Goal: Task Accomplishment & Management: Use online tool/utility

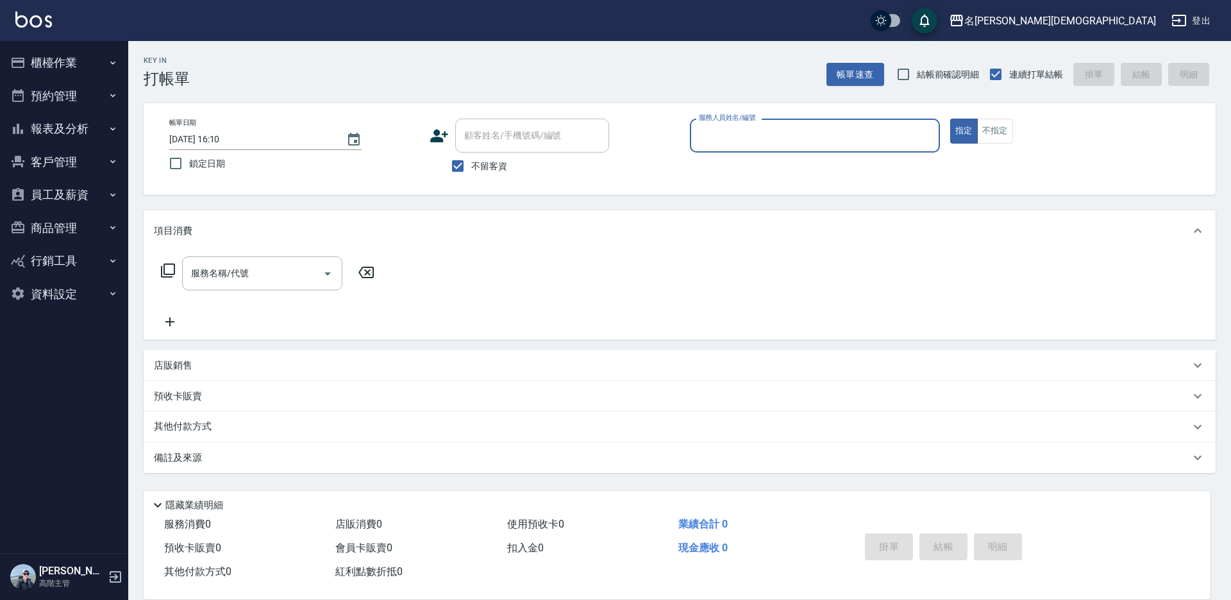
click at [727, 131] on input "服務人員姓名/編號" at bounding box center [815, 135] width 239 height 22
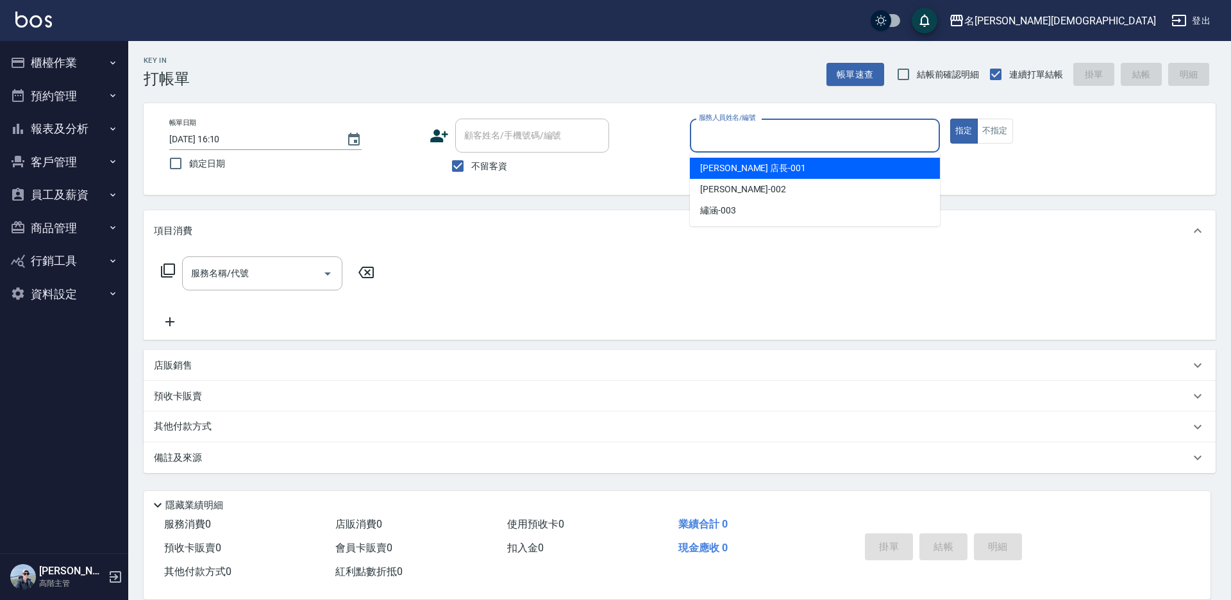
click at [760, 167] on div "[PERSON_NAME] 店長 -001" at bounding box center [815, 168] width 250 height 21
type input "[PERSON_NAME] 店長-001"
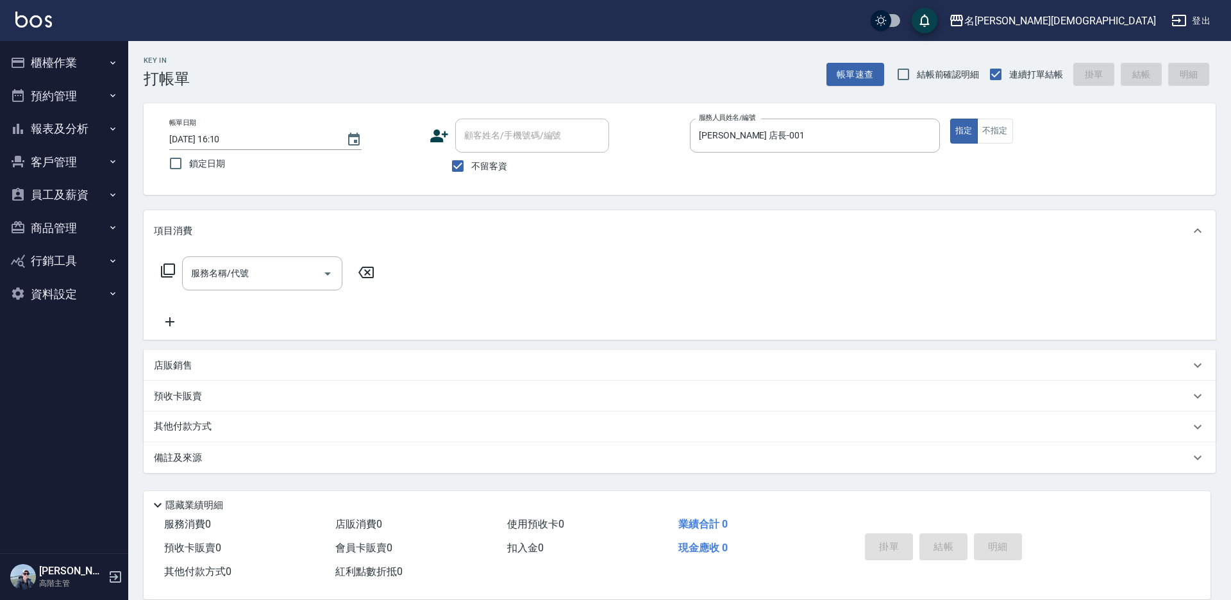
click at [159, 271] on div "服務名稱/代號 服務名稱/代號" at bounding box center [268, 273] width 228 height 34
click at [162, 269] on icon at bounding box center [168, 271] width 14 height 14
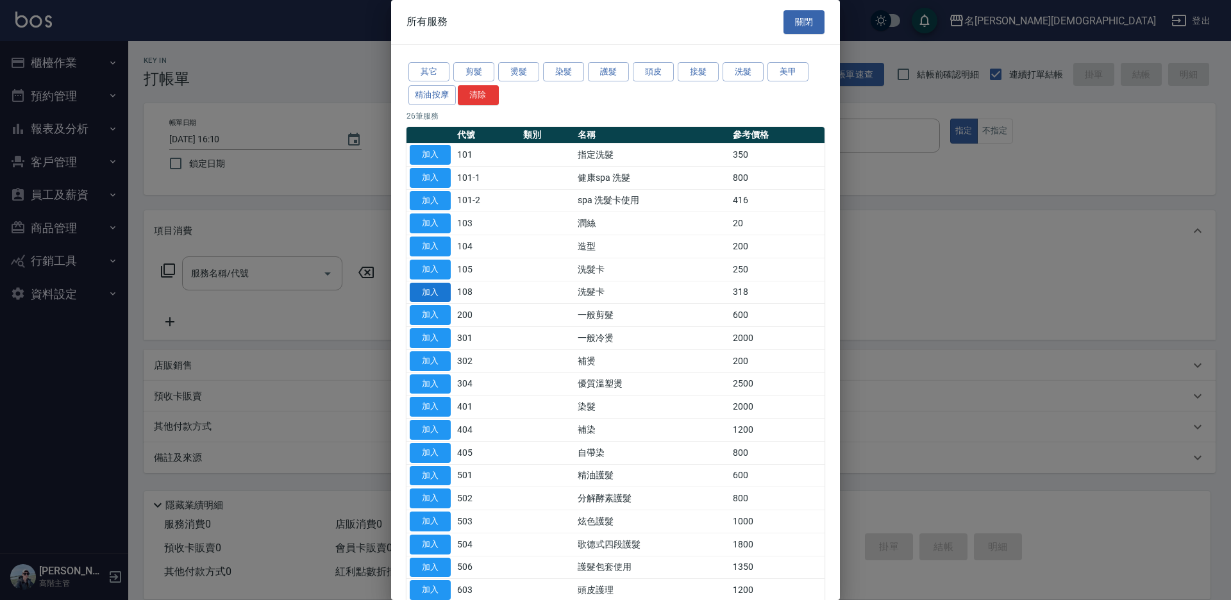
click at [438, 290] on button "加入" at bounding box center [430, 293] width 41 height 20
type input "洗髮卡(108)"
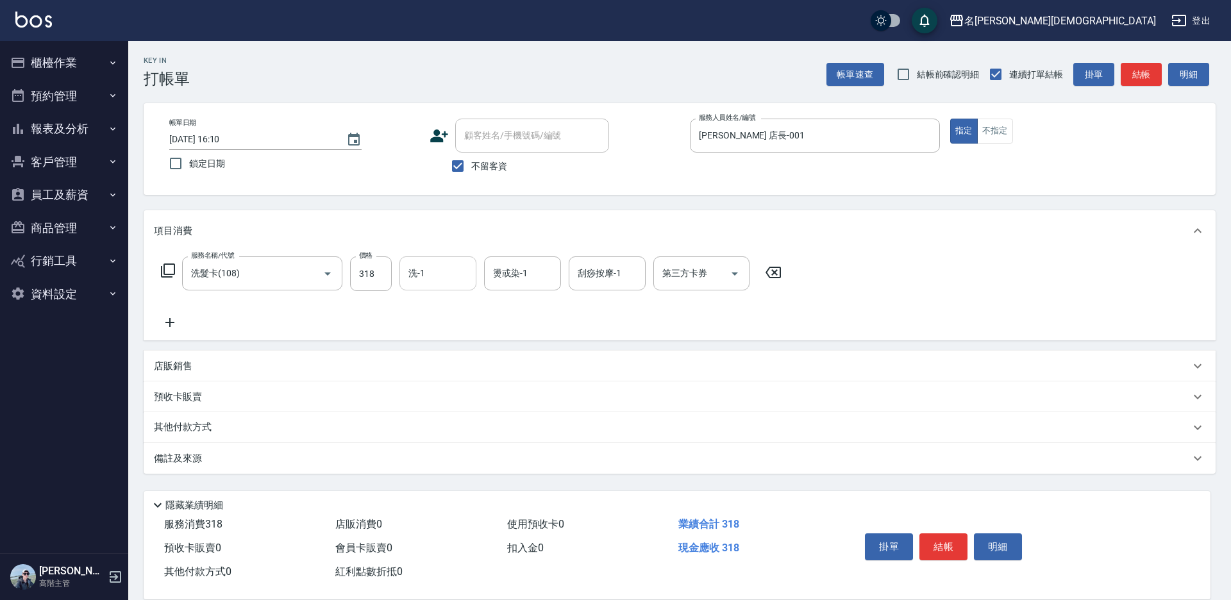
click at [451, 272] on input "洗-1" at bounding box center [437, 273] width 65 height 22
click at [465, 330] on div "香香 -002" at bounding box center [437, 340] width 77 height 21
type input "香香-002"
click at [705, 278] on div "第三方卡券 第三方卡券" at bounding box center [701, 273] width 96 height 34
click at [694, 319] on span "舊有卡券" at bounding box center [701, 327] width 96 height 21
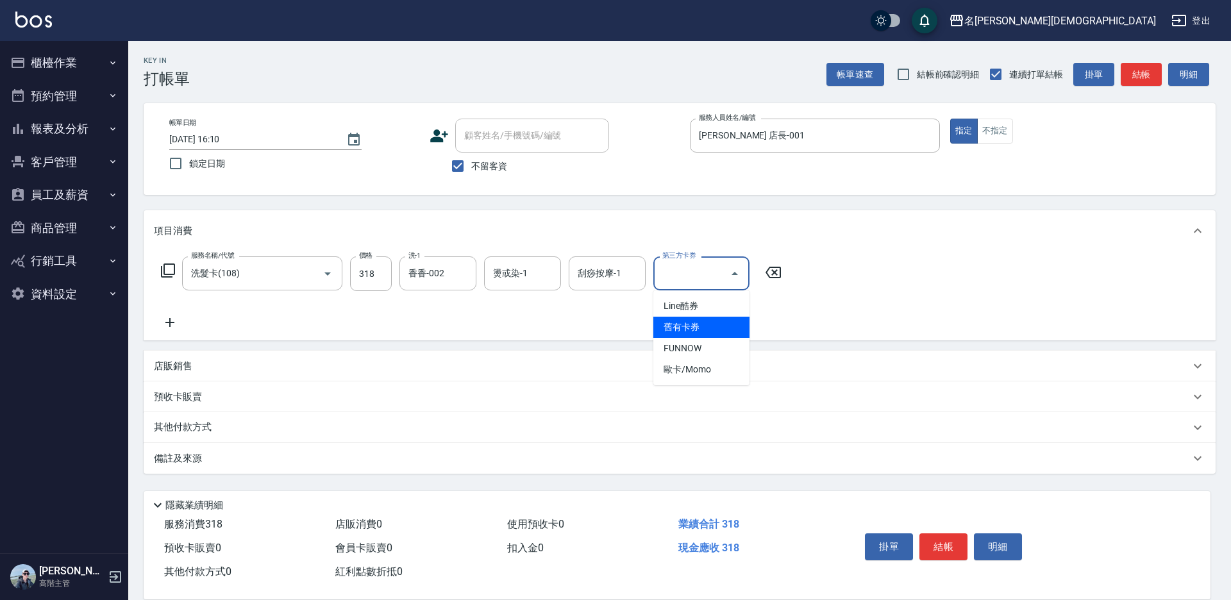
type input "舊有卡券"
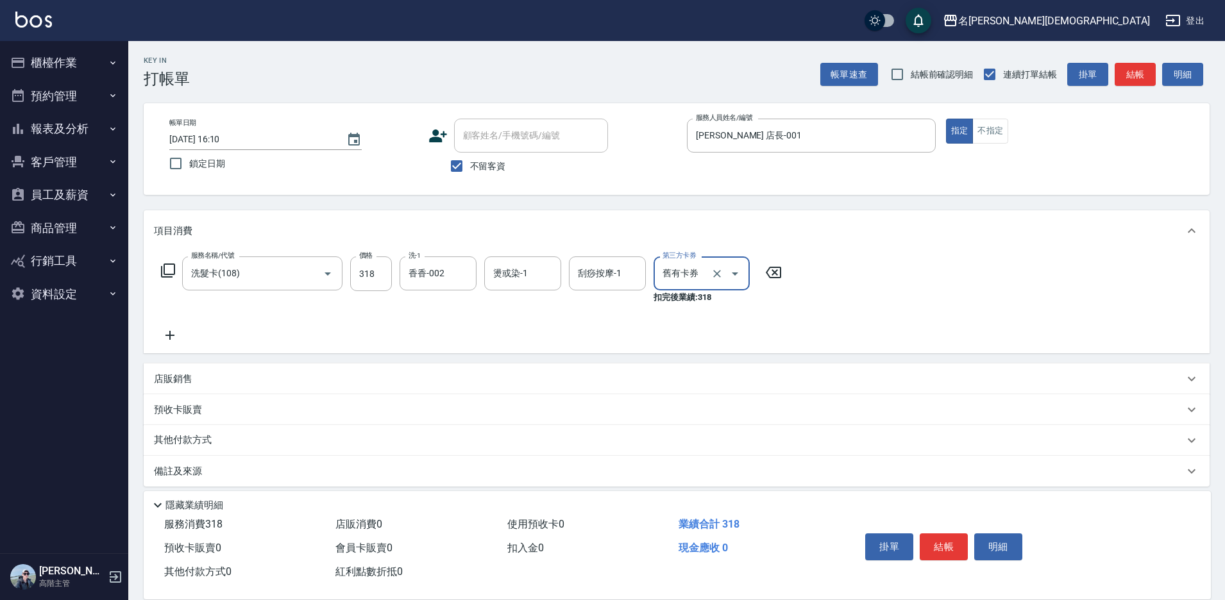
drag, startPoint x: 950, startPoint y: 544, endPoint x: 927, endPoint y: 473, distance: 74.2
click at [947, 537] on button "結帳" at bounding box center [943, 546] width 48 height 27
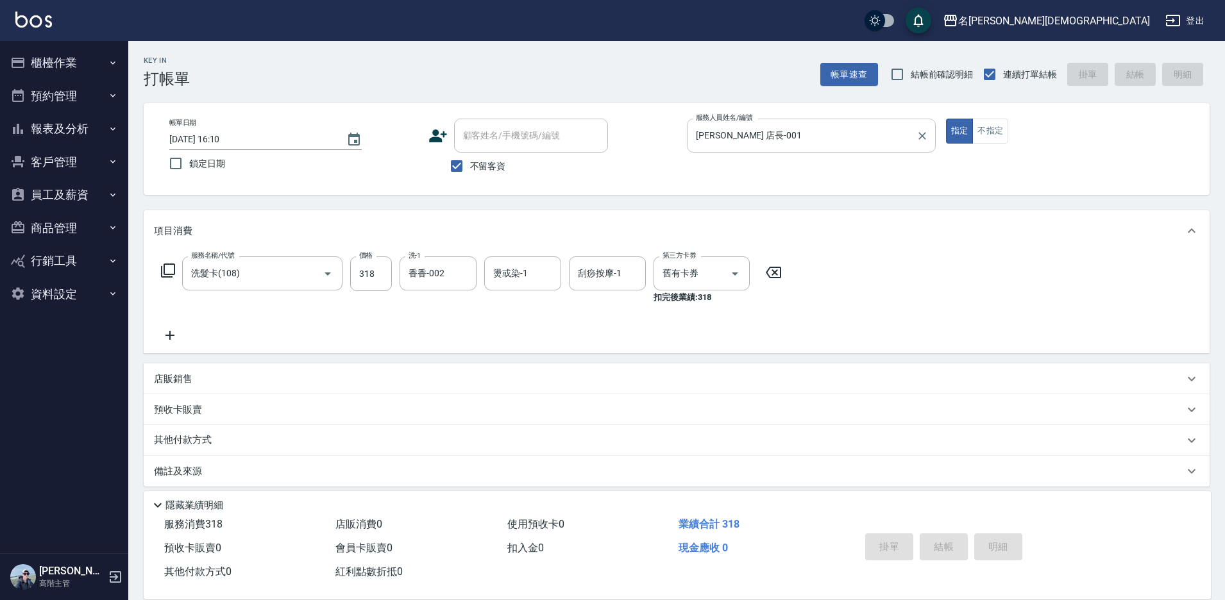
type input "[DATE] 16:11"
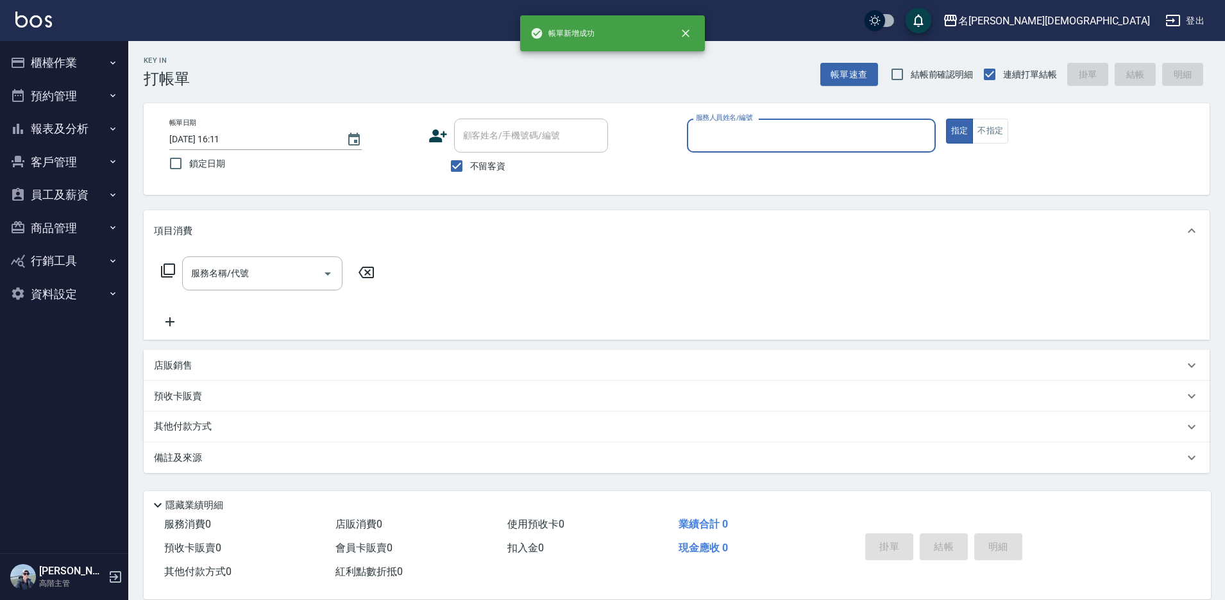
click at [746, 130] on input "服務人員姓名/編號" at bounding box center [810, 135] width 237 height 22
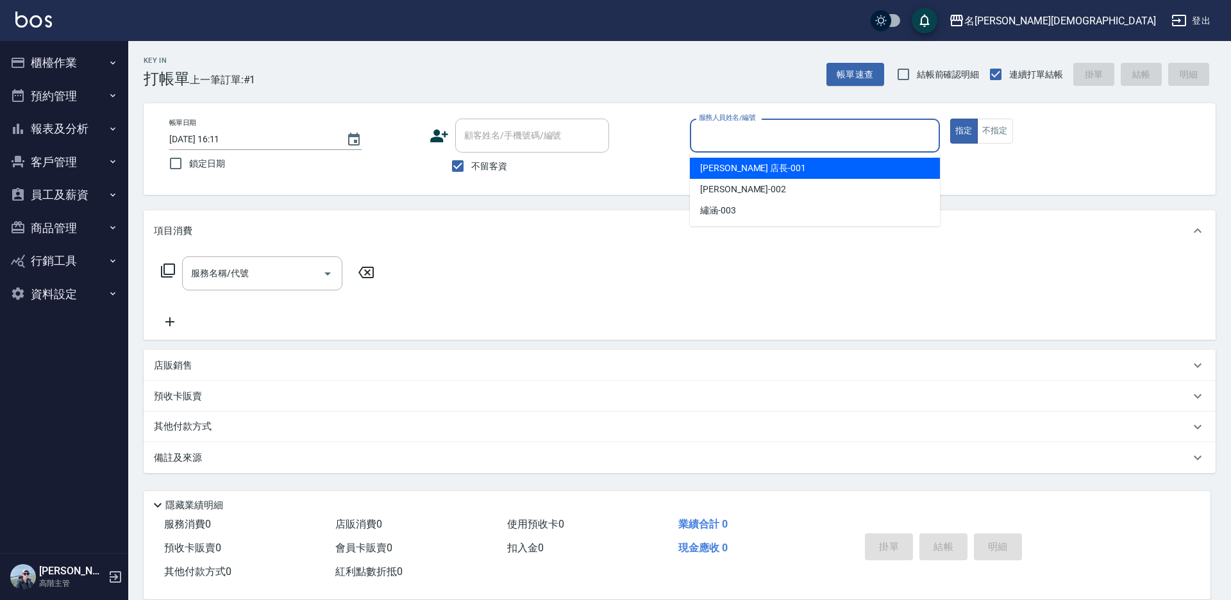
click at [732, 163] on span "[PERSON_NAME] 店長 -001" at bounding box center [753, 168] width 106 height 13
type input "[PERSON_NAME] 店長-001"
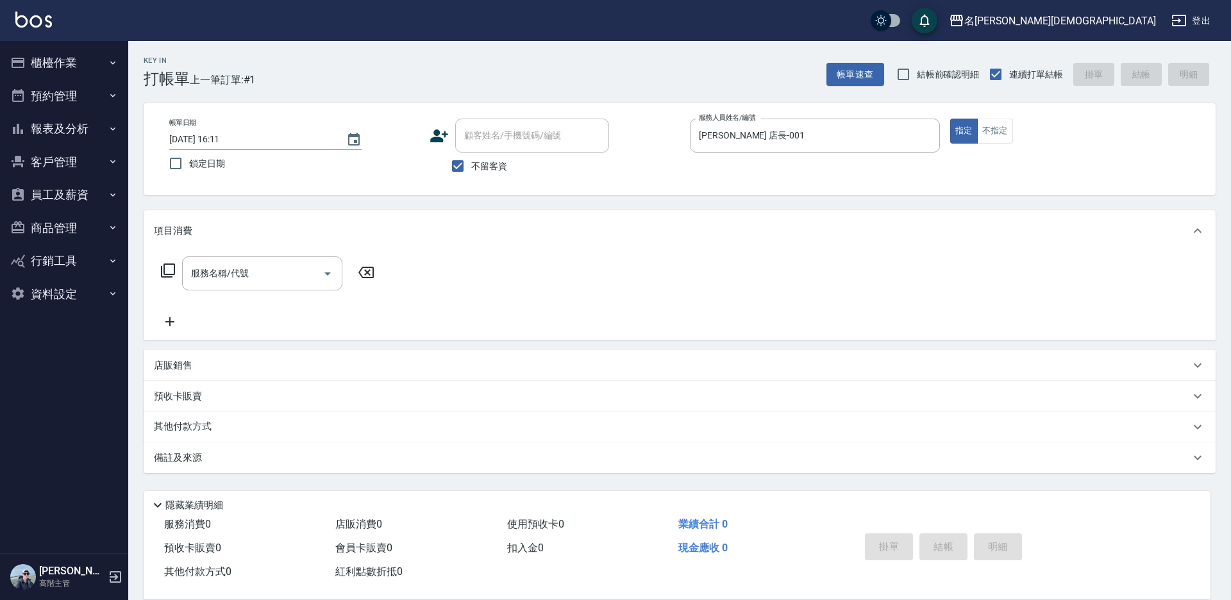
click at [171, 267] on icon at bounding box center [167, 270] width 15 height 15
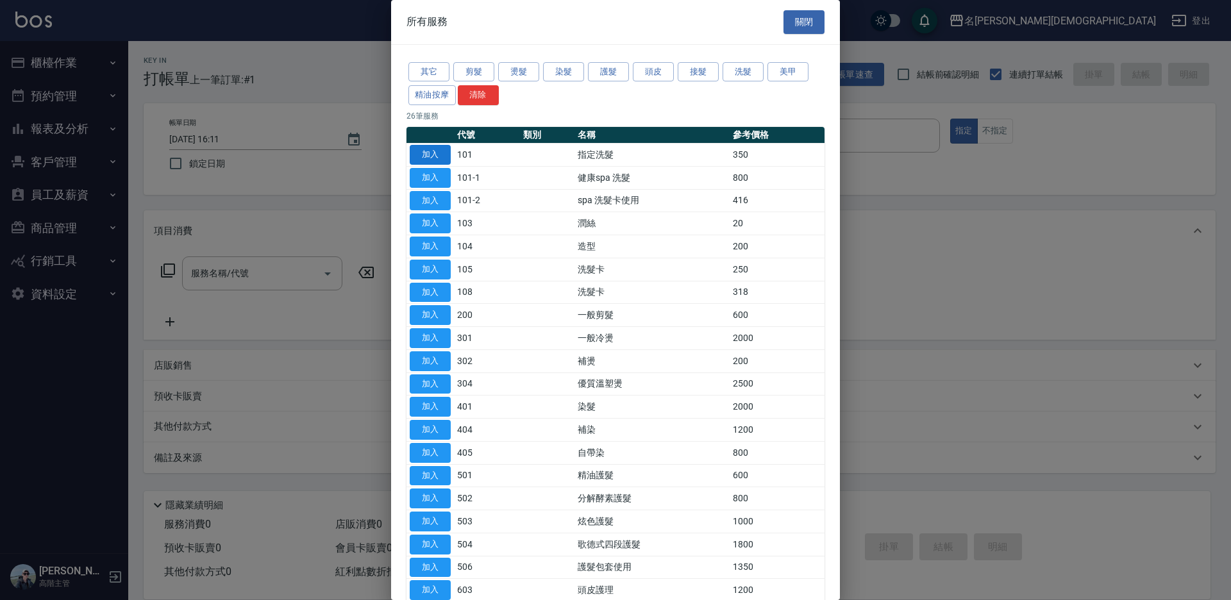
click at [428, 156] on button "加入" at bounding box center [430, 155] width 41 height 20
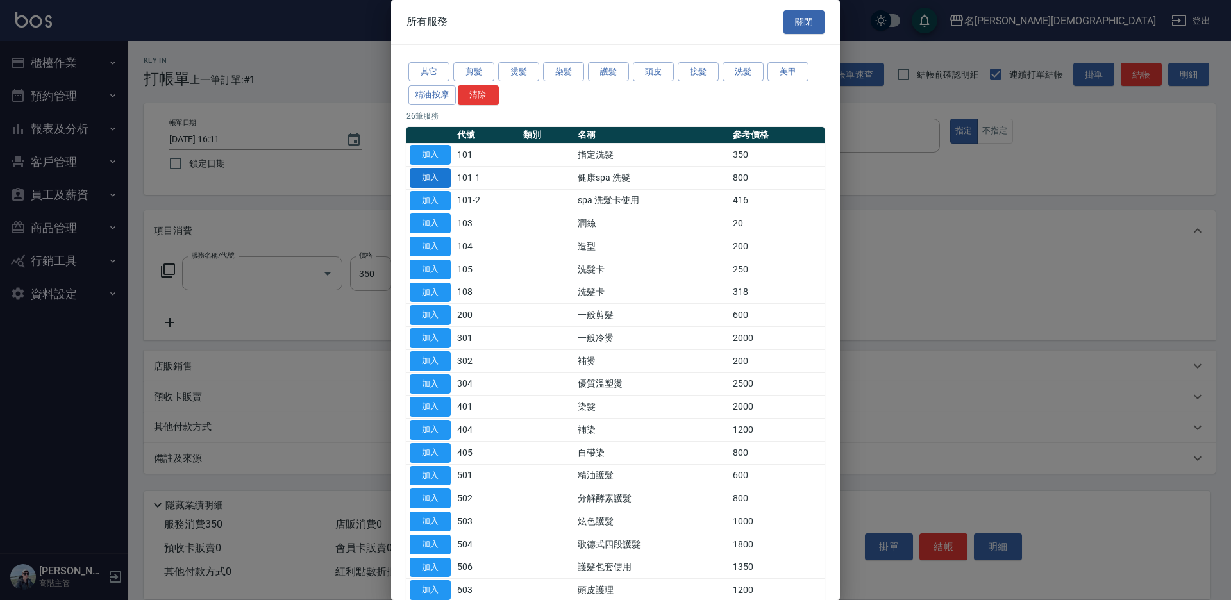
type input "指定洗髮(101)"
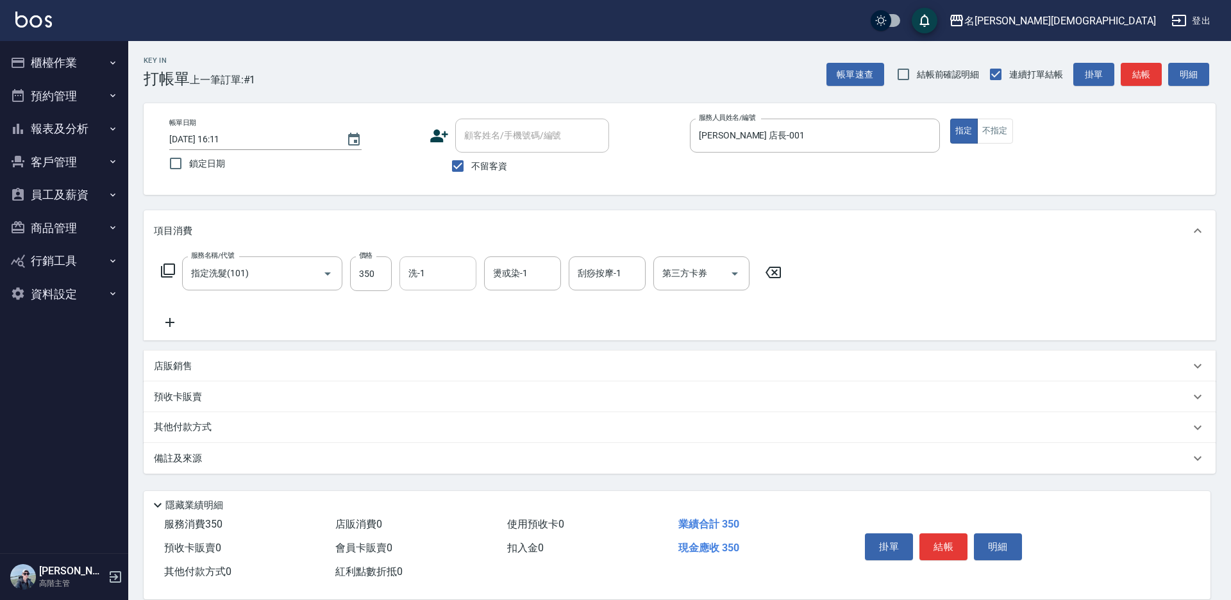
click at [426, 262] on div "洗-1" at bounding box center [437, 273] width 77 height 34
click at [437, 351] on div "繡涵 -003" at bounding box center [437, 361] width 77 height 21
type input "繡涵-003"
drag, startPoint x: 939, startPoint y: 536, endPoint x: 938, endPoint y: 509, distance: 26.9
click at [939, 535] on button "結帳" at bounding box center [943, 546] width 48 height 27
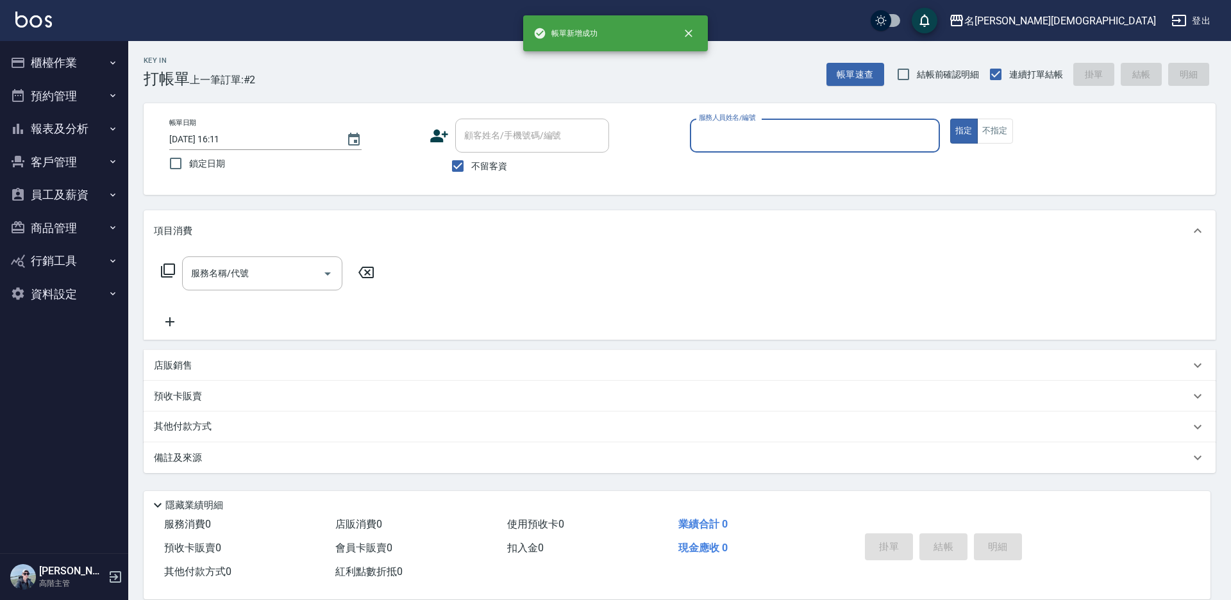
click at [753, 138] on input "服務人員姓名/編號" at bounding box center [815, 135] width 239 height 22
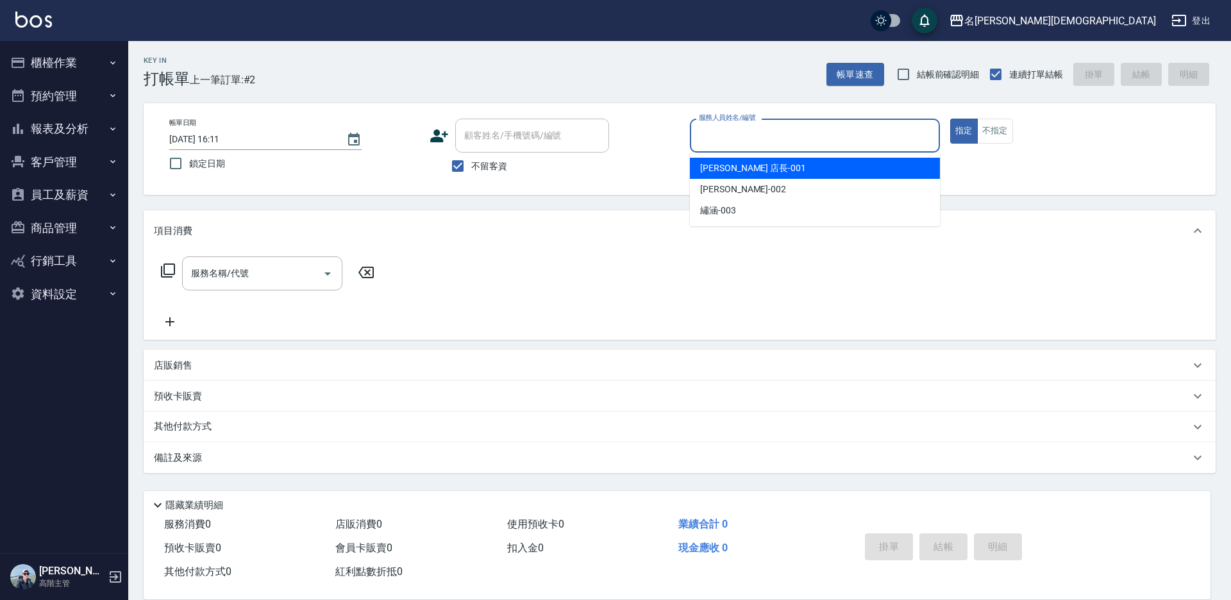
drag, startPoint x: 758, startPoint y: 160, endPoint x: 670, endPoint y: 162, distance: 87.9
click at [758, 161] on div "[PERSON_NAME] 店長 -001" at bounding box center [815, 168] width 250 height 21
type input "[PERSON_NAME] 店長-001"
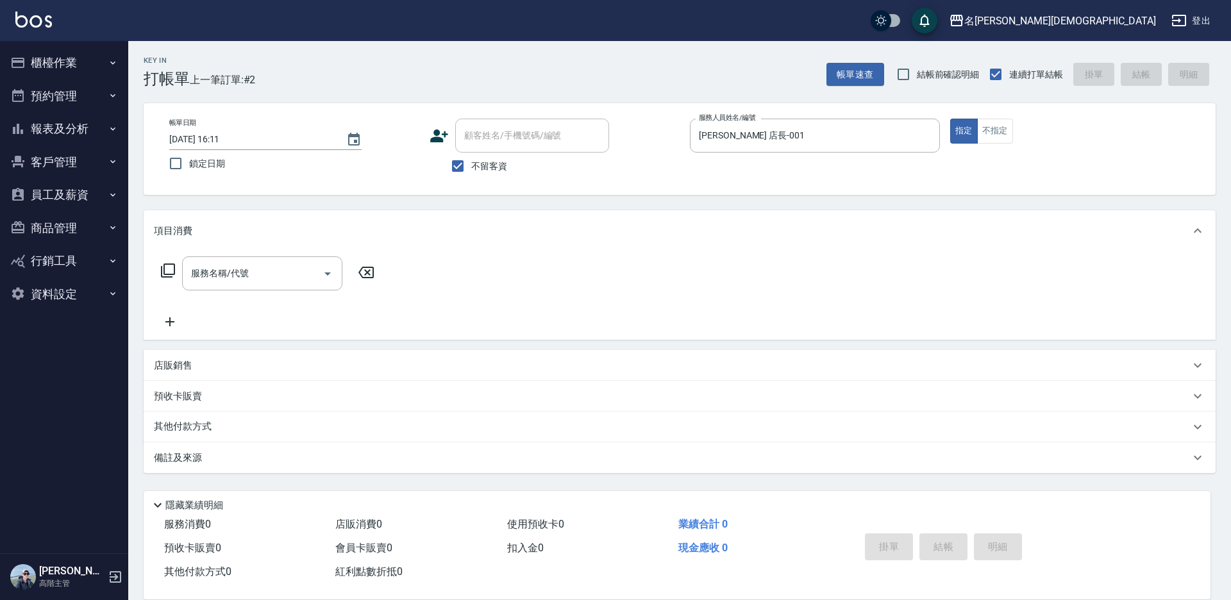
click at [167, 267] on icon at bounding box center [167, 270] width 15 height 15
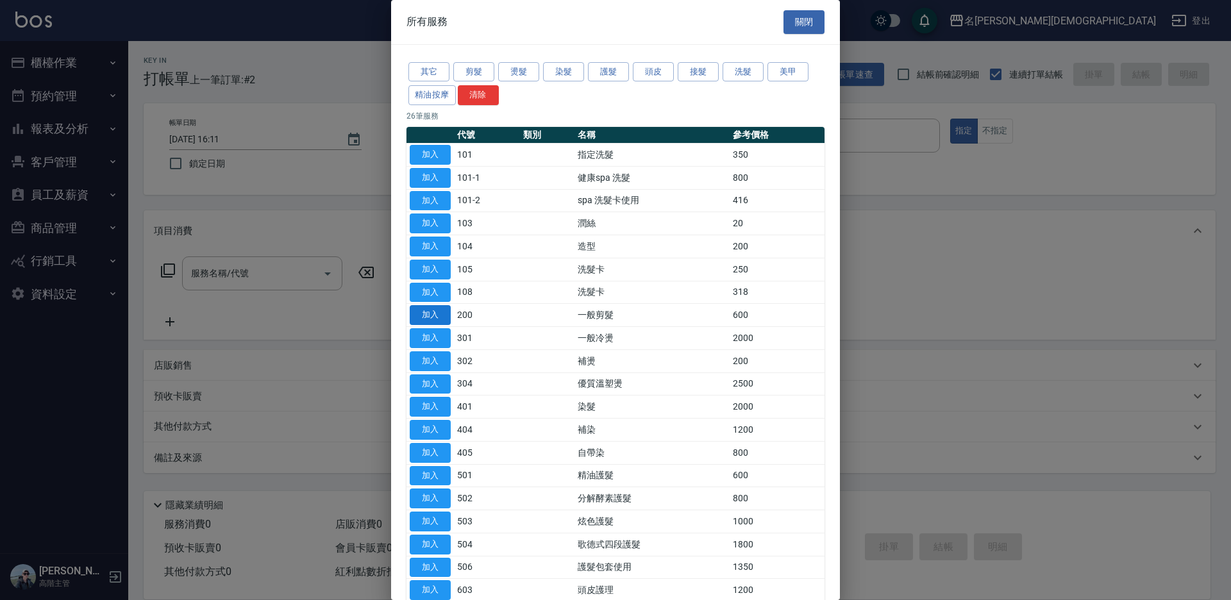
click at [440, 308] on button "加入" at bounding box center [430, 315] width 41 height 20
type input "一般剪髮(200)"
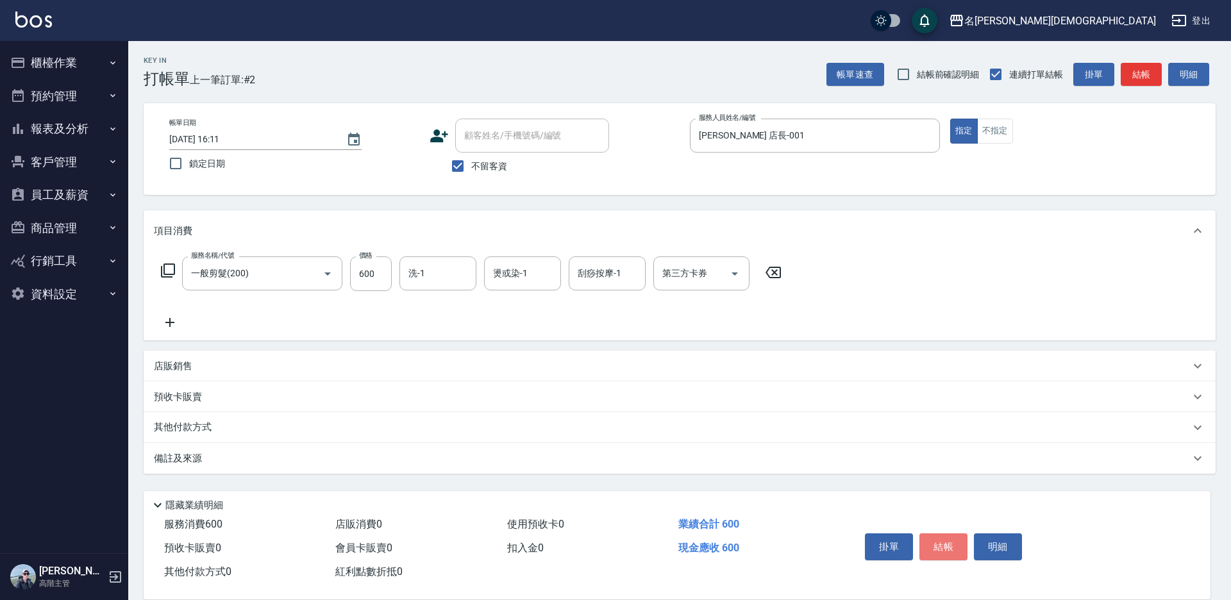
drag, startPoint x: 942, startPoint y: 545, endPoint x: 937, endPoint y: 540, distance: 7.3
click at [942, 545] on button "結帳" at bounding box center [943, 546] width 48 height 27
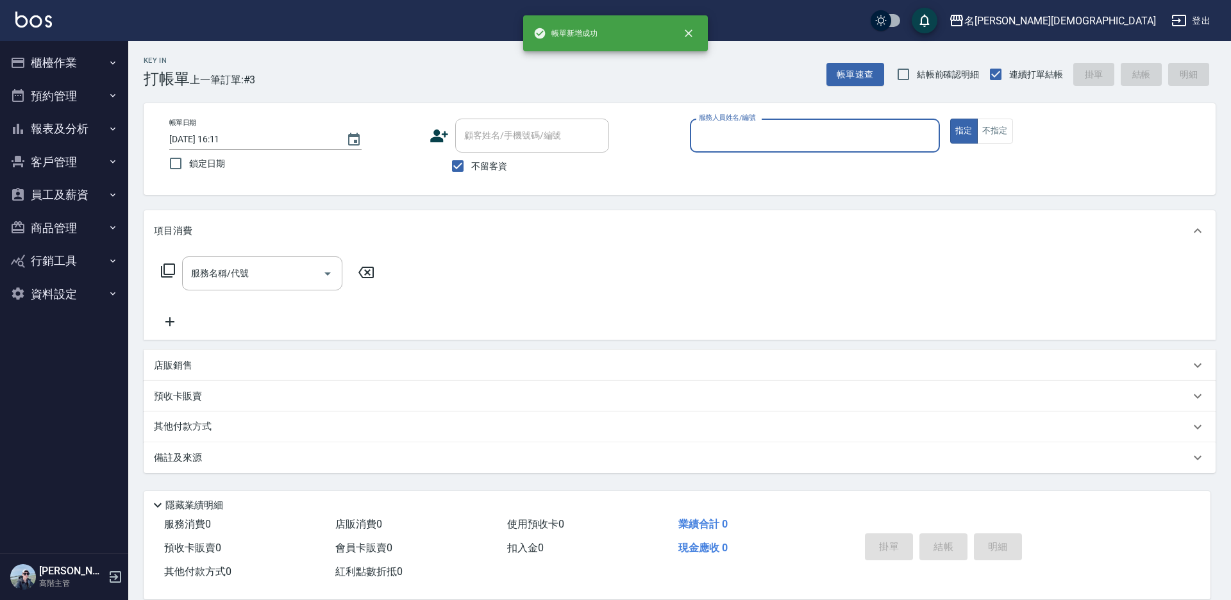
click at [732, 133] on input "服務人員姓名/編號" at bounding box center [815, 135] width 239 height 22
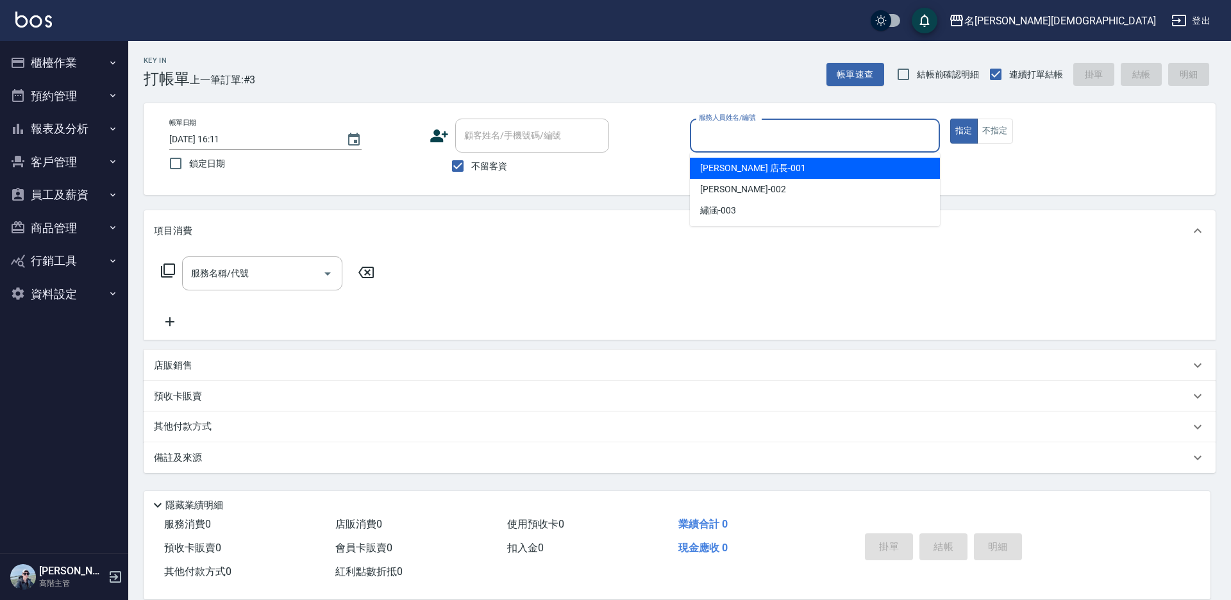
click at [721, 168] on span "[PERSON_NAME] 店長 -001" at bounding box center [753, 168] width 106 height 13
type input "[PERSON_NAME] 店長-001"
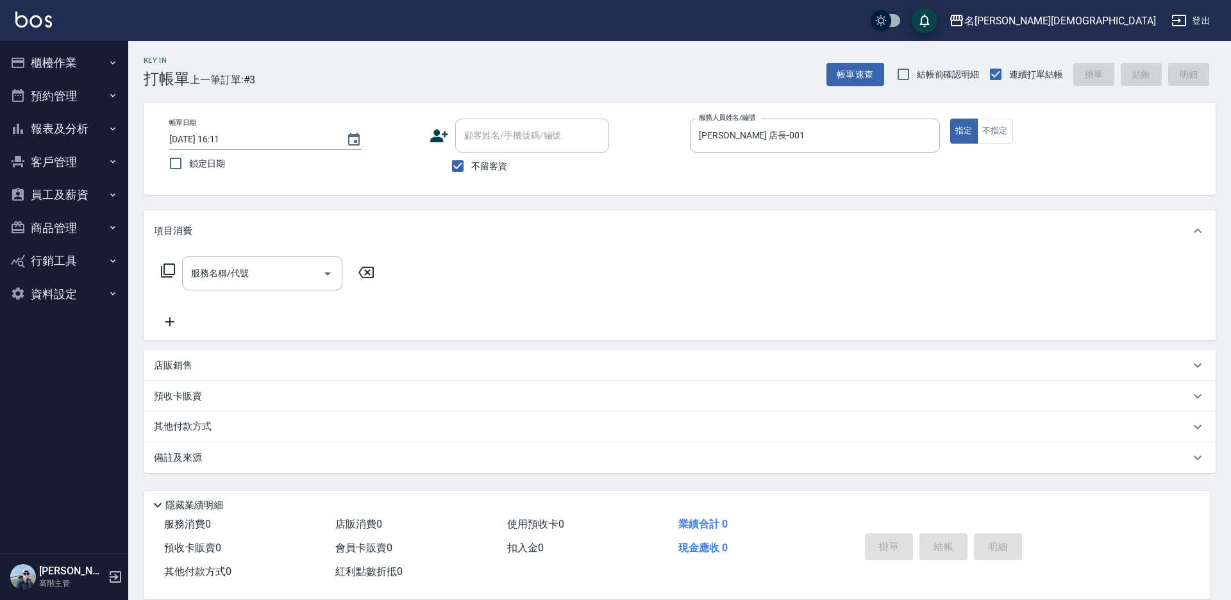
click at [165, 272] on icon at bounding box center [168, 271] width 14 height 14
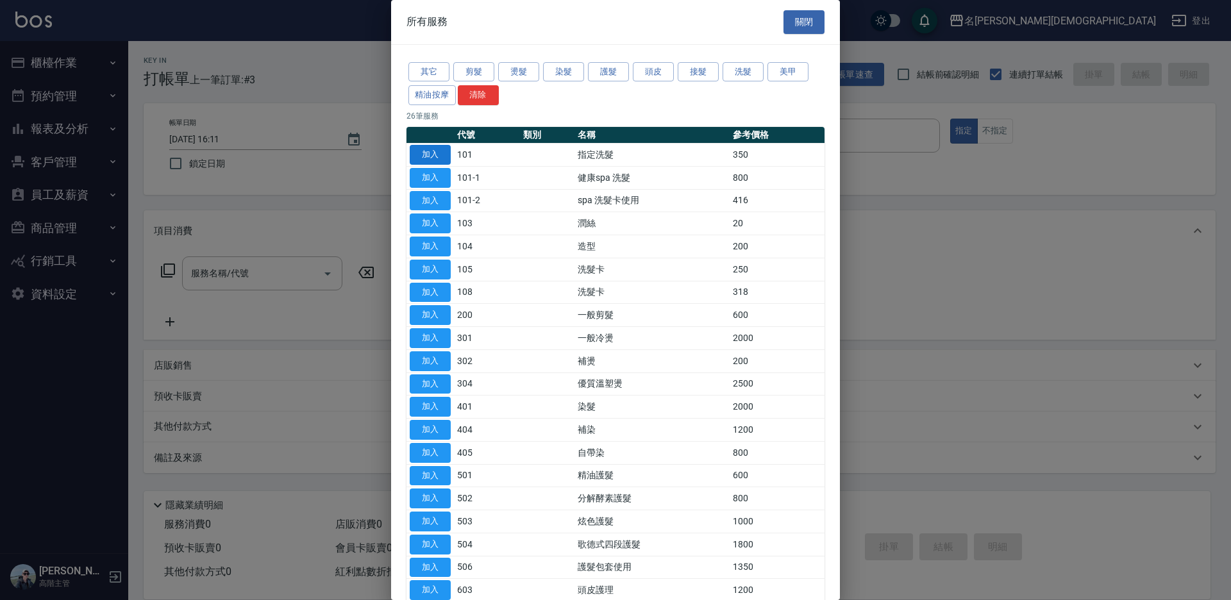
click at [432, 154] on button "加入" at bounding box center [430, 155] width 41 height 20
type input "指定洗髮(101)"
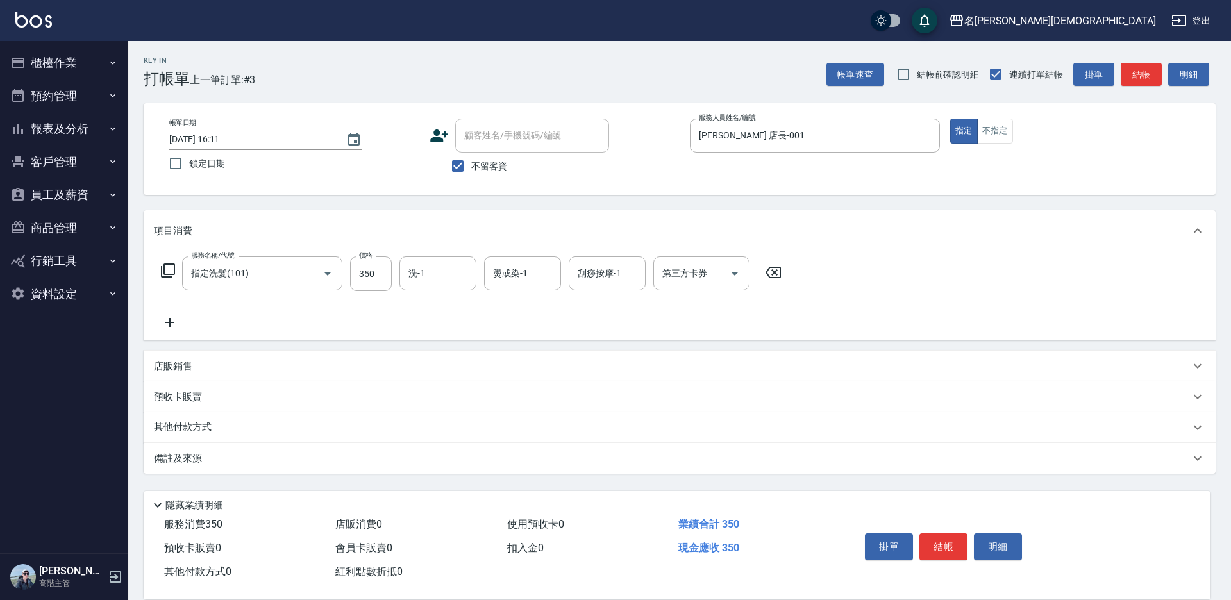
click at [171, 268] on icon at bounding box center [167, 270] width 15 height 15
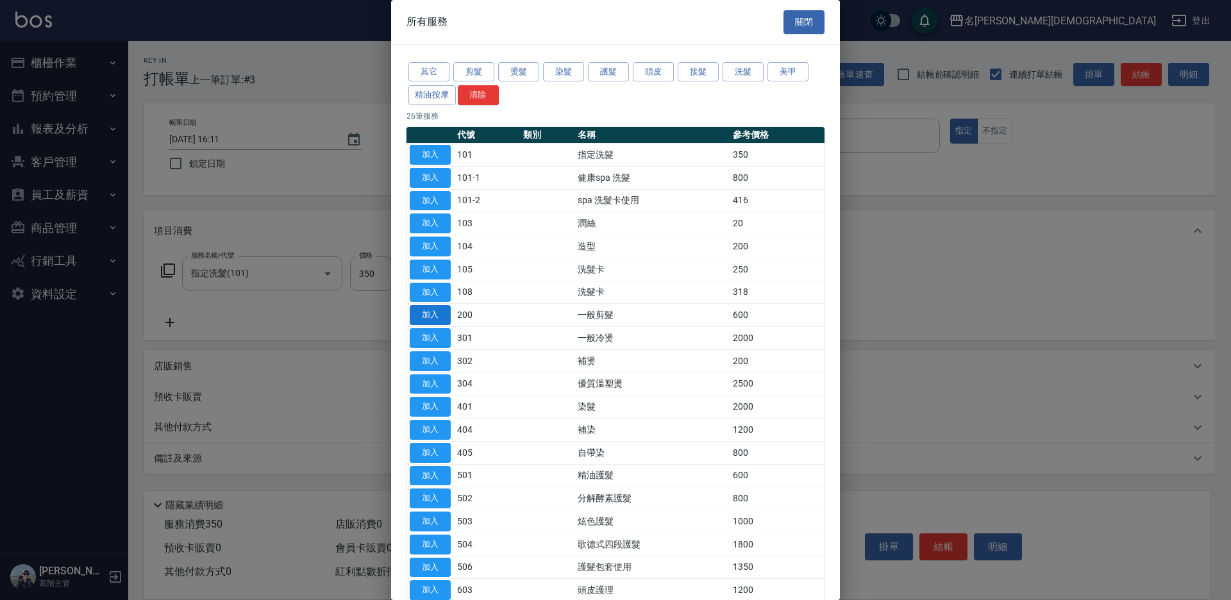
click at [437, 317] on button "加入" at bounding box center [430, 315] width 41 height 20
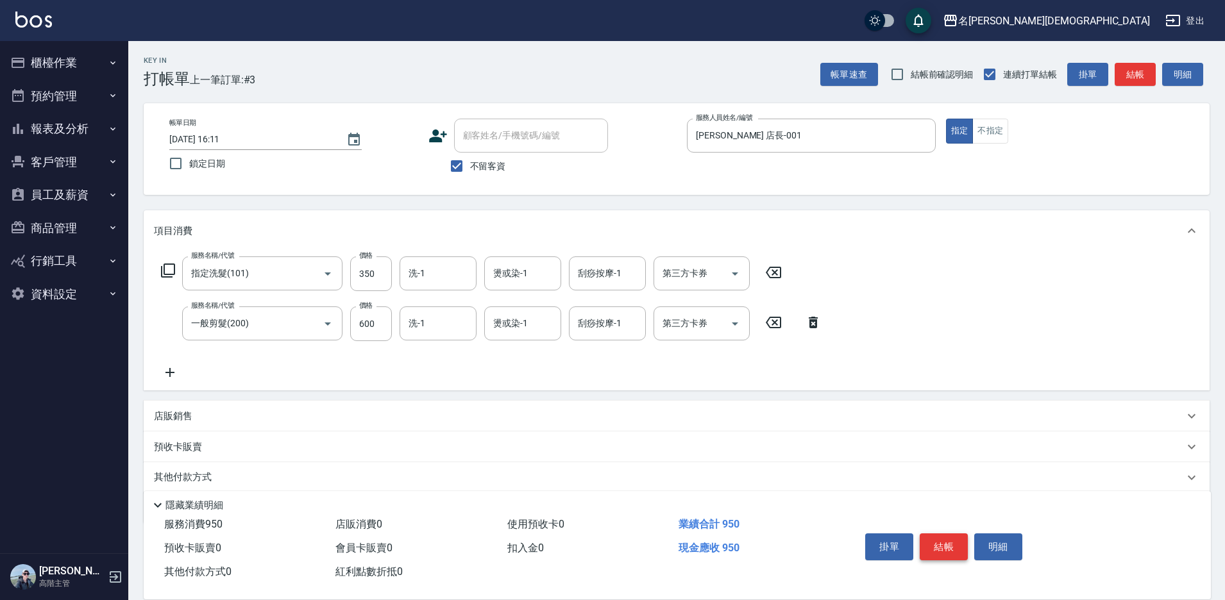
click at [946, 540] on button "結帳" at bounding box center [943, 546] width 48 height 27
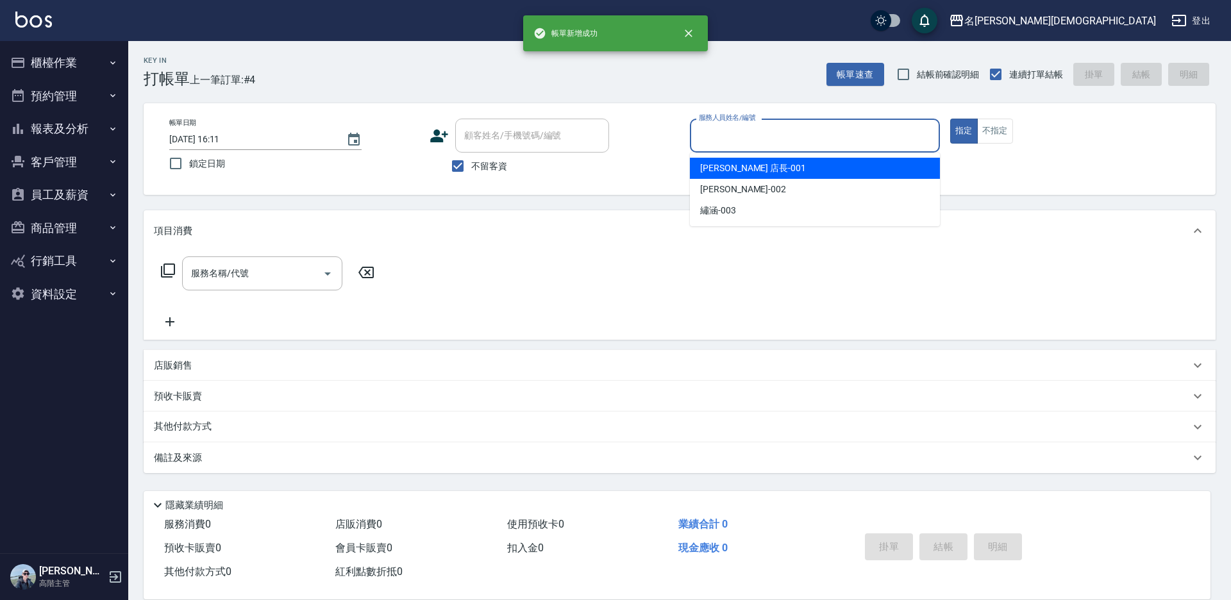
click at [750, 138] on input "服務人員姓名/編號" at bounding box center [815, 135] width 239 height 22
drag, startPoint x: 733, startPoint y: 171, endPoint x: 710, endPoint y: 171, distance: 23.1
click at [732, 171] on span "[PERSON_NAME] 店長 -001" at bounding box center [753, 168] width 106 height 13
type input "[PERSON_NAME] 店長-001"
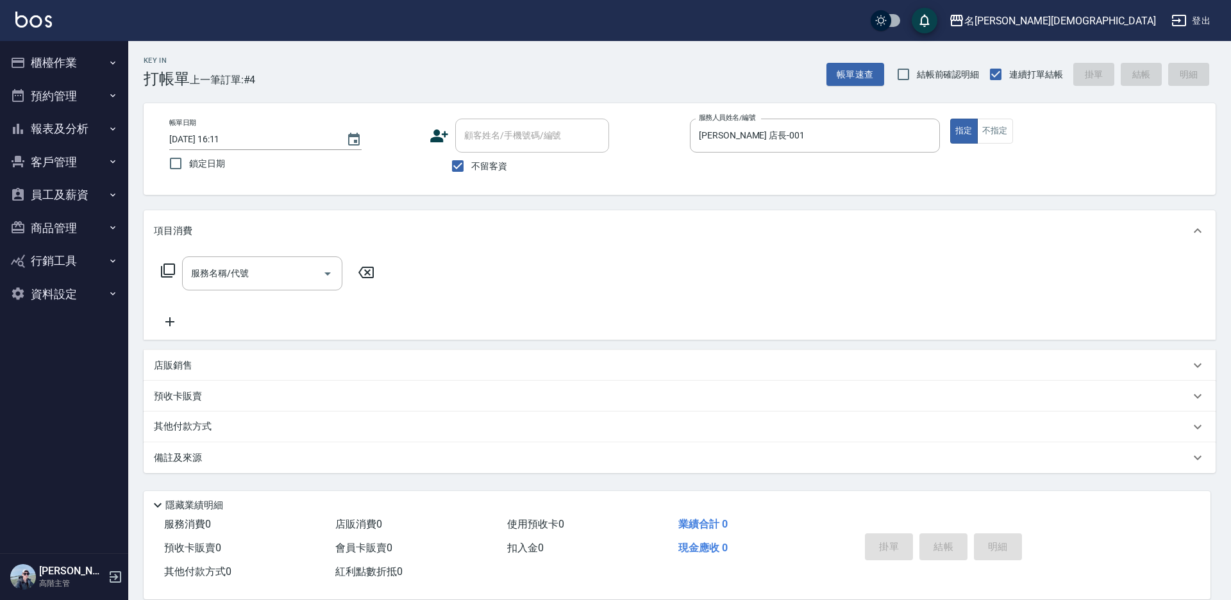
click at [172, 269] on icon at bounding box center [167, 270] width 15 height 15
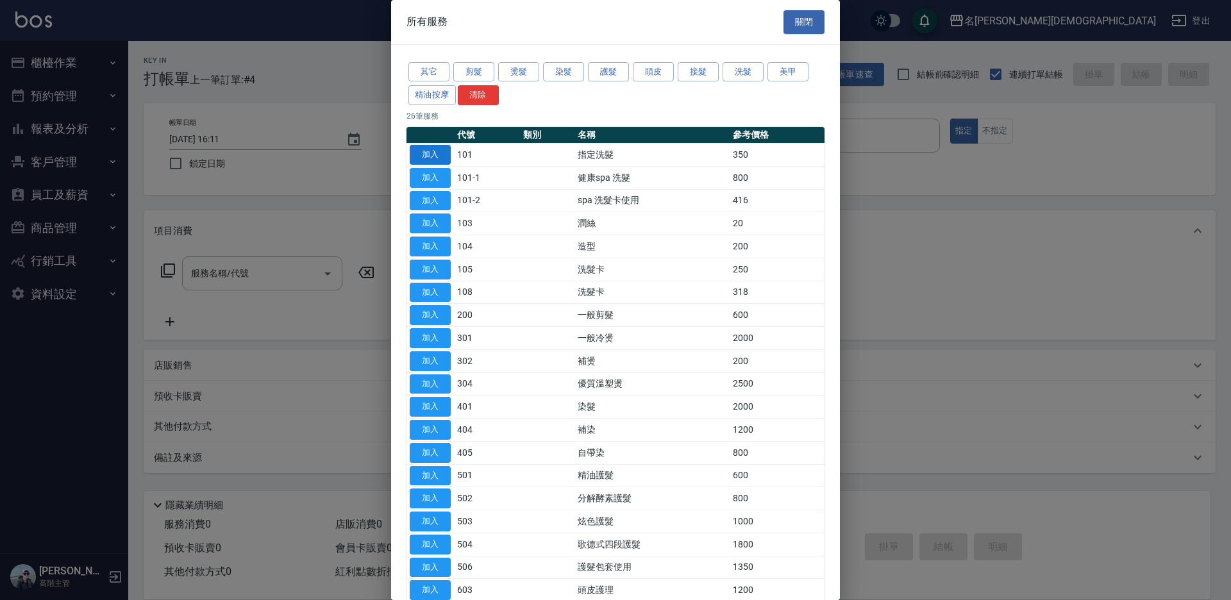
click at [425, 154] on button "加入" at bounding box center [430, 155] width 41 height 20
type input "指定洗髮(101)"
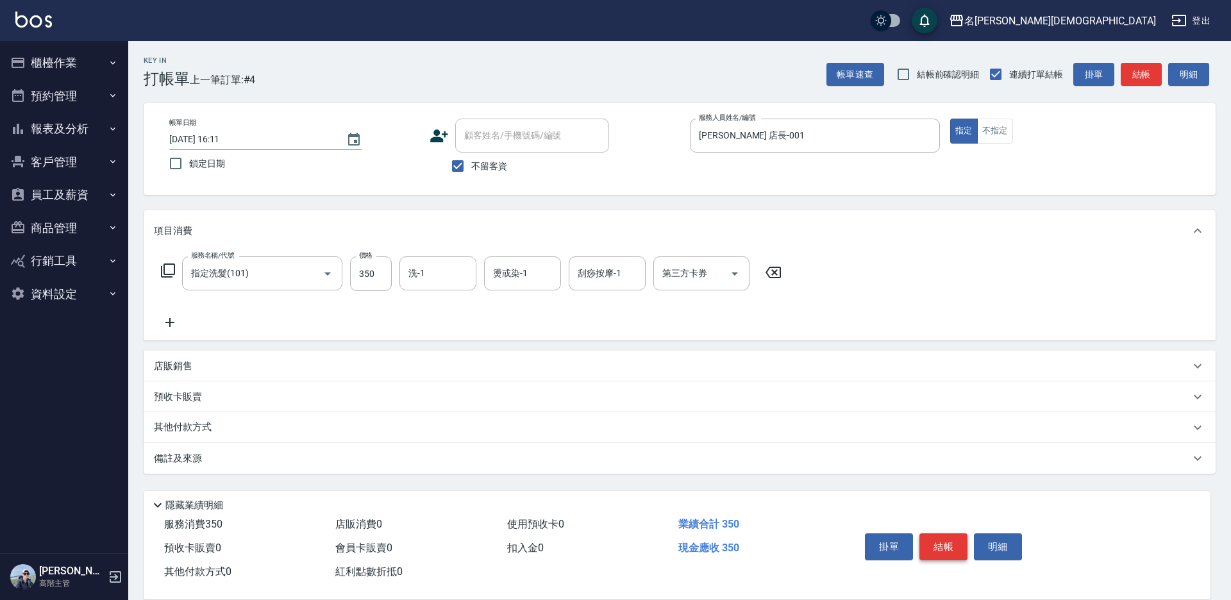
click at [939, 546] on button "結帳" at bounding box center [943, 546] width 48 height 27
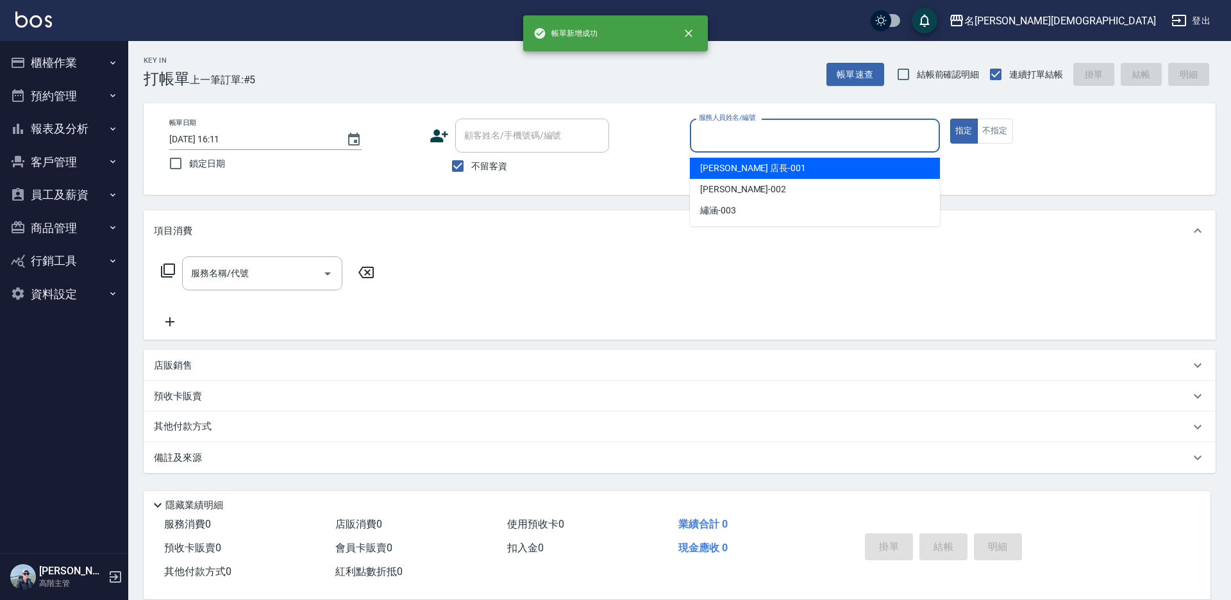
click at [713, 139] on input "服務人員姓名/編號" at bounding box center [815, 135] width 239 height 22
click at [717, 169] on span "[PERSON_NAME] 店長 -001" at bounding box center [753, 168] width 106 height 13
type input "[PERSON_NAME] 店長-001"
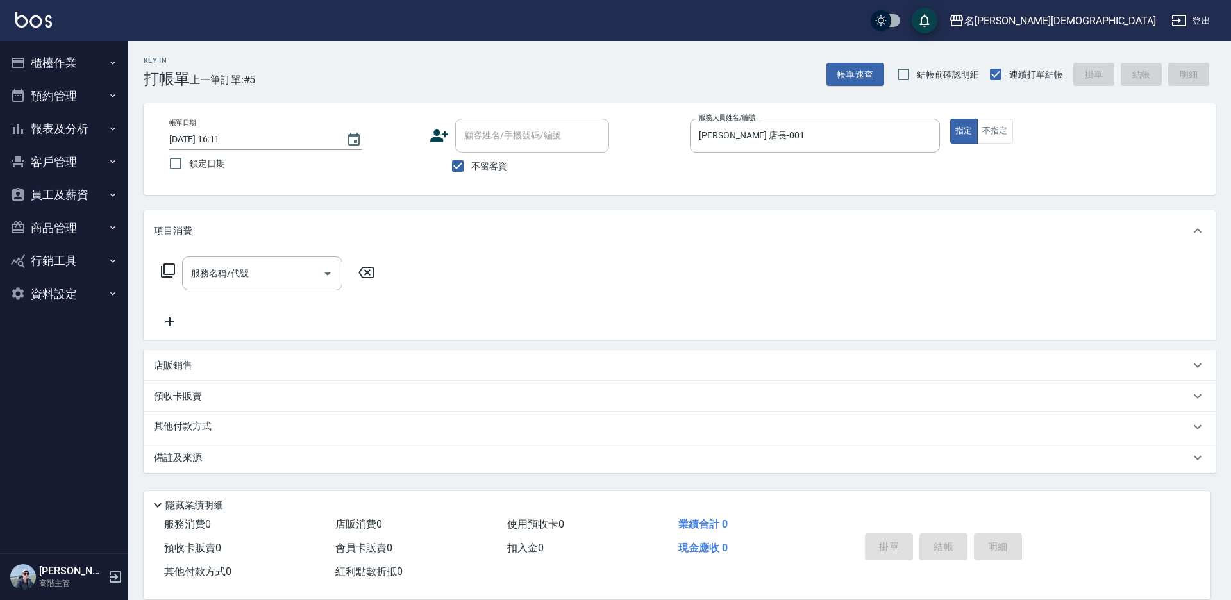
click at [173, 269] on icon at bounding box center [167, 270] width 15 height 15
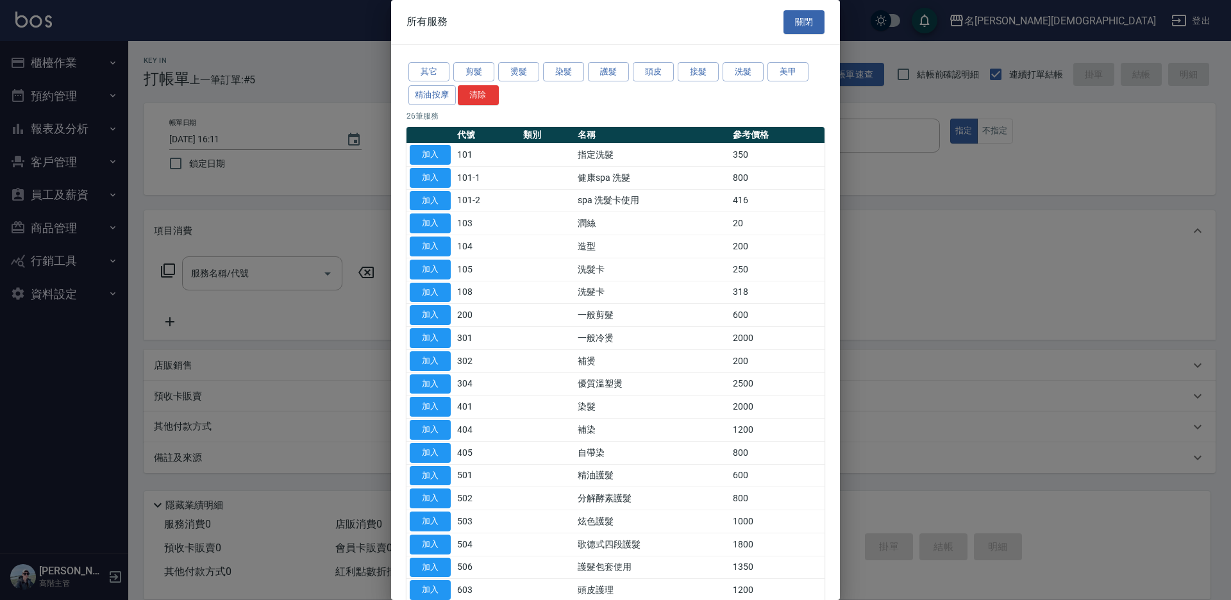
drag, startPoint x: 439, startPoint y: 309, endPoint x: 573, endPoint y: 400, distance: 162.5
click at [439, 308] on button "加入" at bounding box center [430, 315] width 41 height 20
type input "一般剪髮(200)"
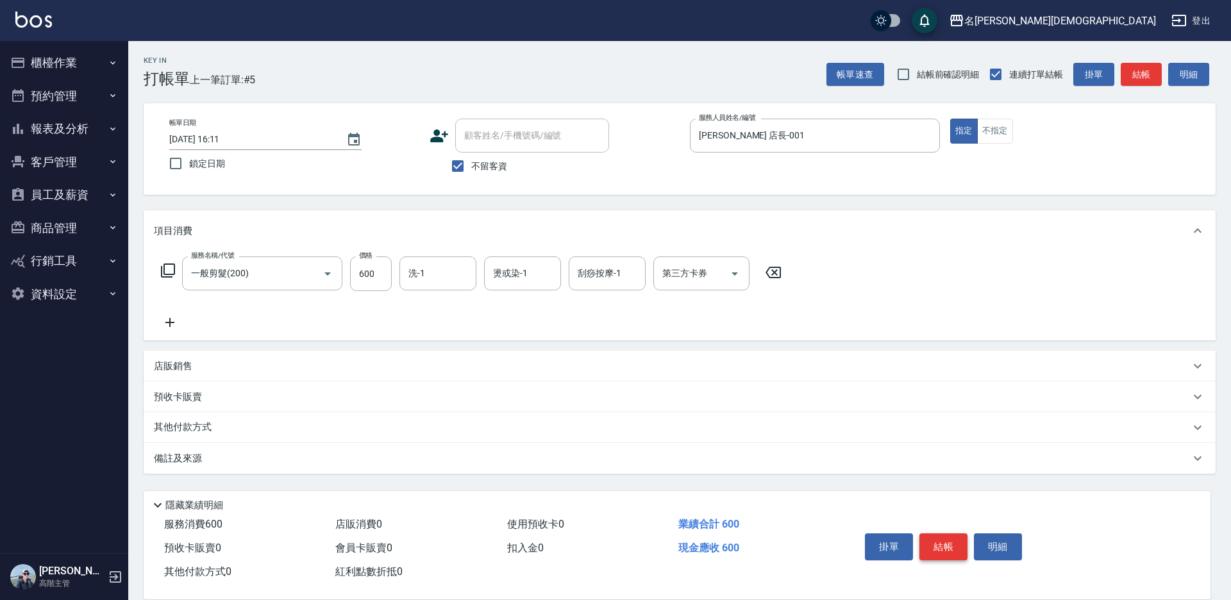
click at [941, 541] on button "結帳" at bounding box center [943, 546] width 48 height 27
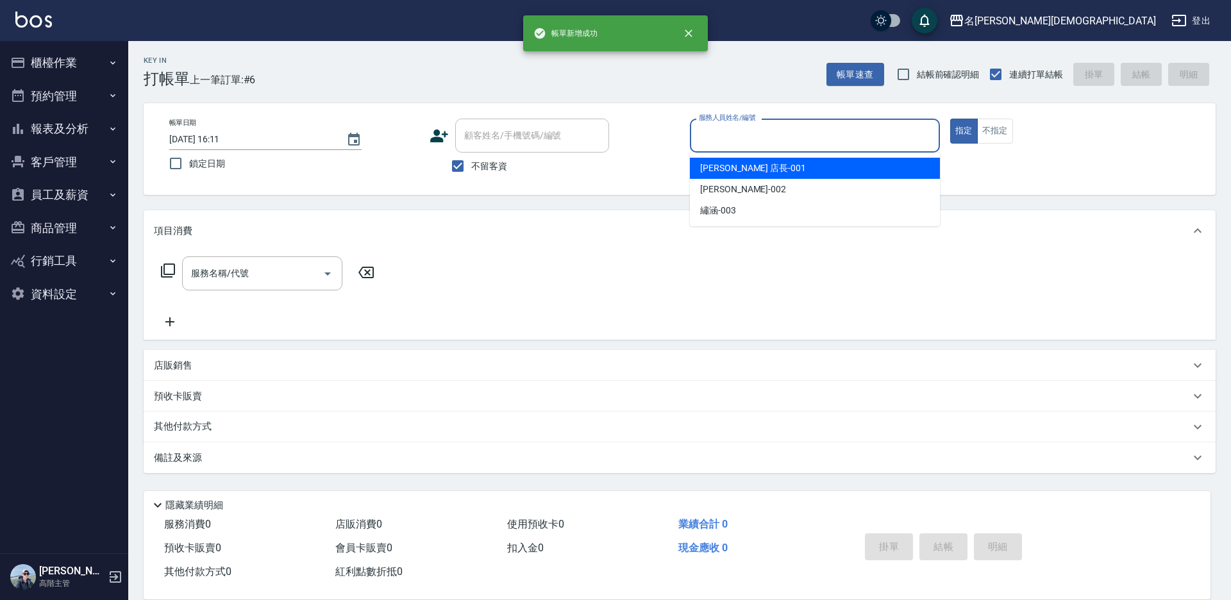
click at [714, 137] on input "服務人員姓名/編號" at bounding box center [815, 135] width 239 height 22
drag, startPoint x: 720, startPoint y: 169, endPoint x: 610, endPoint y: 182, distance: 111.0
click at [718, 171] on span "[PERSON_NAME] 店長 -001" at bounding box center [753, 168] width 106 height 13
type input "[PERSON_NAME] 店長-001"
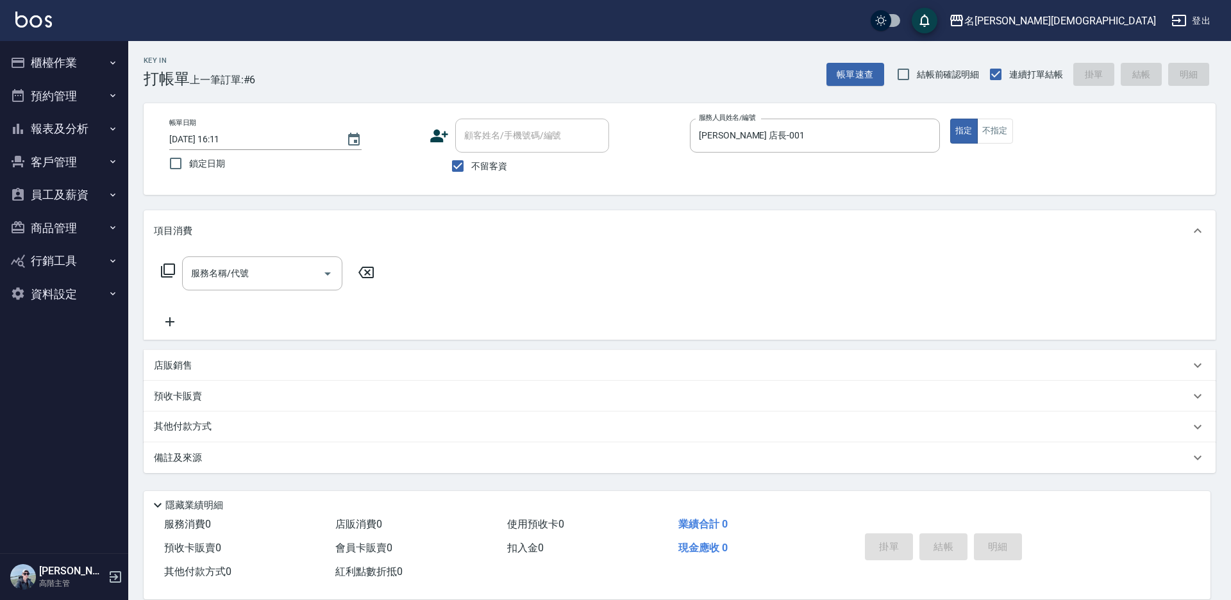
click at [165, 270] on icon at bounding box center [167, 270] width 15 height 15
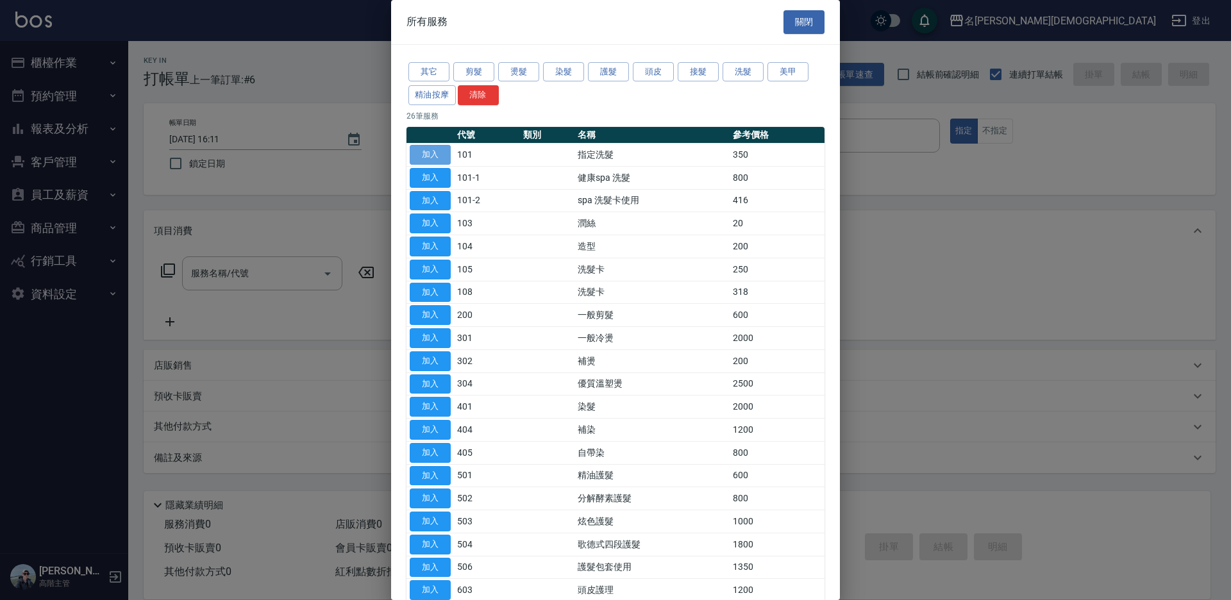
click at [426, 149] on button "加入" at bounding box center [430, 155] width 41 height 20
type input "指定洗髮(101)"
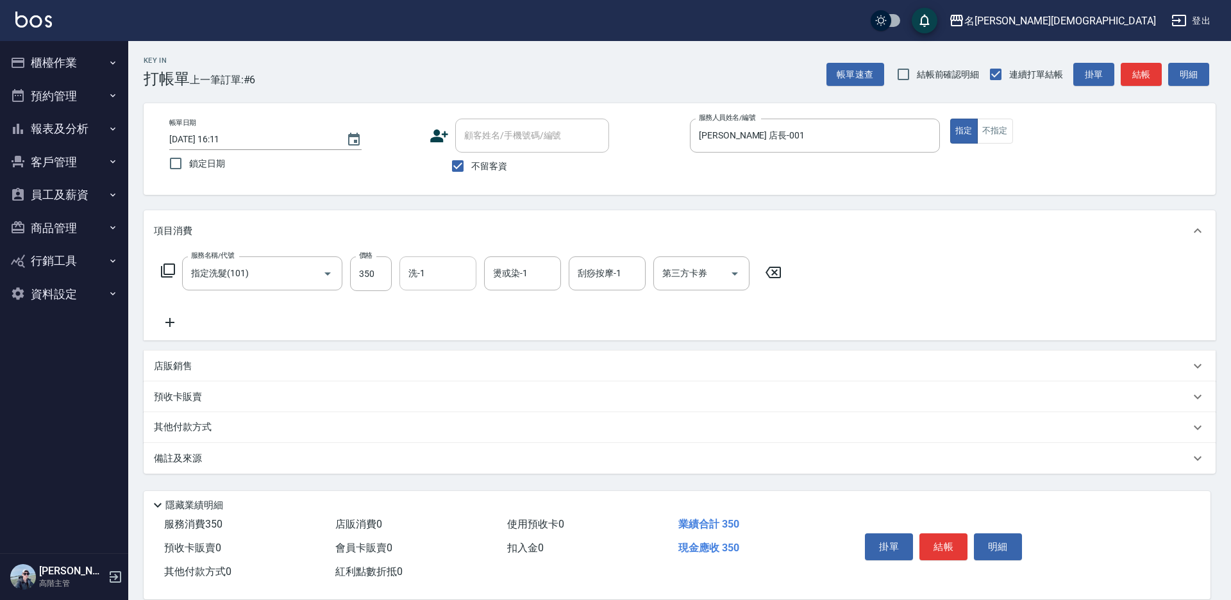
drag, startPoint x: 421, startPoint y: 273, endPoint x: 433, endPoint y: 288, distance: 19.5
click at [421, 273] on div "洗-1 洗-1" at bounding box center [437, 273] width 77 height 34
click at [458, 351] on div "繡涵 -003" at bounding box center [437, 361] width 77 height 21
type input "繡涵-003"
click at [953, 542] on button "結帳" at bounding box center [943, 546] width 48 height 27
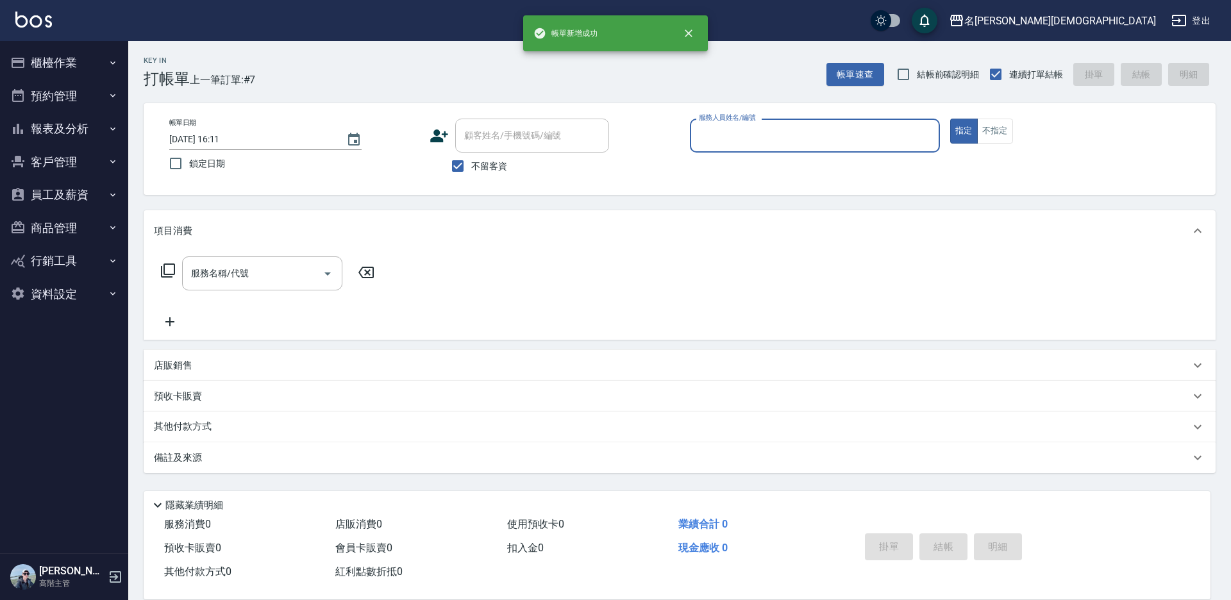
click at [730, 143] on input "服務人員姓名/編號" at bounding box center [815, 135] width 239 height 22
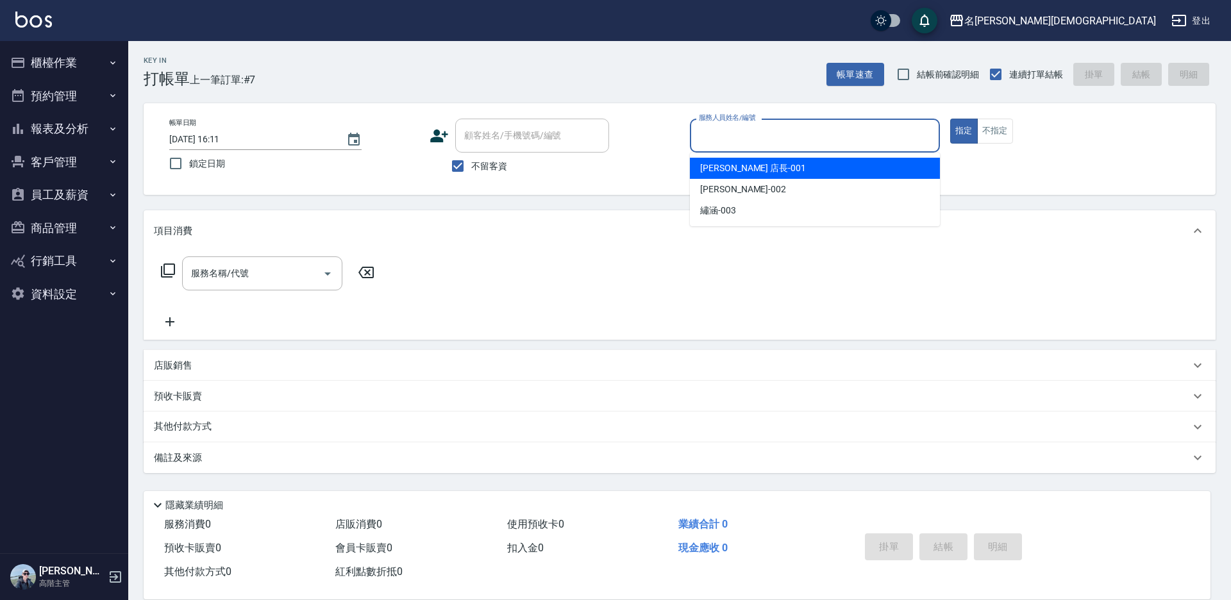
click at [730, 165] on span "[PERSON_NAME] 店長 -001" at bounding box center [753, 168] width 106 height 13
type input "[PERSON_NAME] 店長-001"
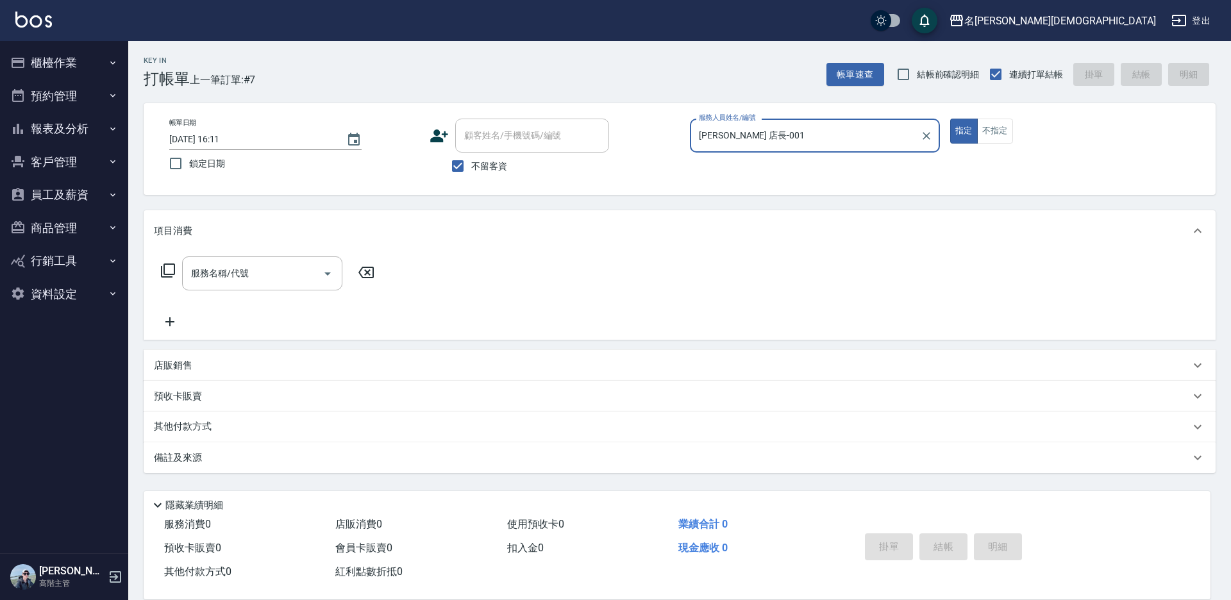
click at [163, 267] on icon at bounding box center [167, 270] width 15 height 15
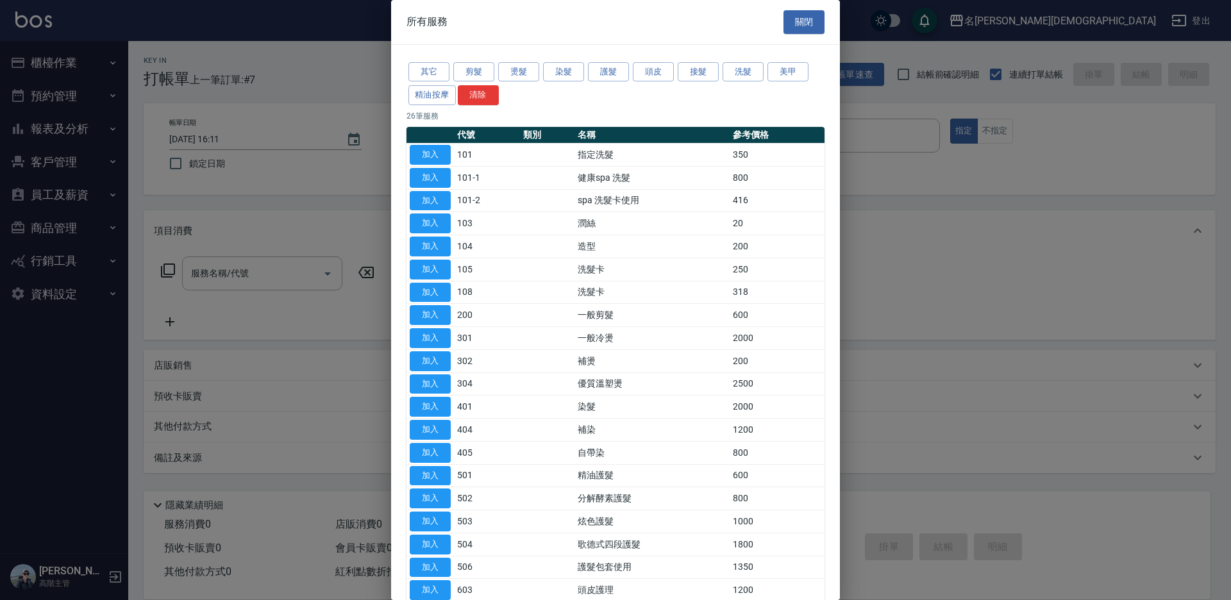
drag, startPoint x: 425, startPoint y: 313, endPoint x: 751, endPoint y: 448, distance: 353.3
click at [426, 312] on button "加入" at bounding box center [430, 315] width 41 height 20
type input "一般剪髮(200)"
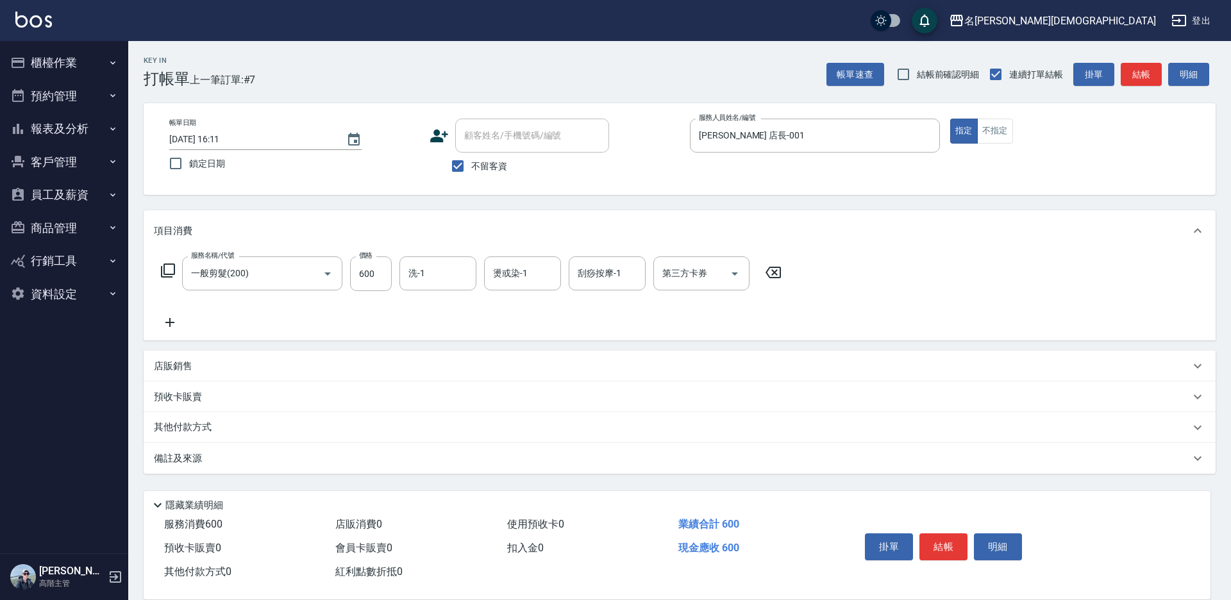
click at [934, 534] on button "結帳" at bounding box center [943, 546] width 48 height 27
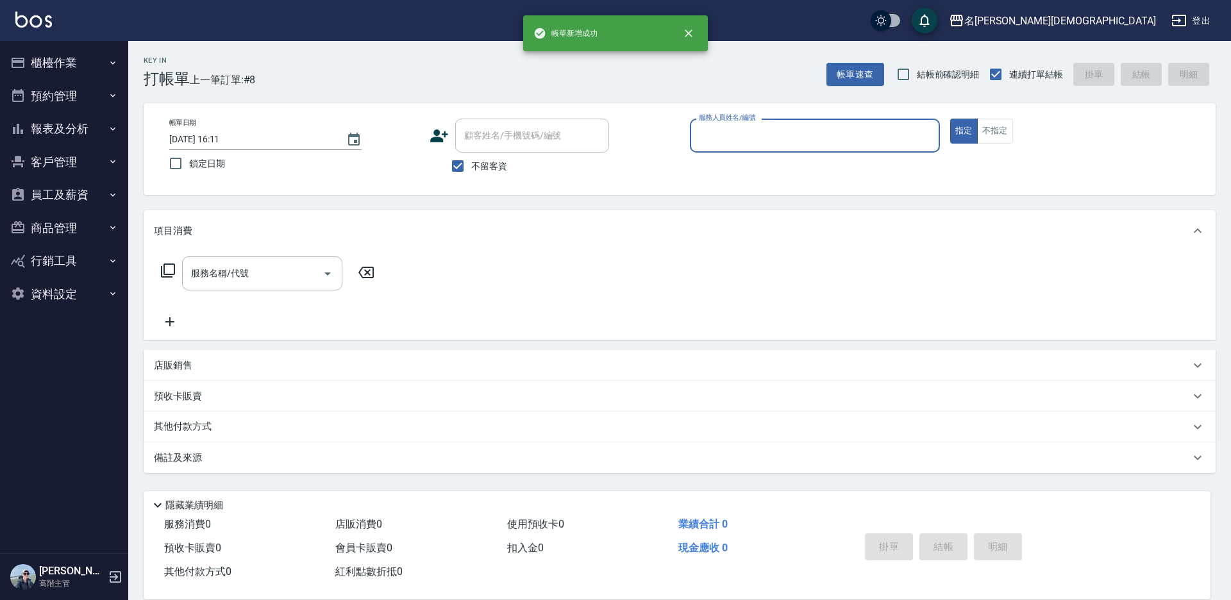
click at [750, 133] on input "服務人員姓名/編號" at bounding box center [815, 135] width 239 height 22
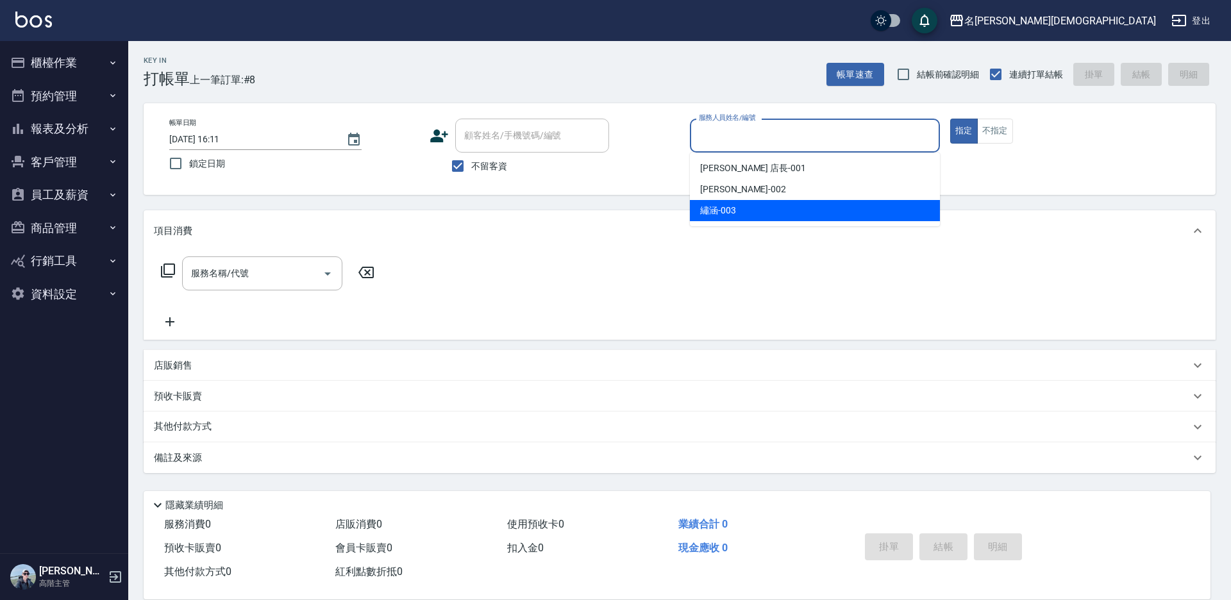
drag, startPoint x: 742, startPoint y: 218, endPoint x: 575, endPoint y: 215, distance: 167.4
click at [742, 217] on div "繡涵 -003" at bounding box center [815, 210] width 250 height 21
type input "繡涵-003"
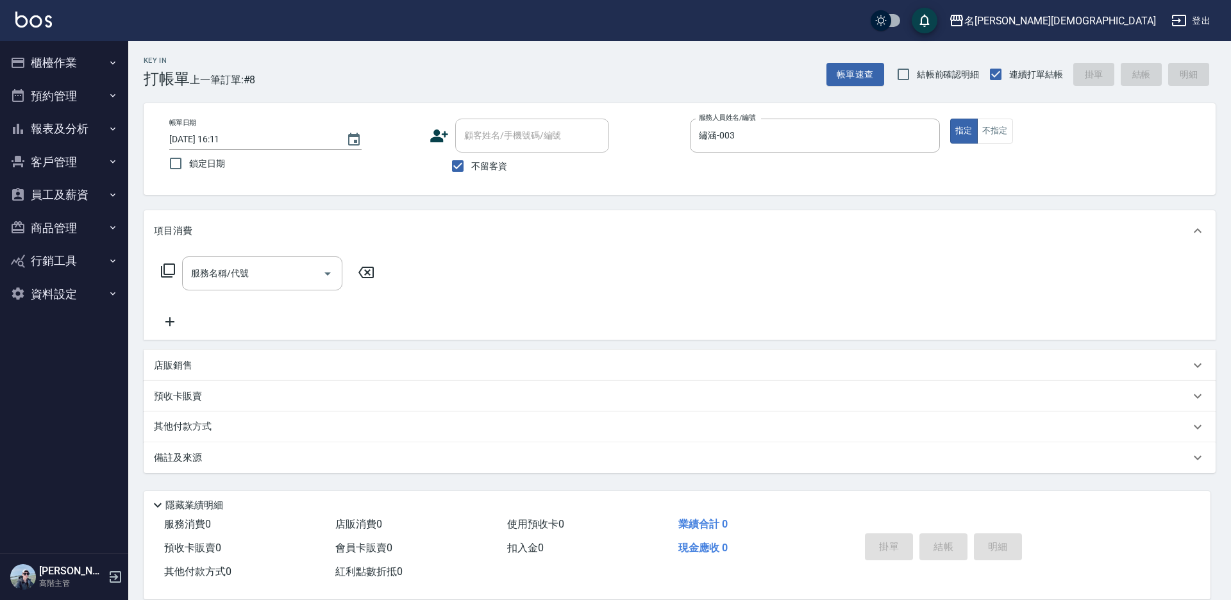
click at [171, 268] on icon at bounding box center [167, 270] width 15 height 15
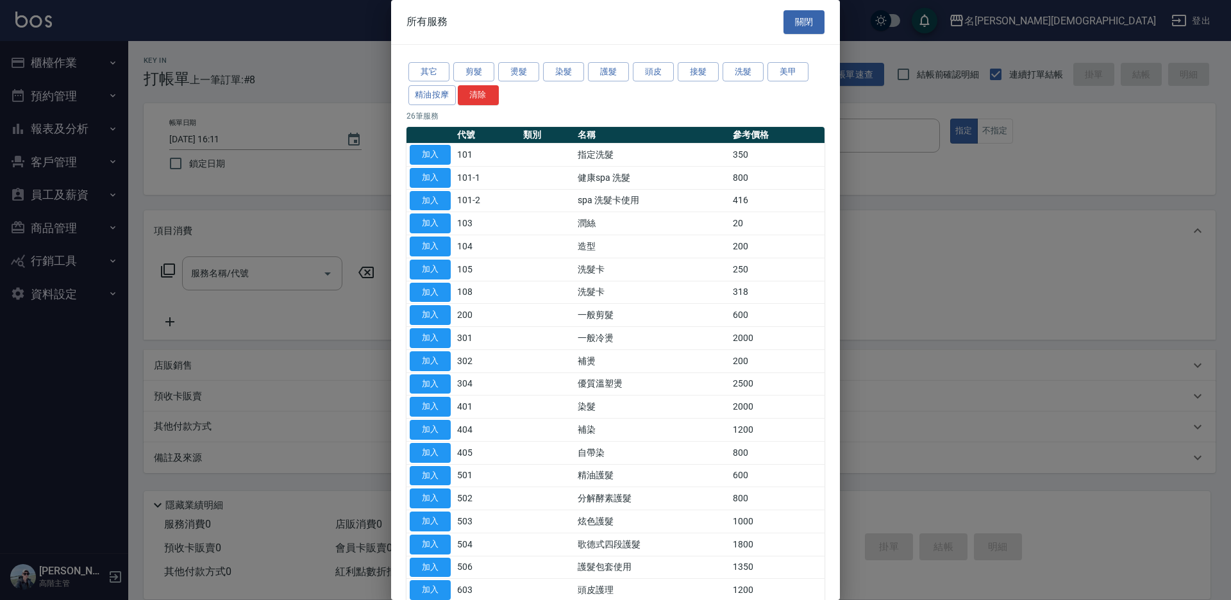
scroll to position [128, 0]
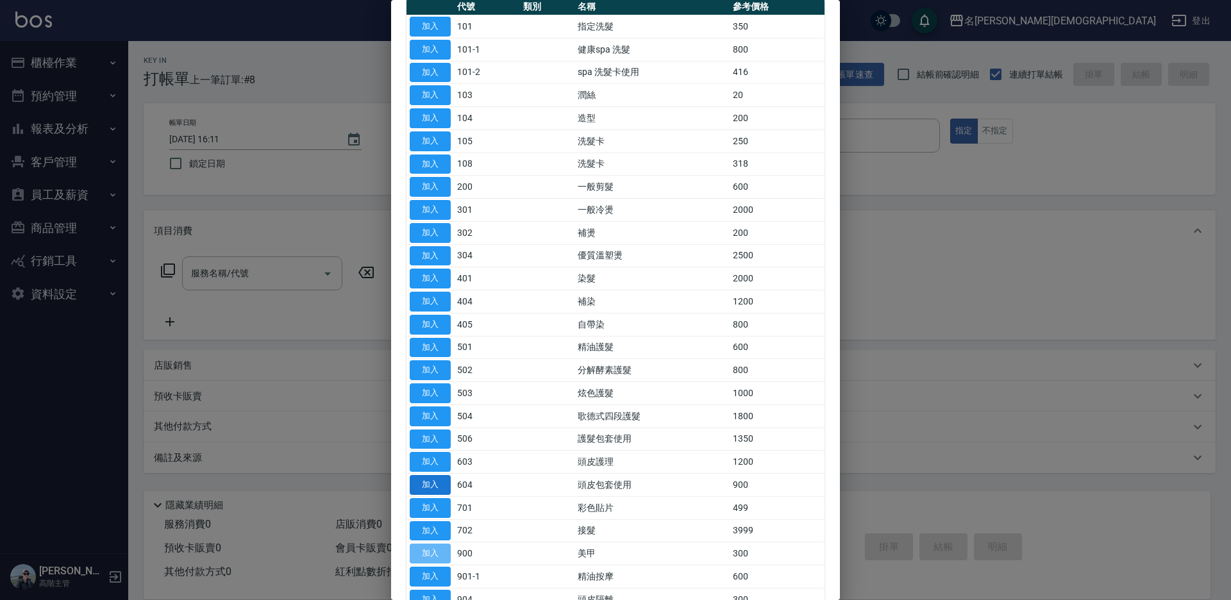
drag, startPoint x: 435, startPoint y: 553, endPoint x: 437, endPoint y: 479, distance: 74.4
click at [435, 552] on button "加入" at bounding box center [430, 554] width 41 height 20
type input "美甲(900)"
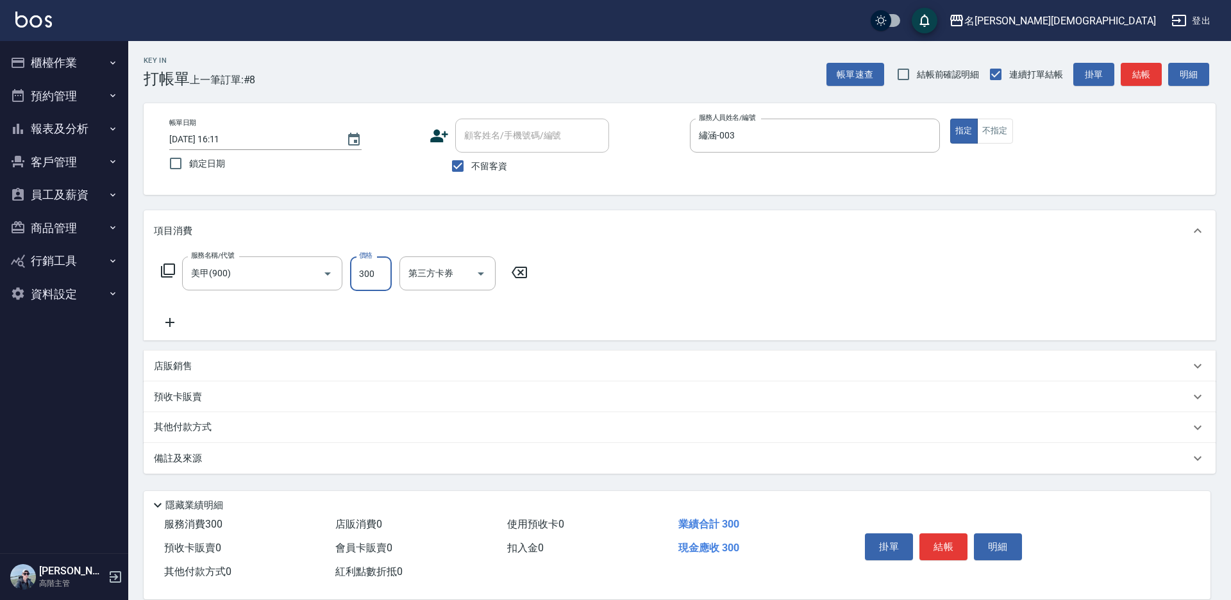
click at [366, 268] on input "300" at bounding box center [371, 273] width 42 height 35
type input "1100"
click at [949, 533] on button "結帳" at bounding box center [943, 546] width 48 height 27
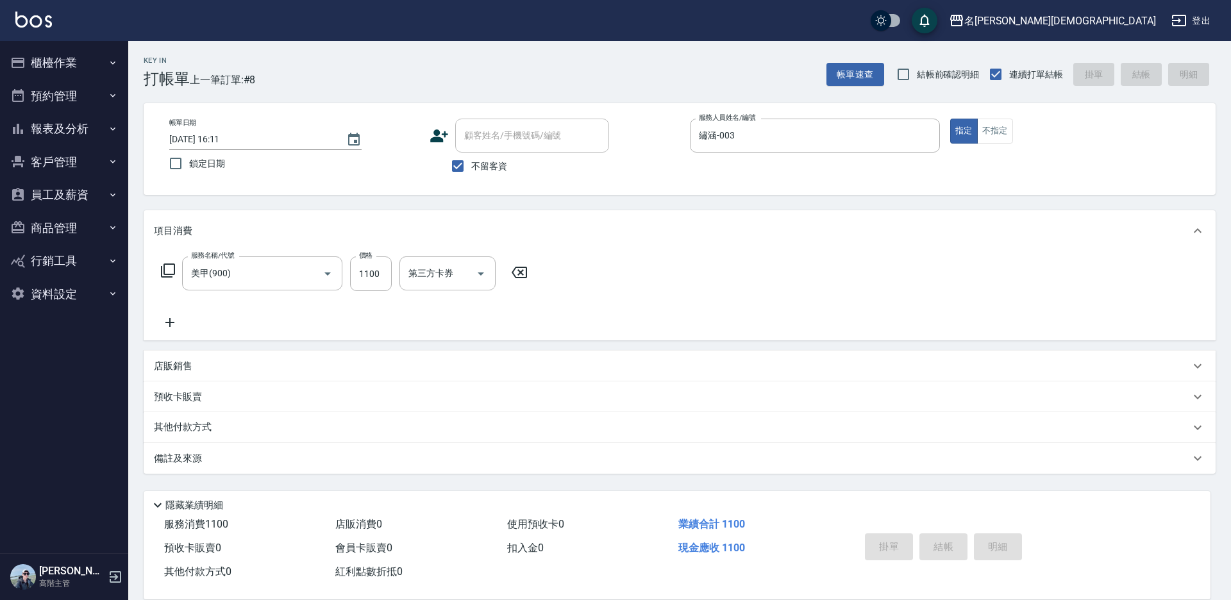
type input "[DATE] 16:12"
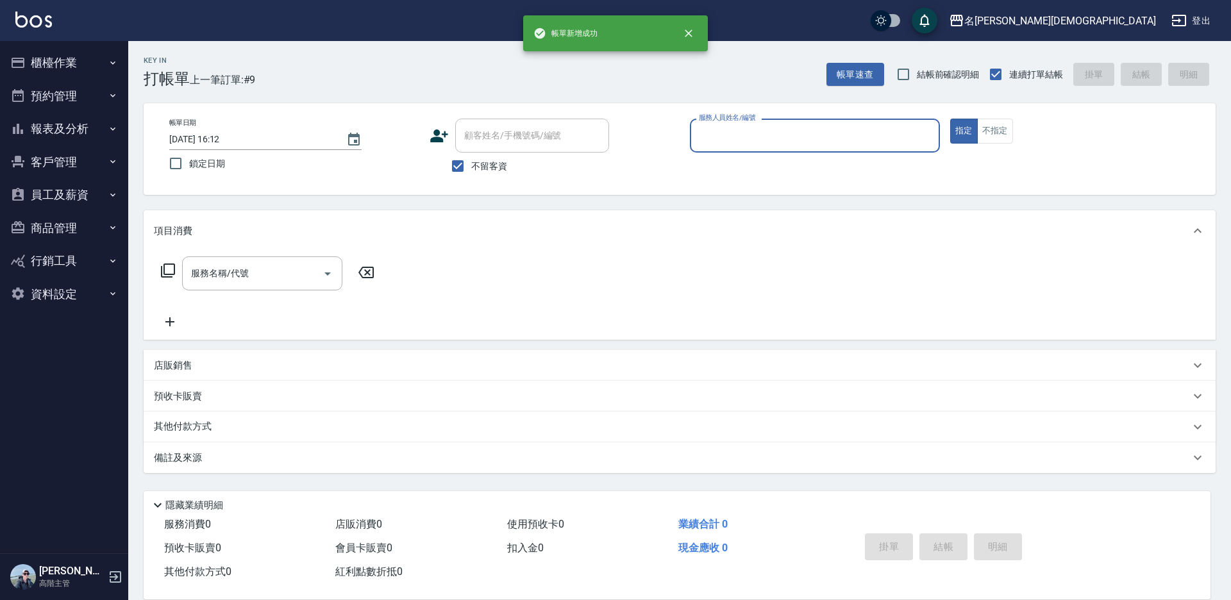
click at [723, 131] on input "服務人員姓名/編號" at bounding box center [815, 135] width 239 height 22
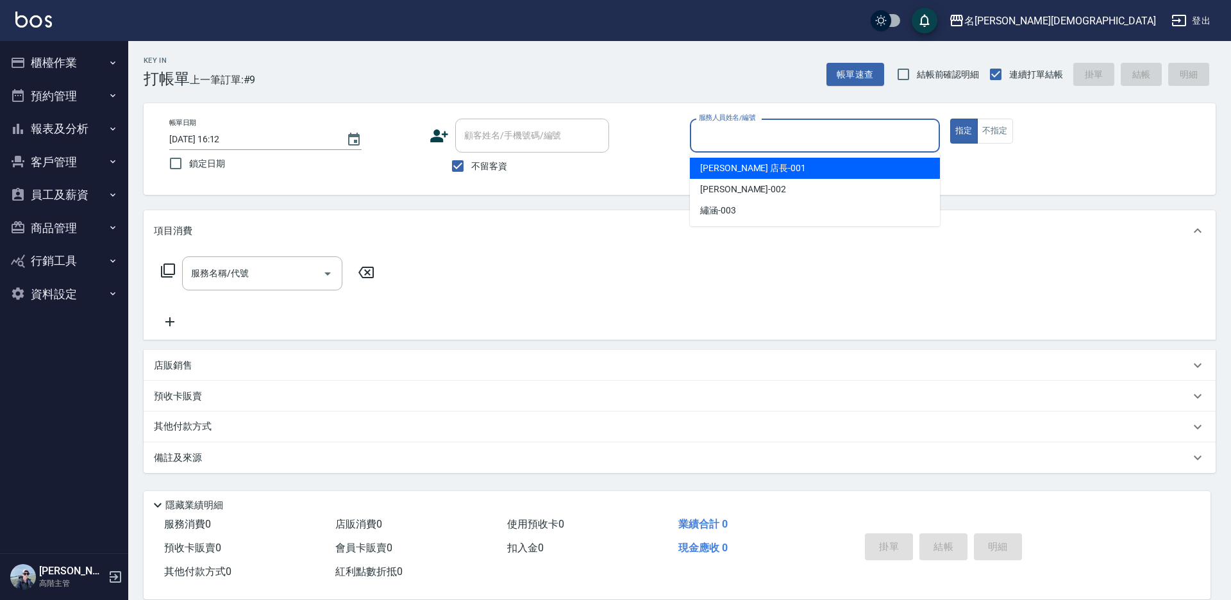
click at [735, 167] on span "[PERSON_NAME] 店長 -001" at bounding box center [753, 168] width 106 height 13
type input "[PERSON_NAME] 店長-001"
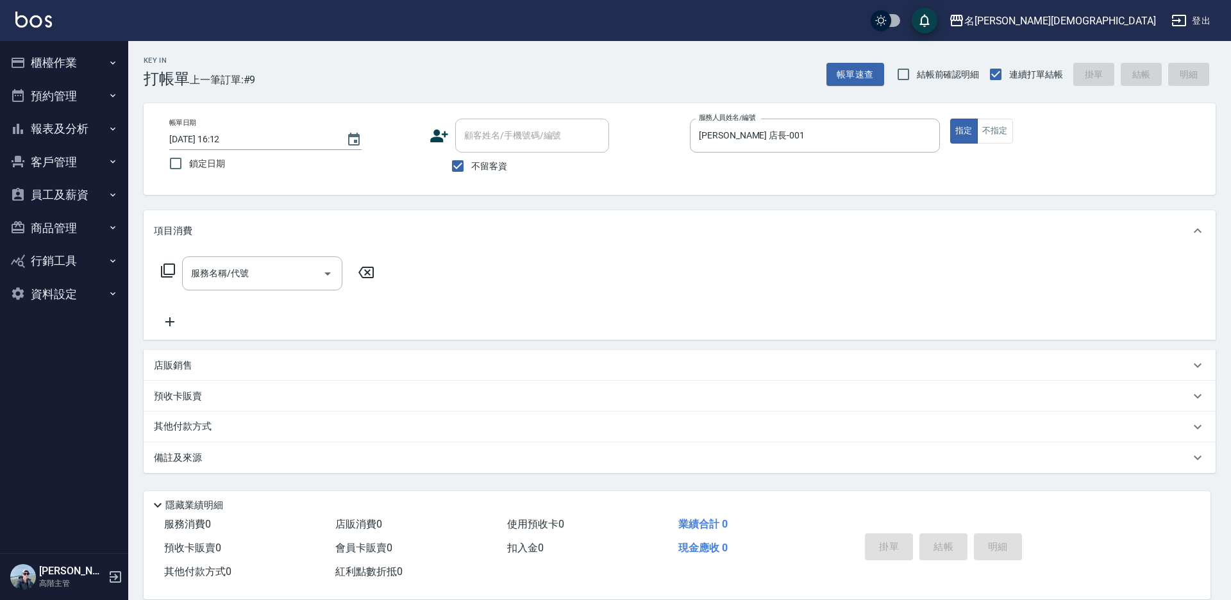
click at [170, 265] on icon at bounding box center [167, 270] width 15 height 15
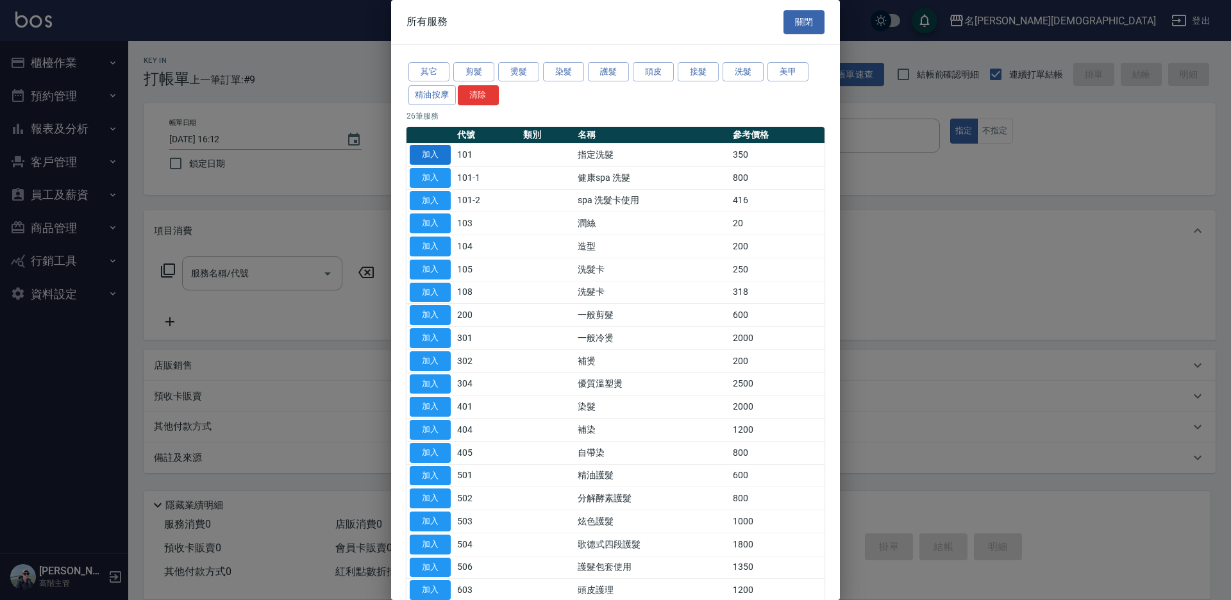
click at [434, 156] on button "加入" at bounding box center [430, 155] width 41 height 20
type input "指定洗髮(101)"
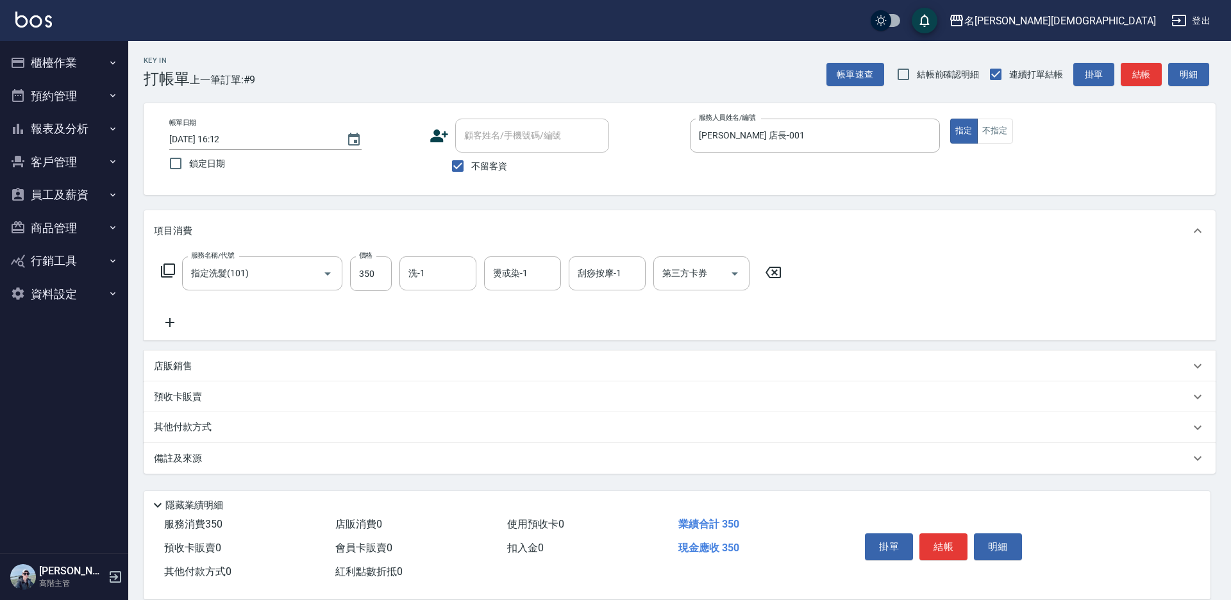
click at [171, 268] on icon at bounding box center [167, 270] width 15 height 15
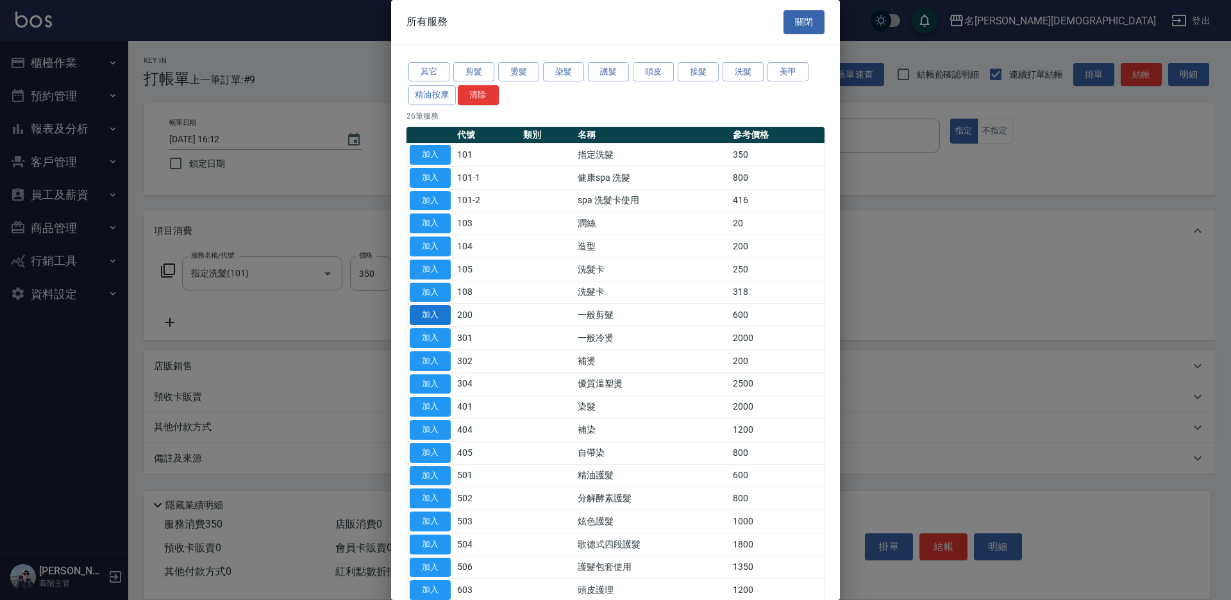
click at [437, 315] on button "加入" at bounding box center [430, 315] width 41 height 20
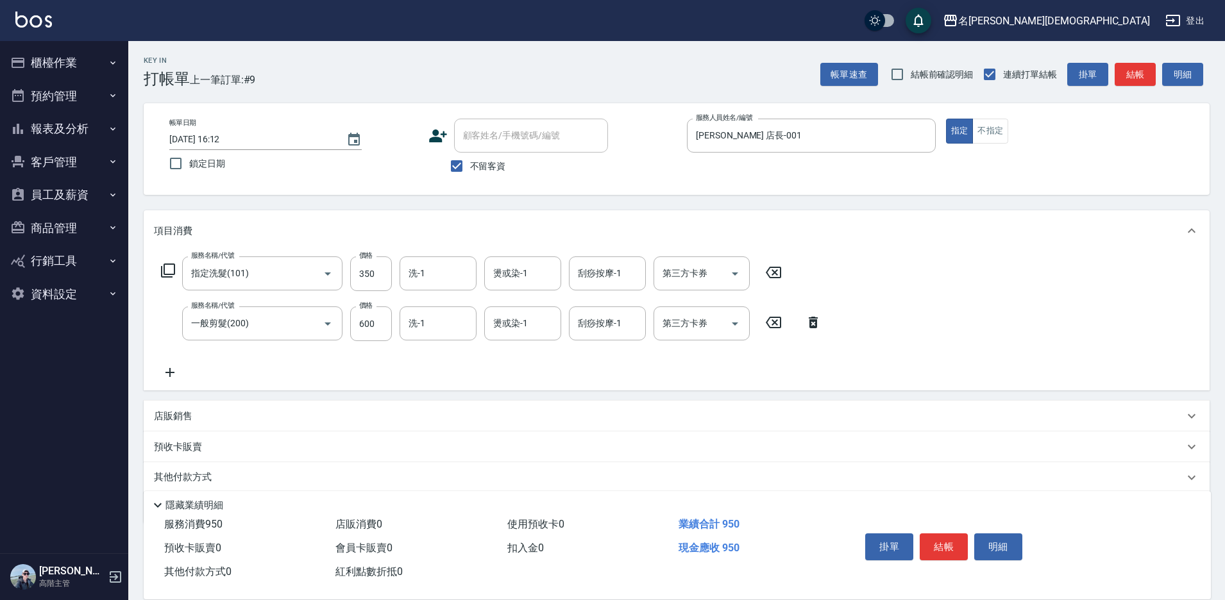
drag, startPoint x: 945, startPoint y: 537, endPoint x: 905, endPoint y: 521, distance: 42.9
click at [944, 538] on button "結帳" at bounding box center [943, 546] width 48 height 27
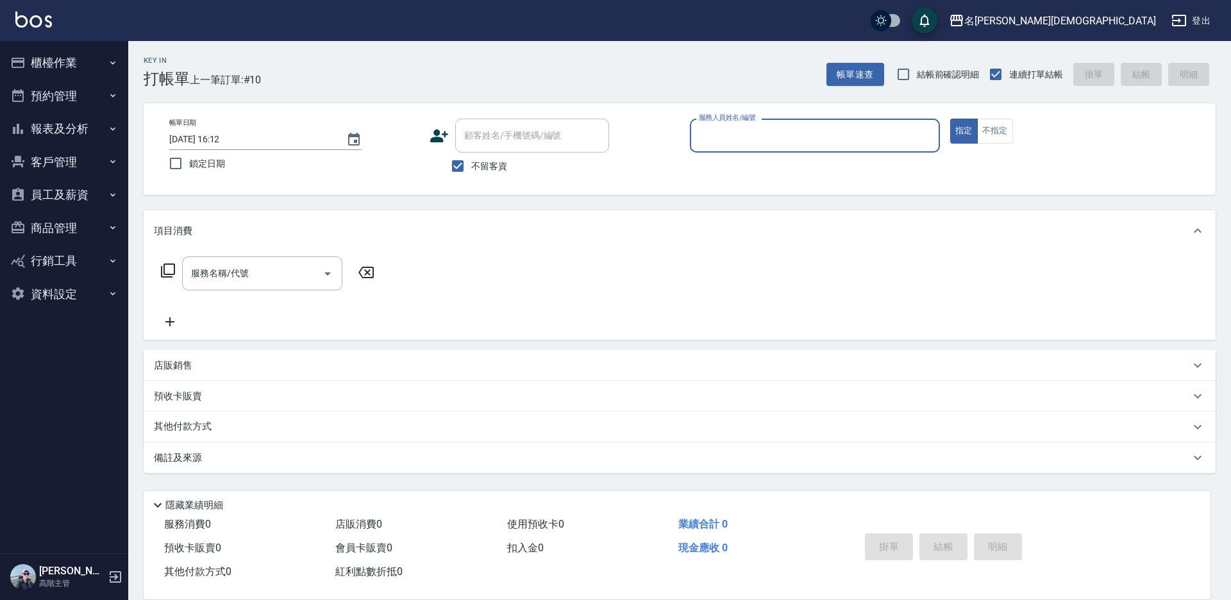
click at [745, 138] on input "服務人員姓名/編號" at bounding box center [815, 135] width 239 height 22
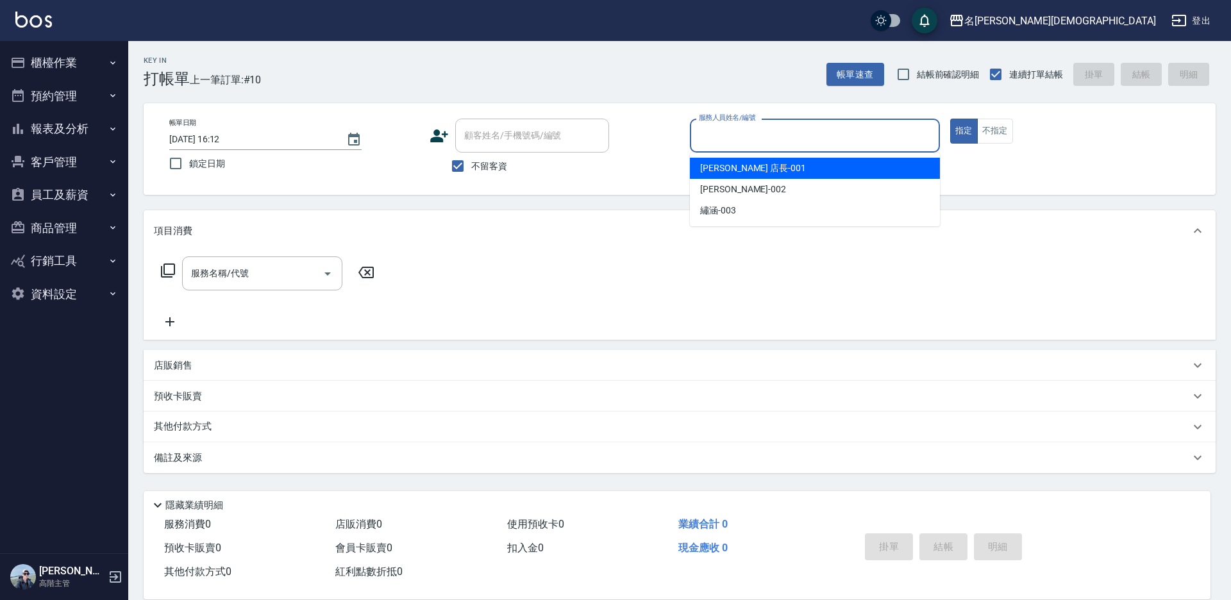
drag, startPoint x: 742, startPoint y: 166, endPoint x: 648, endPoint y: 171, distance: 94.4
click at [741, 167] on span "[PERSON_NAME] 店長 -001" at bounding box center [753, 168] width 106 height 13
type input "[PERSON_NAME] 店長-001"
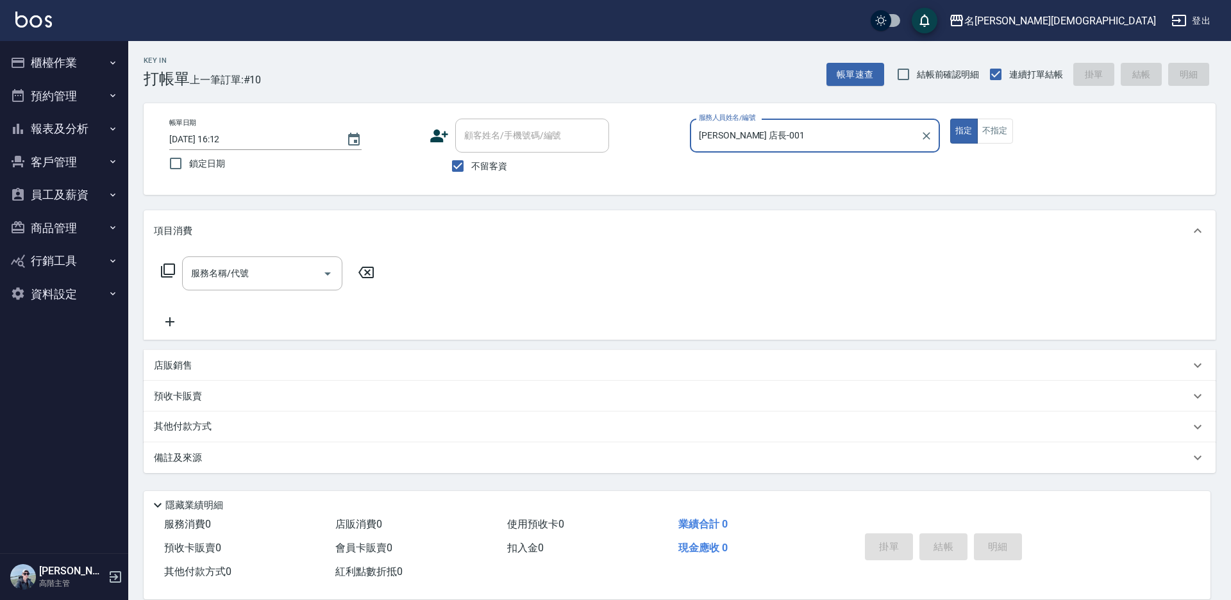
click at [171, 267] on icon at bounding box center [167, 270] width 15 height 15
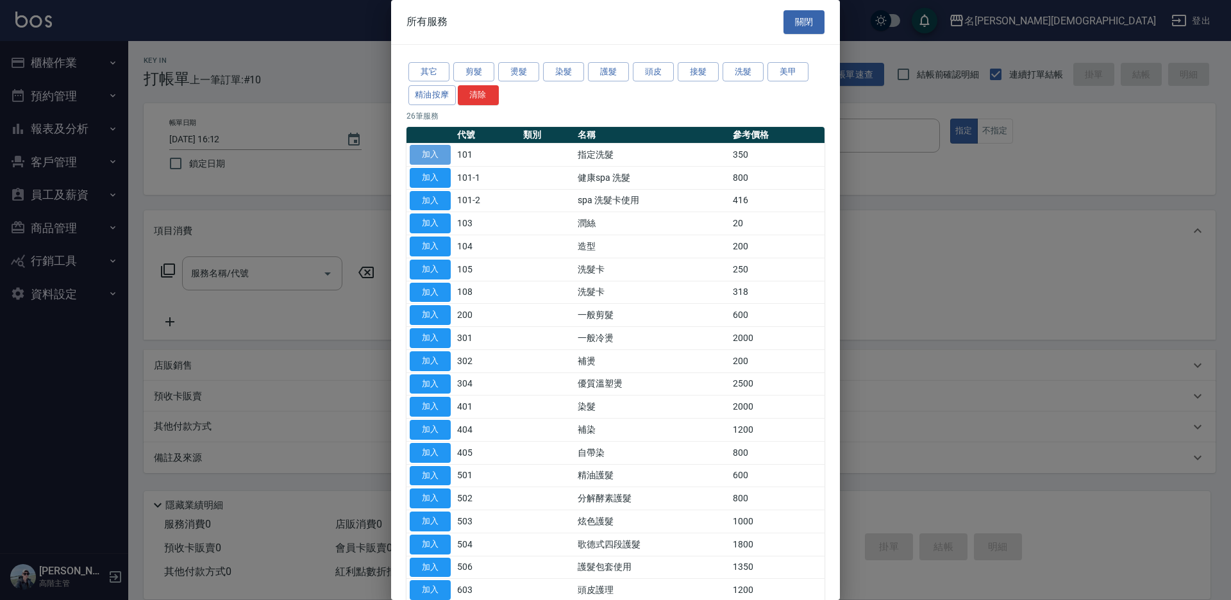
click at [439, 157] on button "加入" at bounding box center [430, 155] width 41 height 20
type input "指定洗髮(101)"
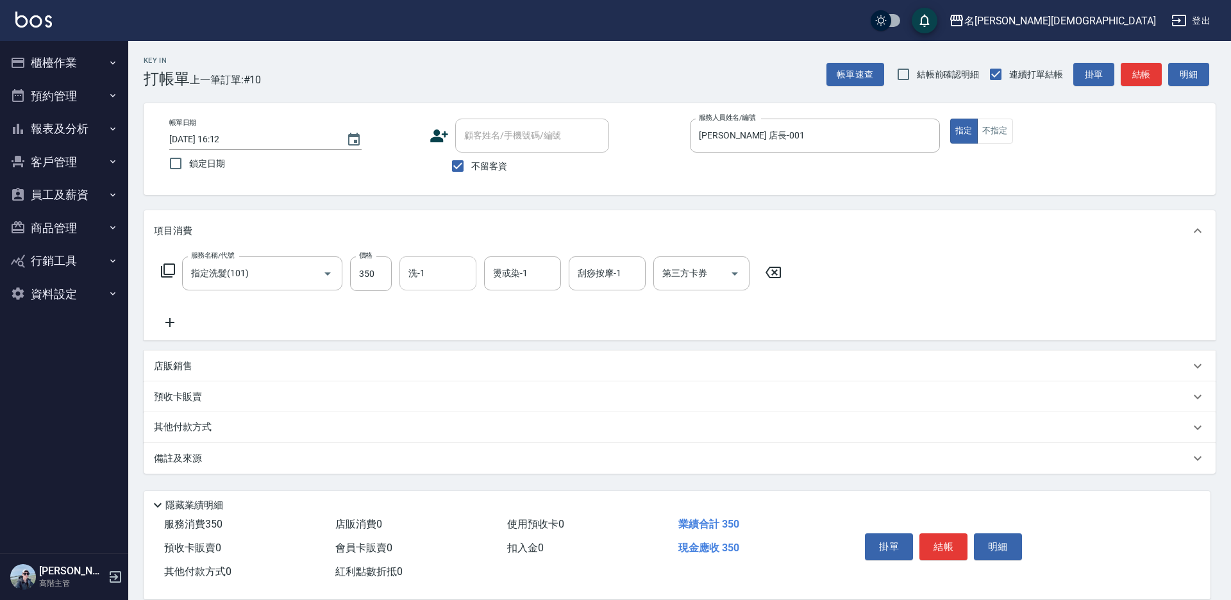
click at [458, 265] on input "洗-1" at bounding box center [437, 273] width 65 height 22
drag, startPoint x: 446, startPoint y: 349, endPoint x: 540, endPoint y: 371, distance: 96.3
click at [448, 351] on div "繡涵 -003" at bounding box center [437, 361] width 77 height 21
type input "繡涵-003"
drag, startPoint x: 944, startPoint y: 539, endPoint x: 920, endPoint y: 510, distance: 37.8
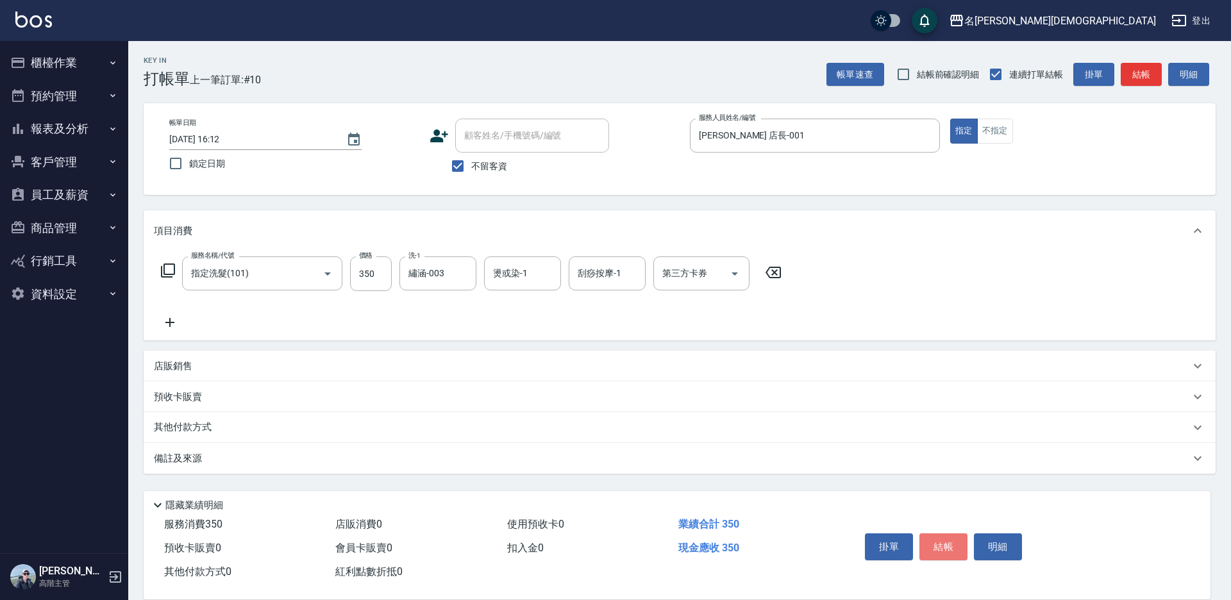
click at [944, 537] on button "結帳" at bounding box center [943, 546] width 48 height 27
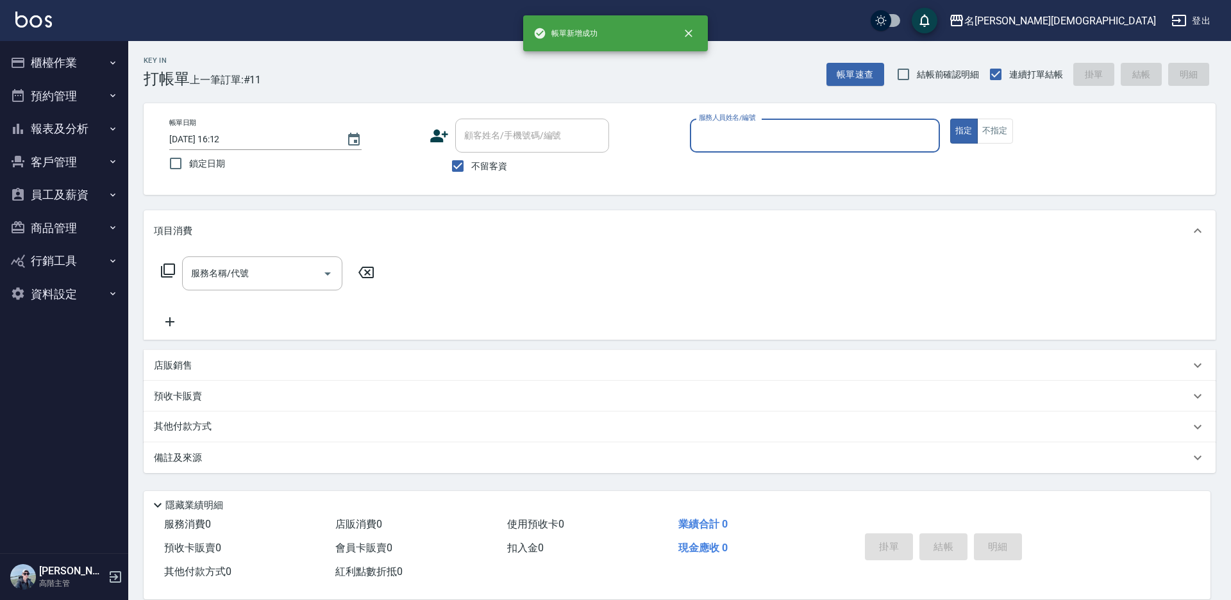
click at [48, 60] on button "櫃檯作業" at bounding box center [64, 62] width 118 height 33
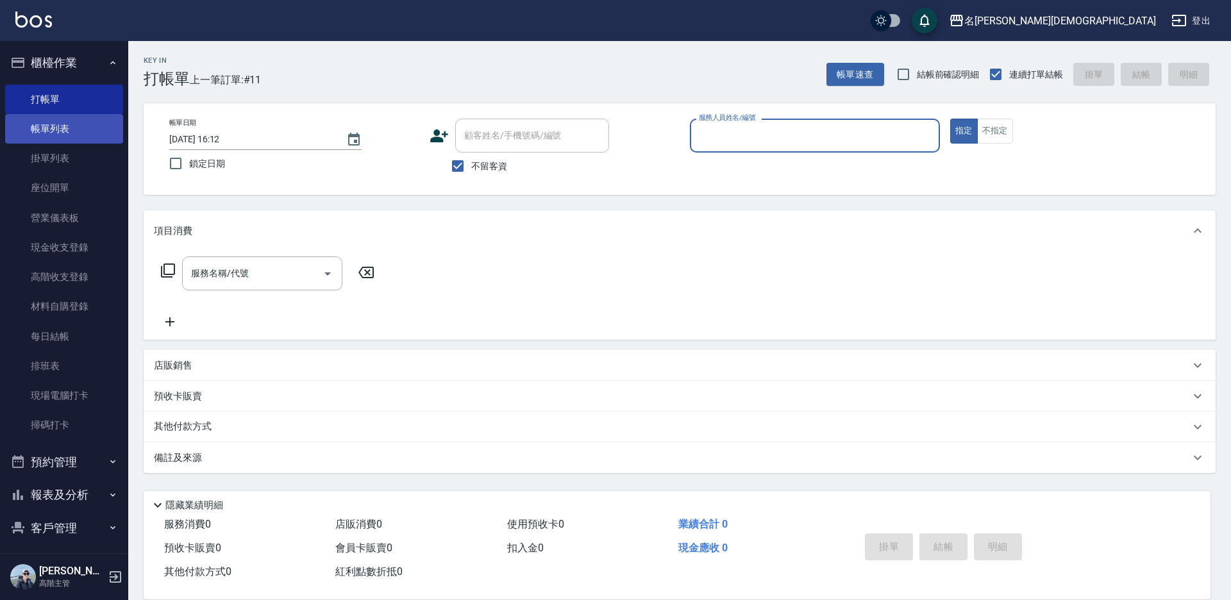
click at [85, 135] on link "帳單列表" at bounding box center [64, 128] width 118 height 29
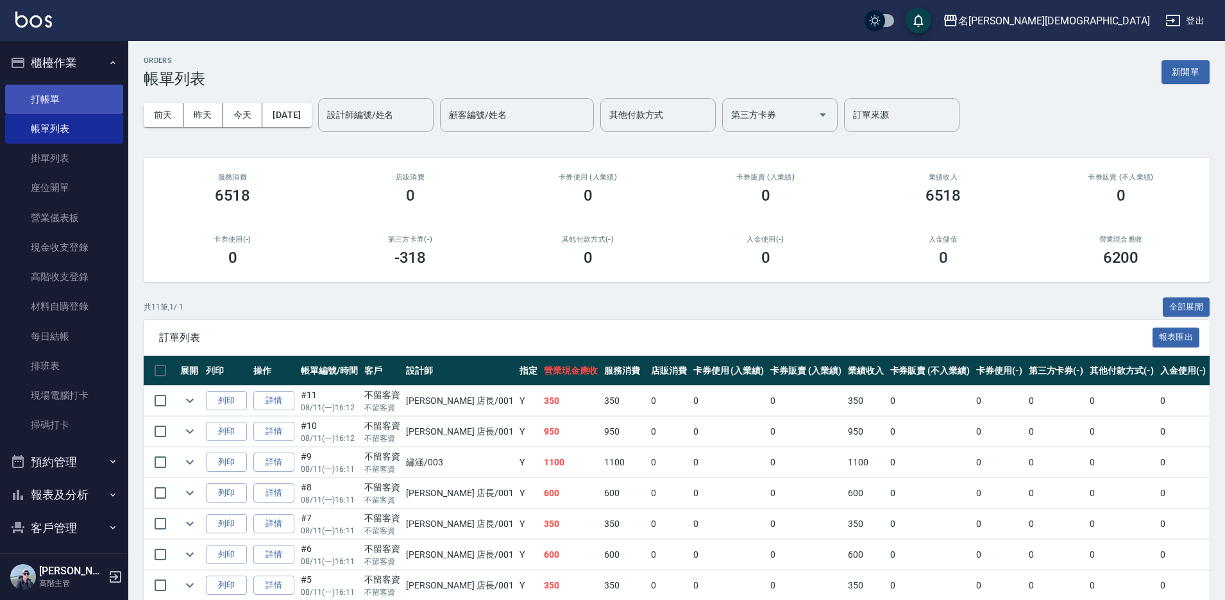
click at [46, 94] on link "打帳單" at bounding box center [64, 99] width 118 height 29
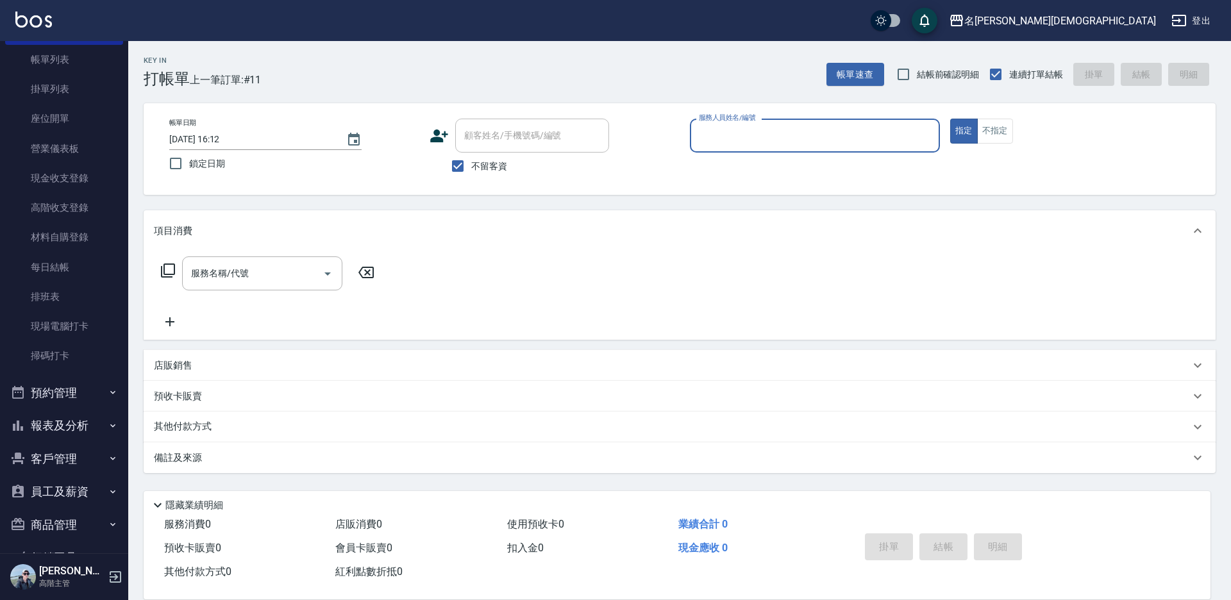
scroll to position [138, 0]
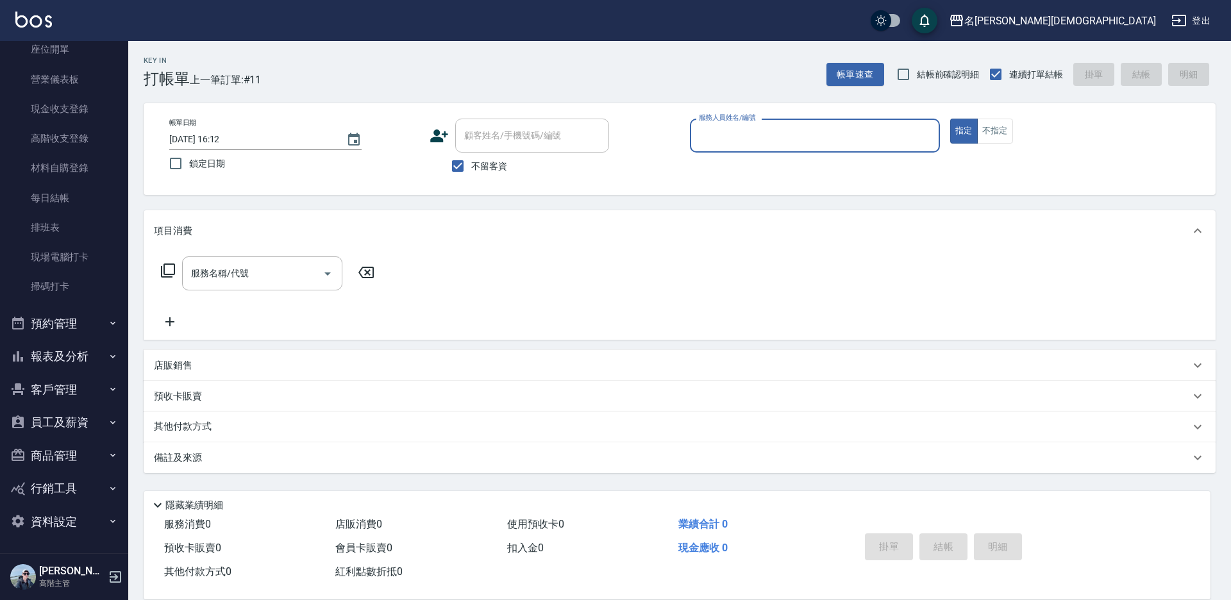
click at [768, 137] on input "服務人員姓名/編號" at bounding box center [815, 135] width 239 height 22
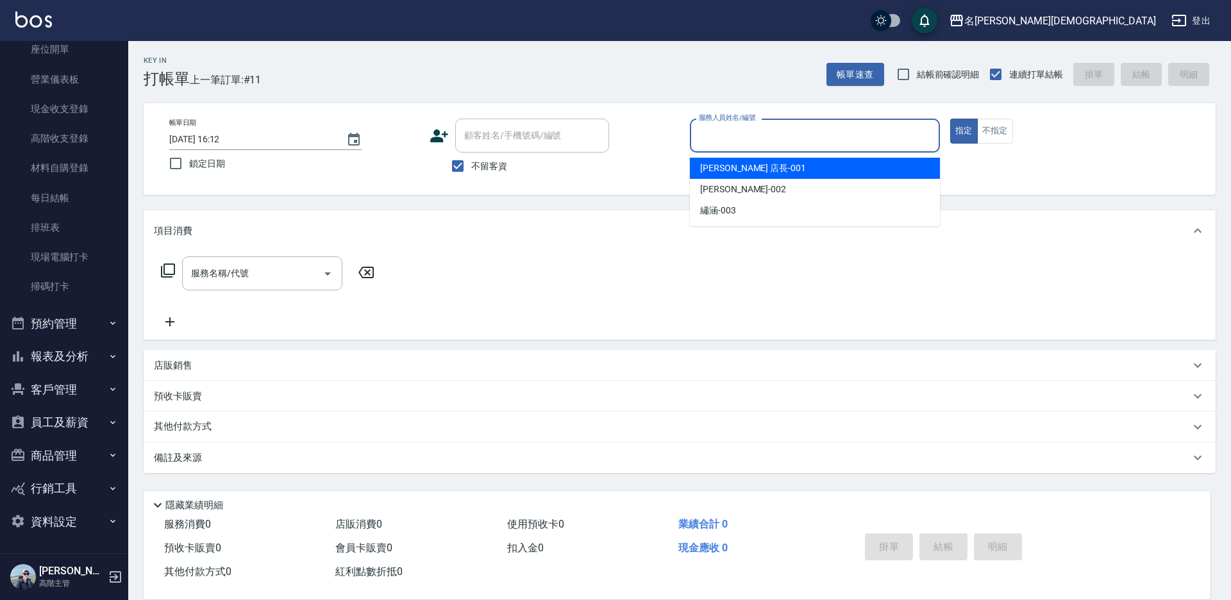
click at [789, 164] on div "[PERSON_NAME] 店長 -001" at bounding box center [815, 168] width 250 height 21
type input "[PERSON_NAME] 店長-001"
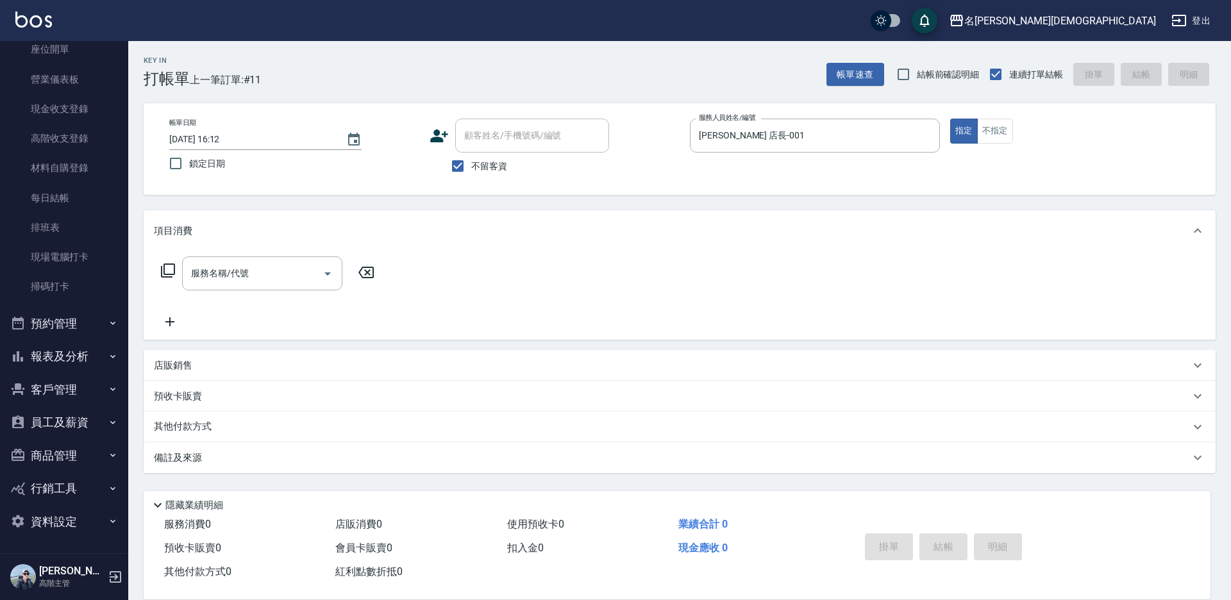
click at [172, 271] on icon at bounding box center [167, 270] width 15 height 15
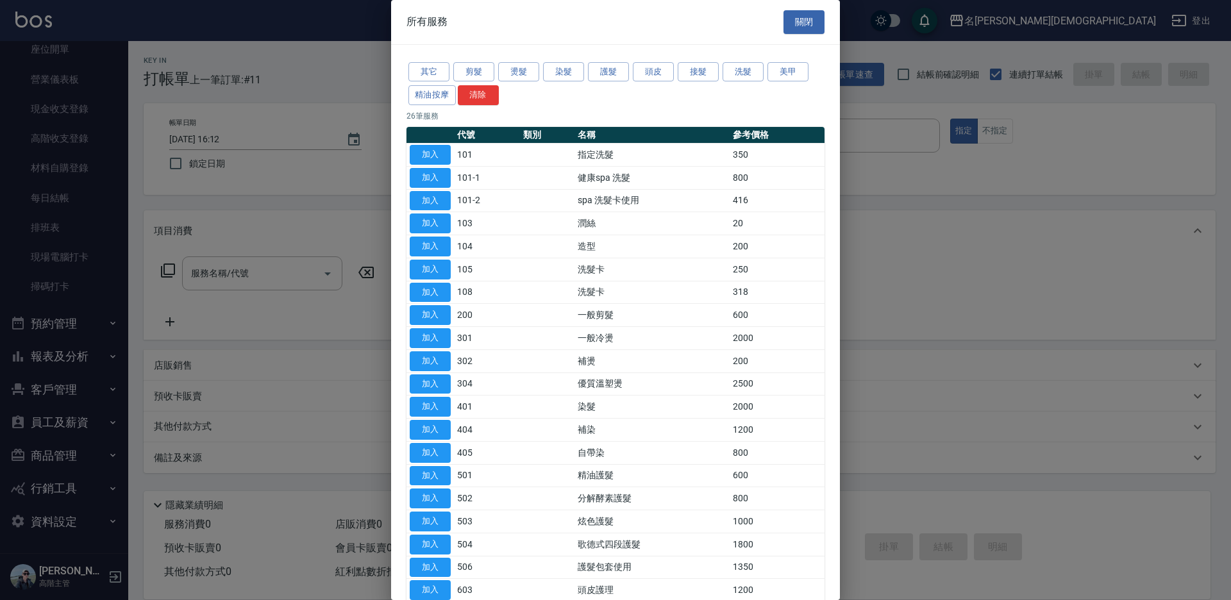
click at [441, 151] on button "加入" at bounding box center [430, 155] width 41 height 20
type input "指定洗髮(101)"
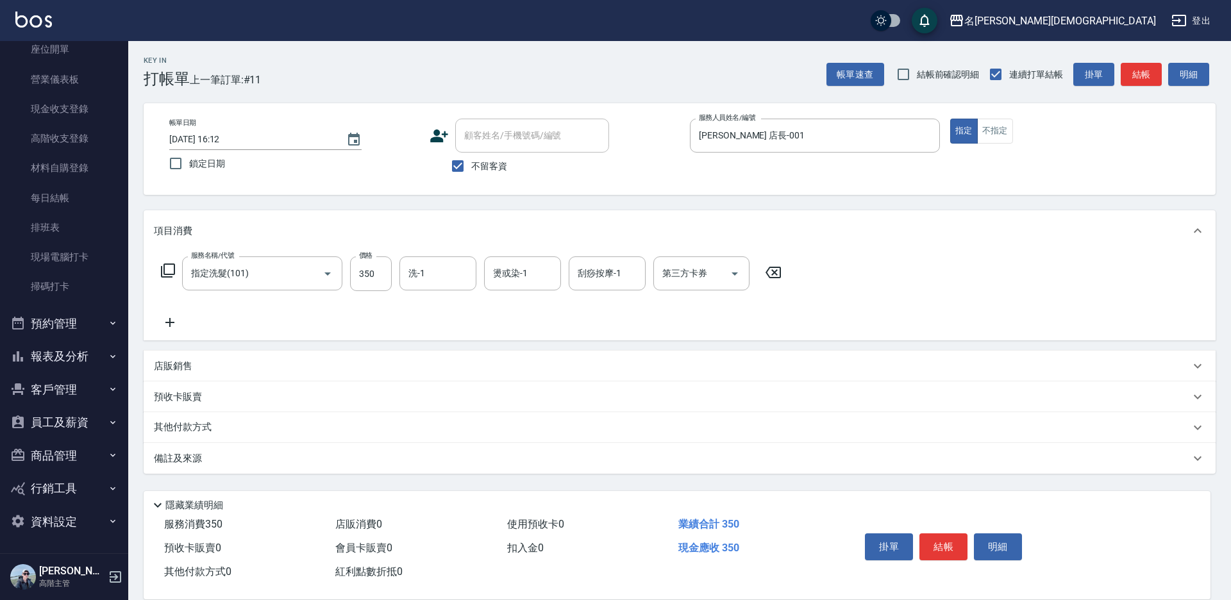
click at [161, 271] on icon at bounding box center [167, 270] width 15 height 15
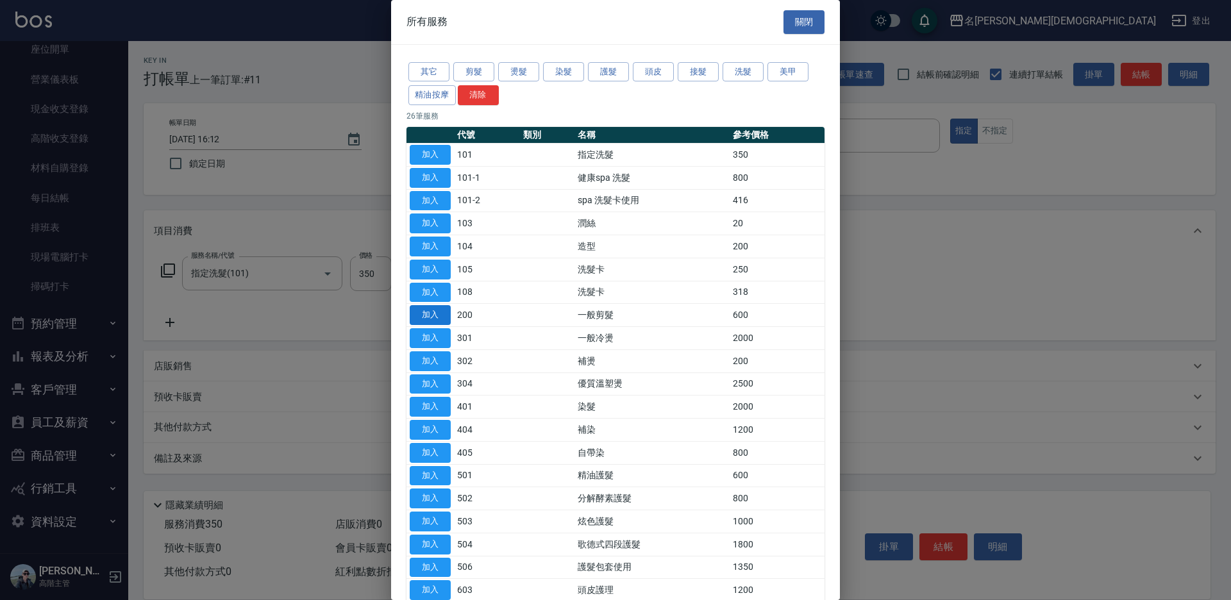
click at [423, 314] on button "加入" at bounding box center [430, 315] width 41 height 20
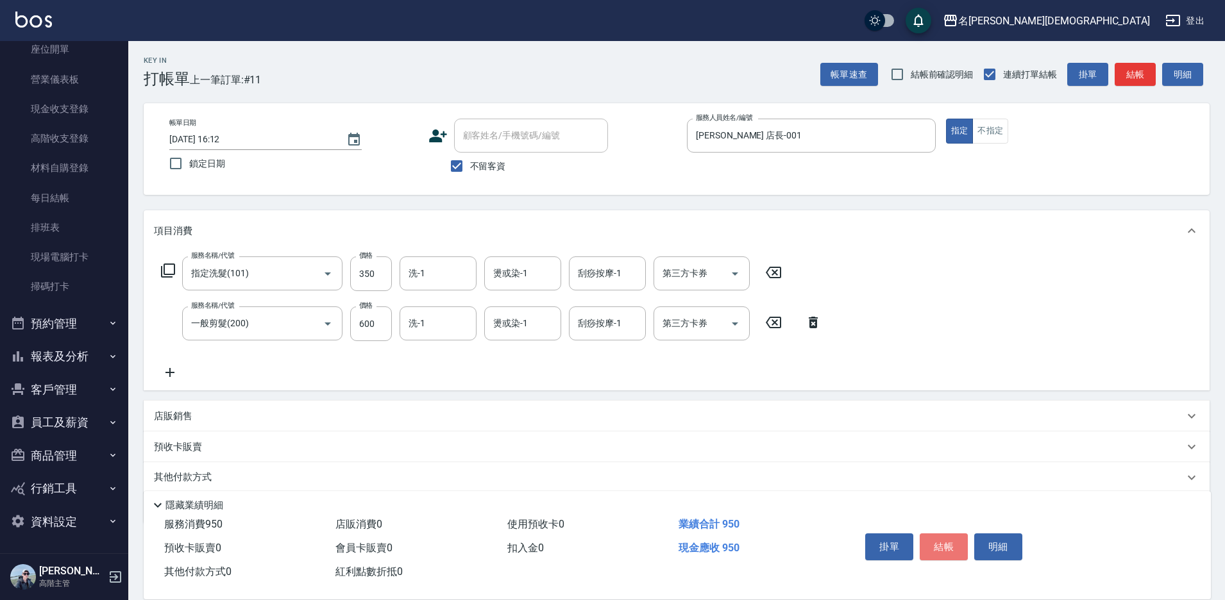
drag, startPoint x: 935, startPoint y: 537, endPoint x: 920, endPoint y: 514, distance: 26.9
click at [935, 537] on button "結帳" at bounding box center [943, 546] width 48 height 27
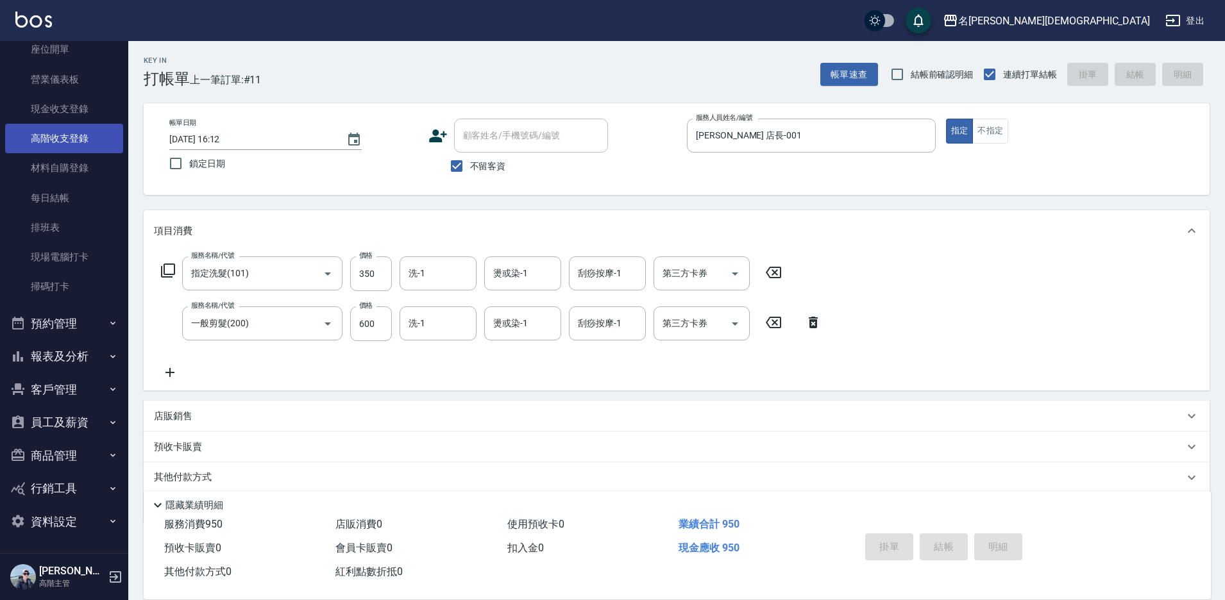
type input "[DATE] 16:49"
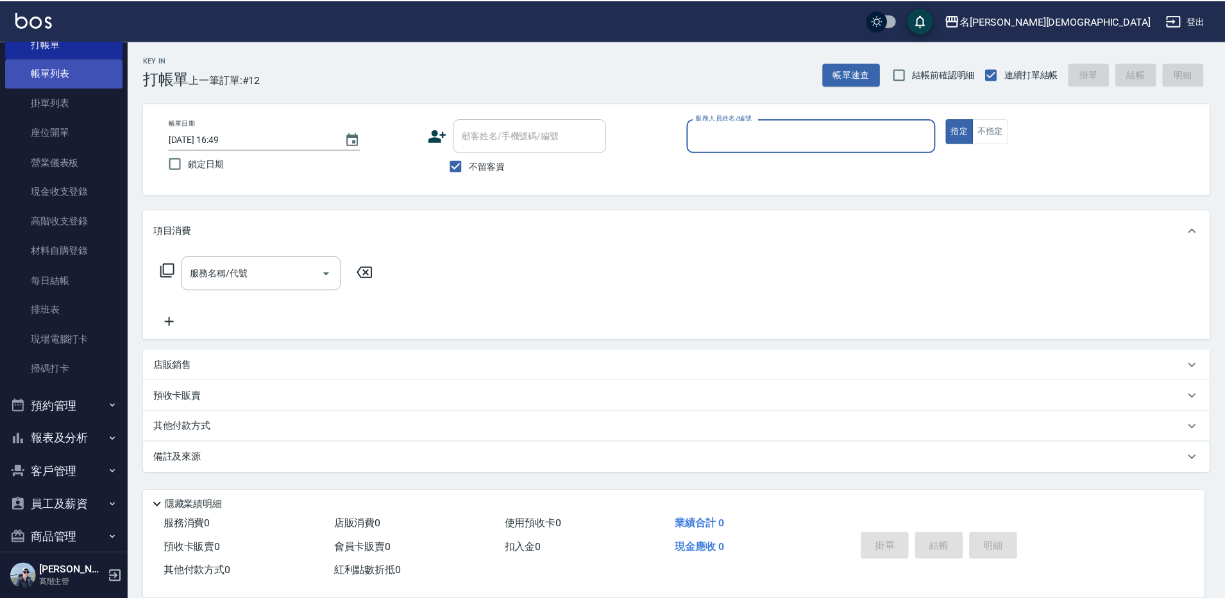
scroll to position [0, 0]
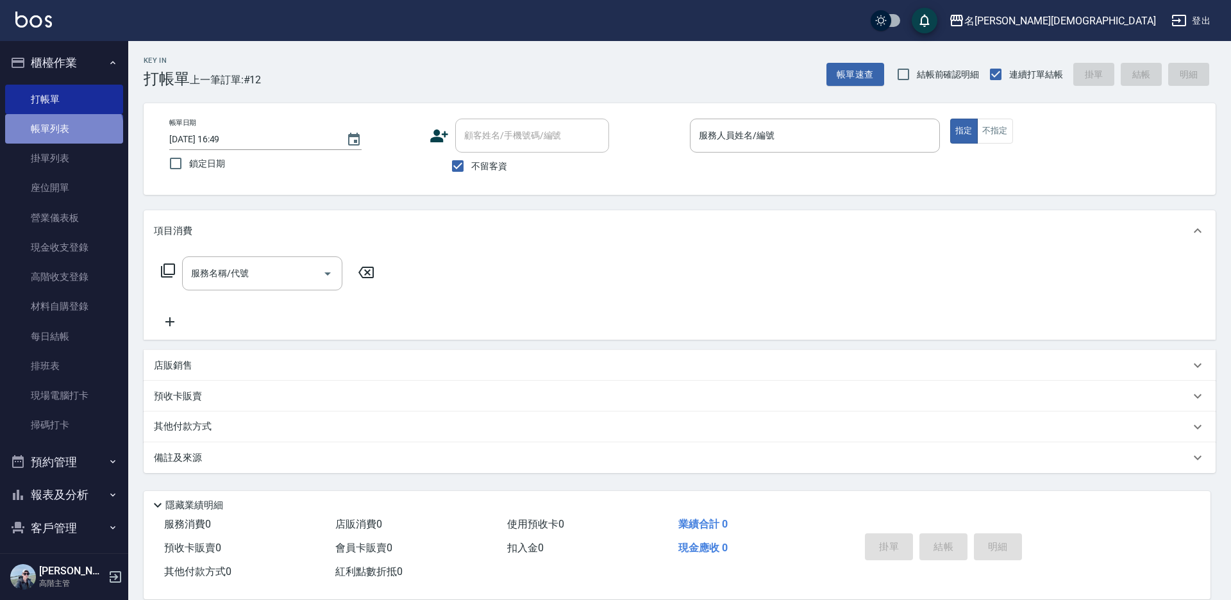
click at [63, 134] on link "帳單列表" at bounding box center [64, 128] width 118 height 29
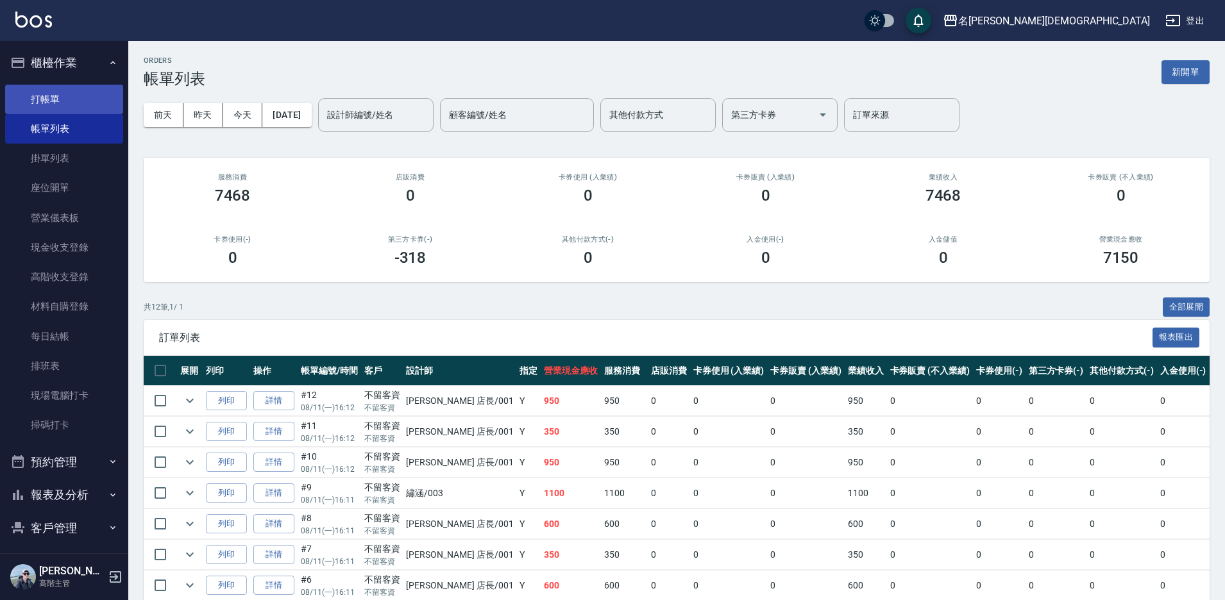
click at [56, 102] on link "打帳單" at bounding box center [64, 99] width 118 height 29
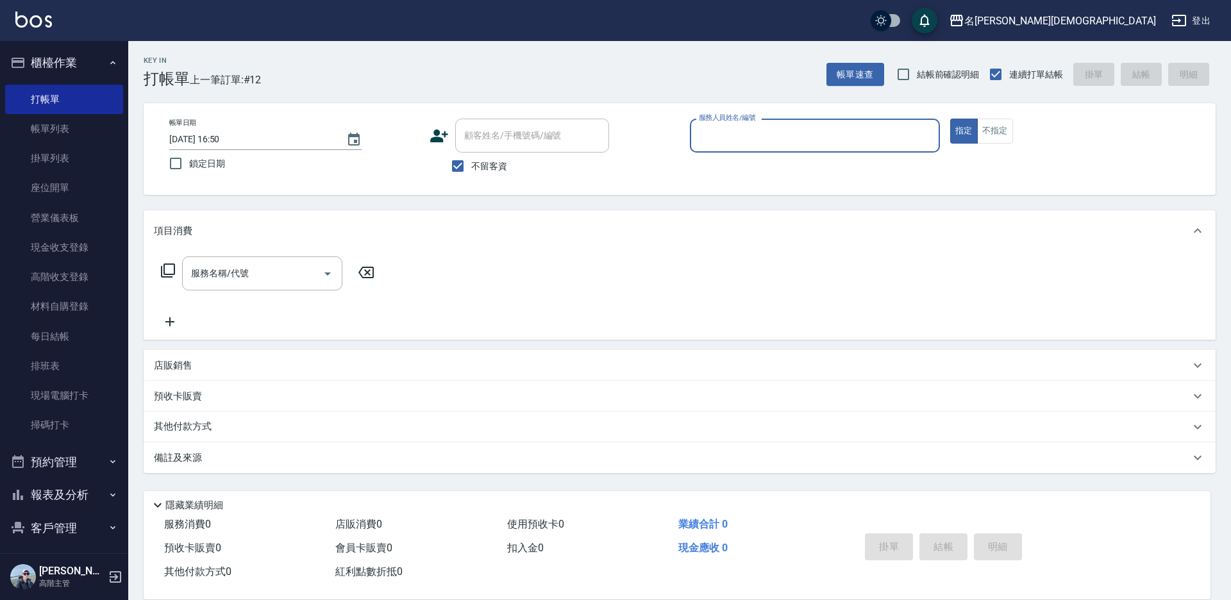
click at [722, 138] on input "服務人員姓名/編號" at bounding box center [815, 135] width 239 height 22
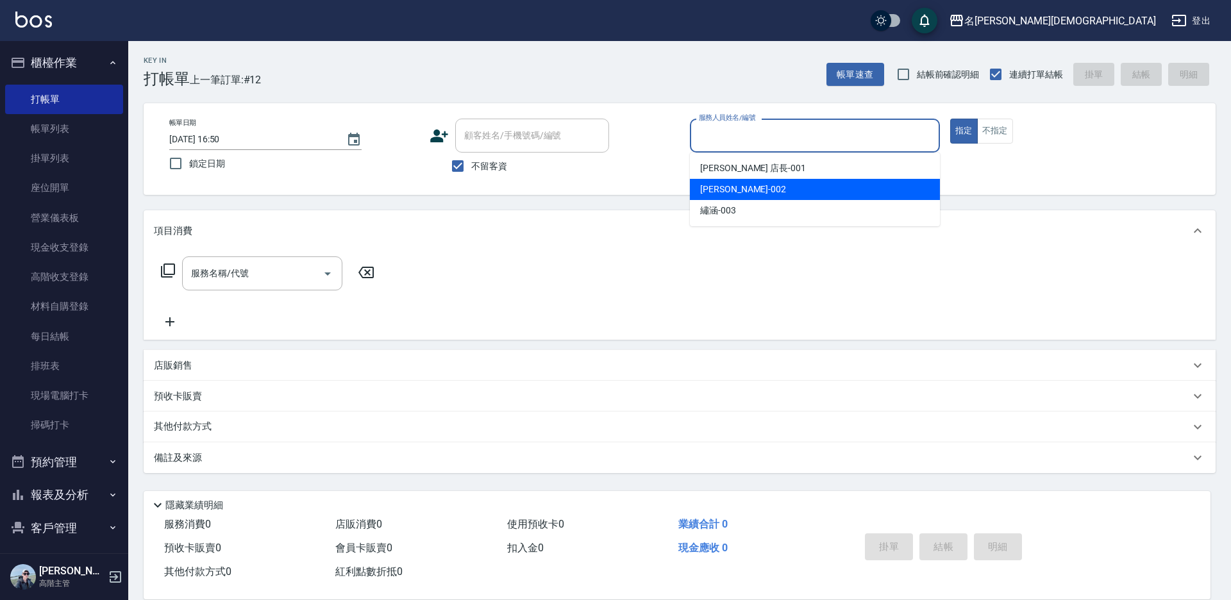
click at [738, 185] on div "香香 -002" at bounding box center [815, 189] width 250 height 21
type input "香香-002"
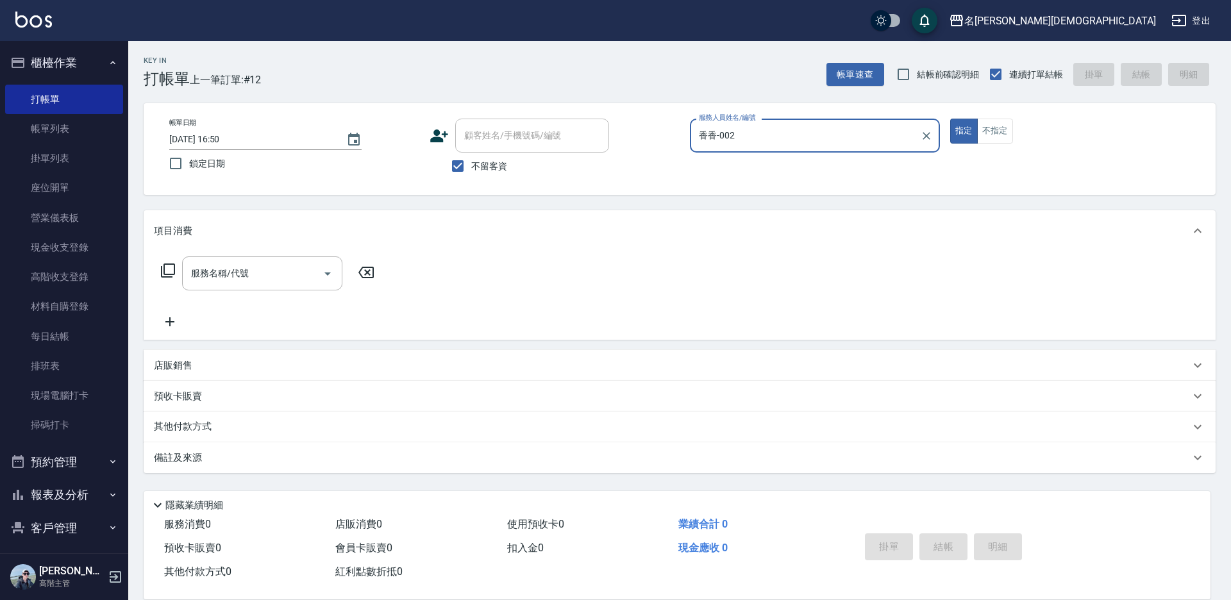
click at [174, 268] on icon at bounding box center [168, 271] width 14 height 14
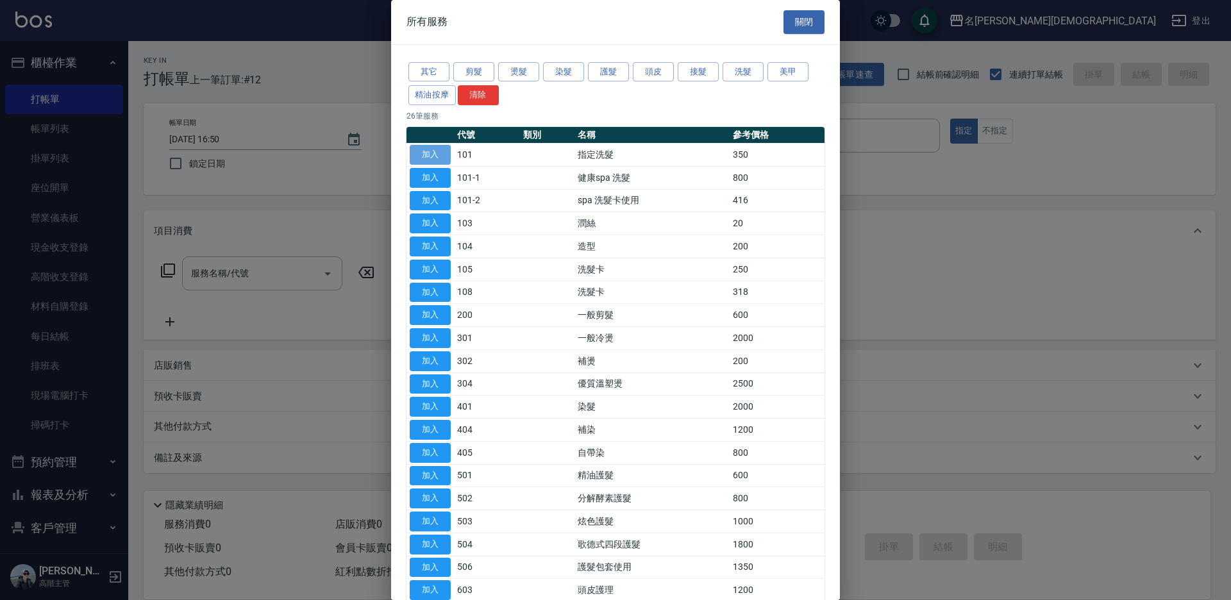
click at [446, 152] on button "加入" at bounding box center [430, 155] width 41 height 20
type input "指定洗髮(101)"
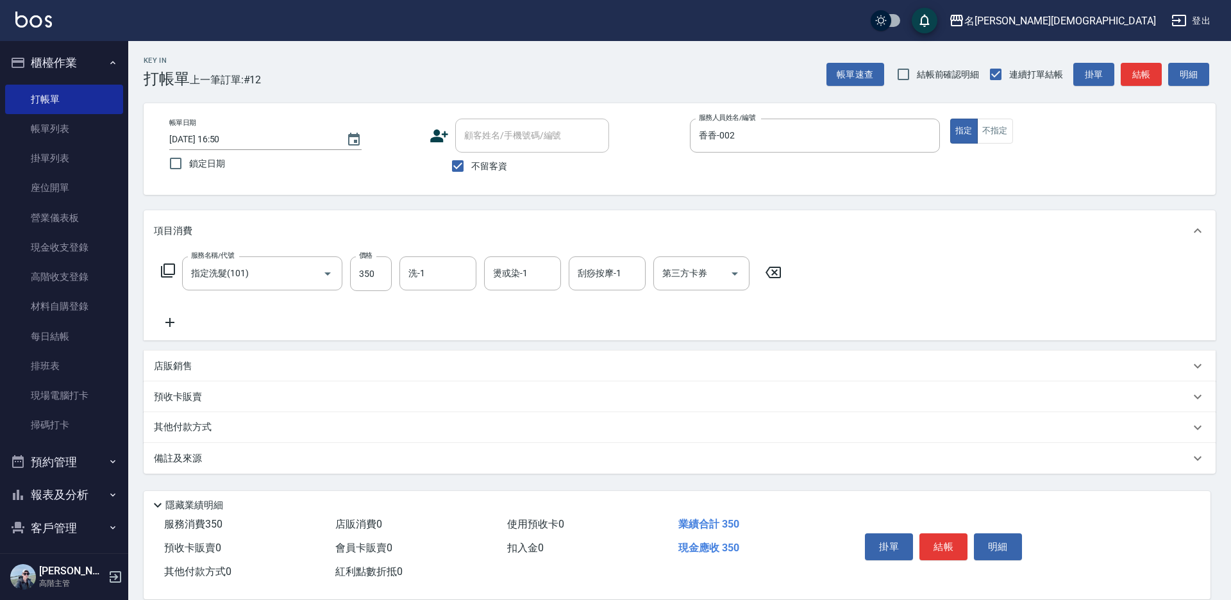
drag, startPoint x: 937, startPoint y: 539, endPoint x: 937, endPoint y: 528, distance: 10.9
click at [938, 539] on button "結帳" at bounding box center [943, 546] width 48 height 27
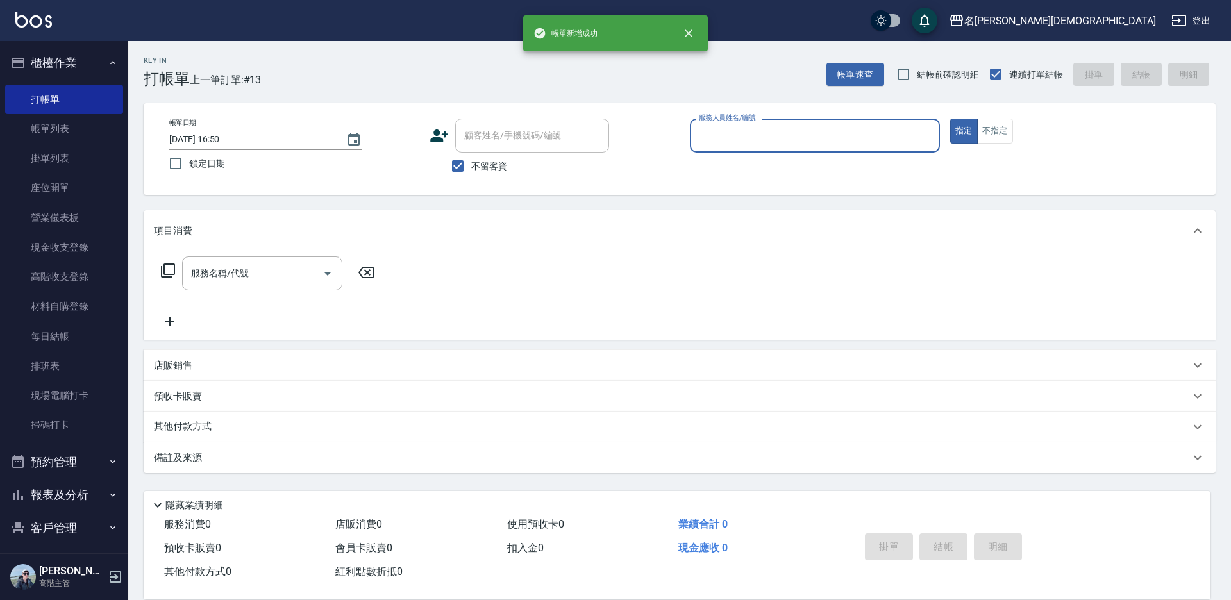
click at [712, 144] on input "服務人員姓名/編號" at bounding box center [815, 135] width 239 height 22
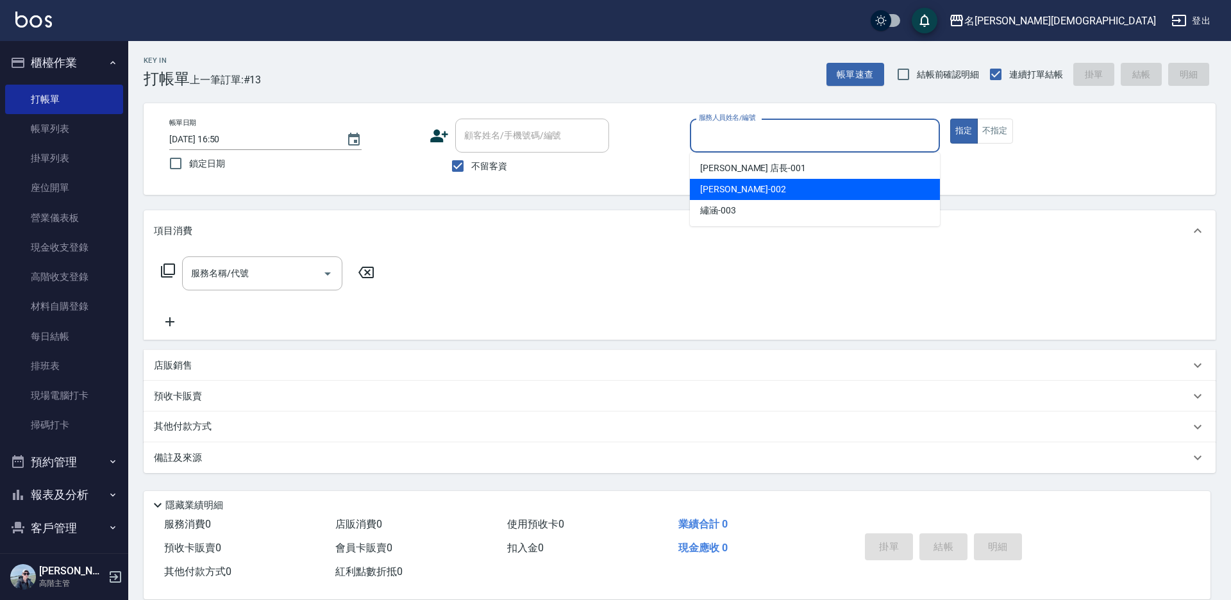
click at [715, 181] on div "香香 -002" at bounding box center [815, 189] width 250 height 21
type input "香香-002"
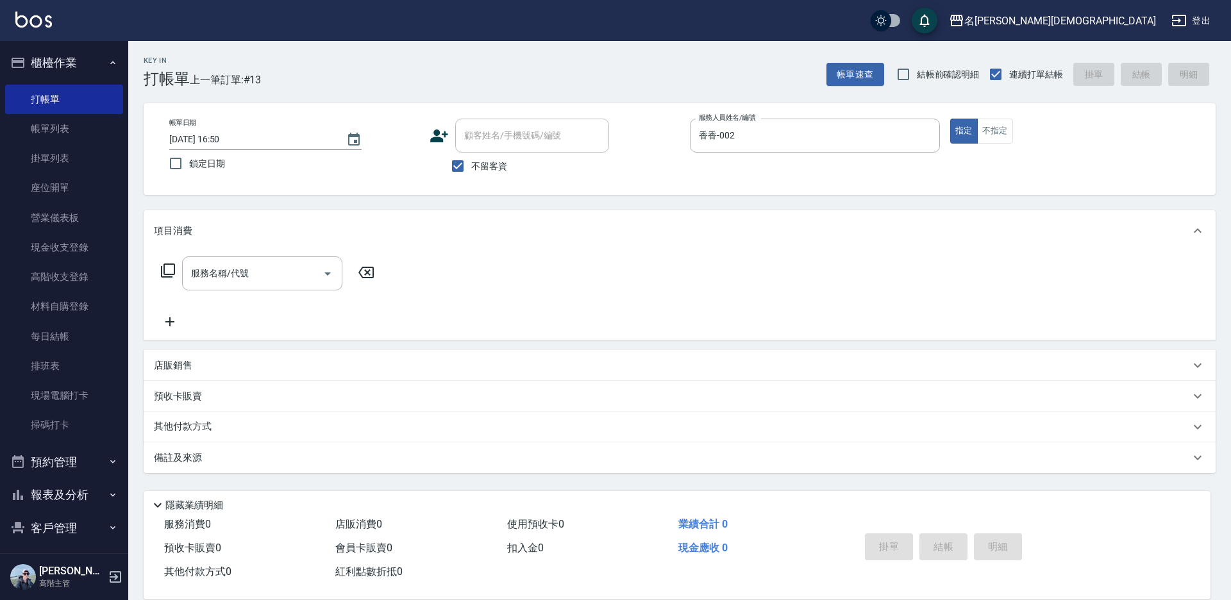
click at [171, 265] on icon at bounding box center [167, 270] width 15 height 15
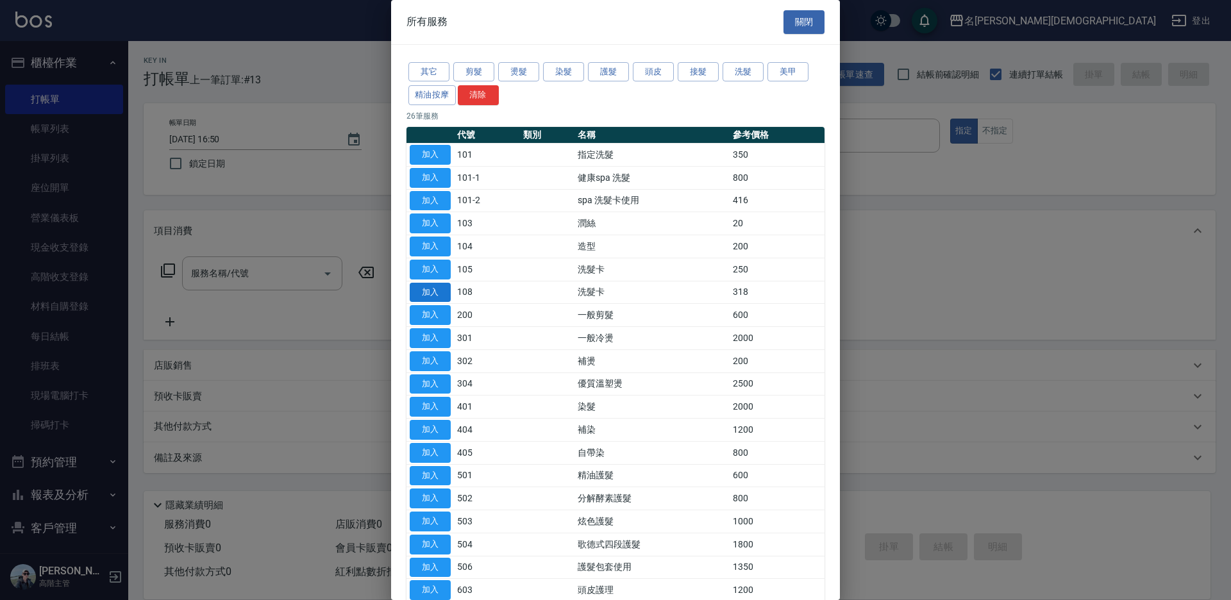
click at [439, 292] on button "加入" at bounding box center [430, 293] width 41 height 20
type input "洗髮卡(108)"
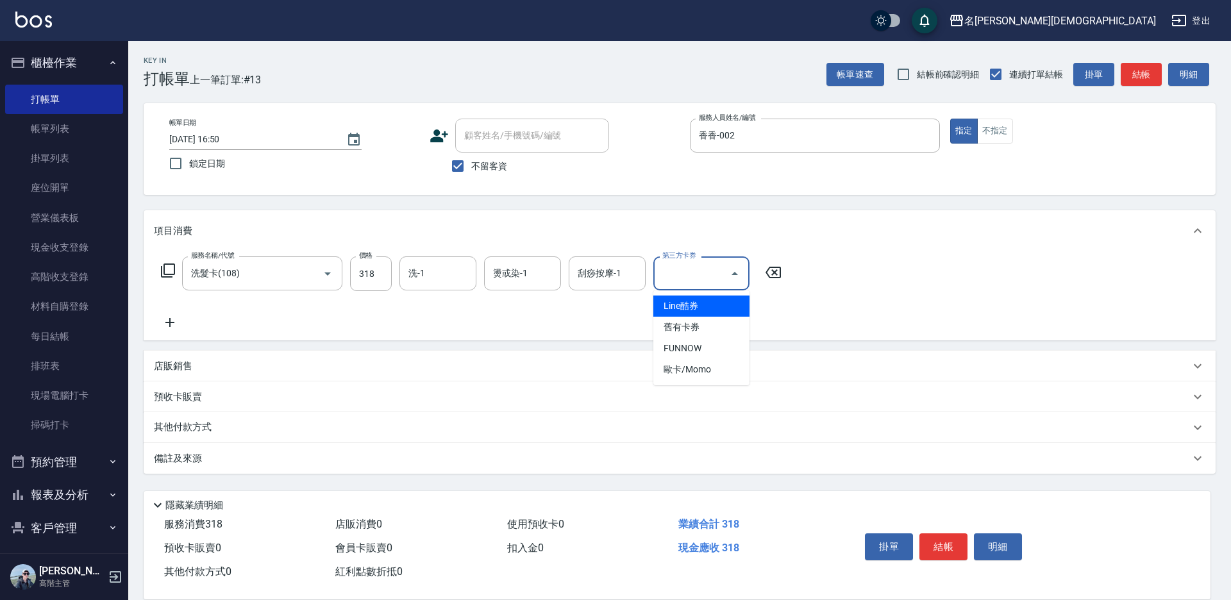
click at [691, 269] on div "第三方卡券 第三方卡券" at bounding box center [701, 273] width 96 height 34
click at [682, 326] on span "舊有卡券" at bounding box center [701, 327] width 96 height 21
type input "舊有卡券"
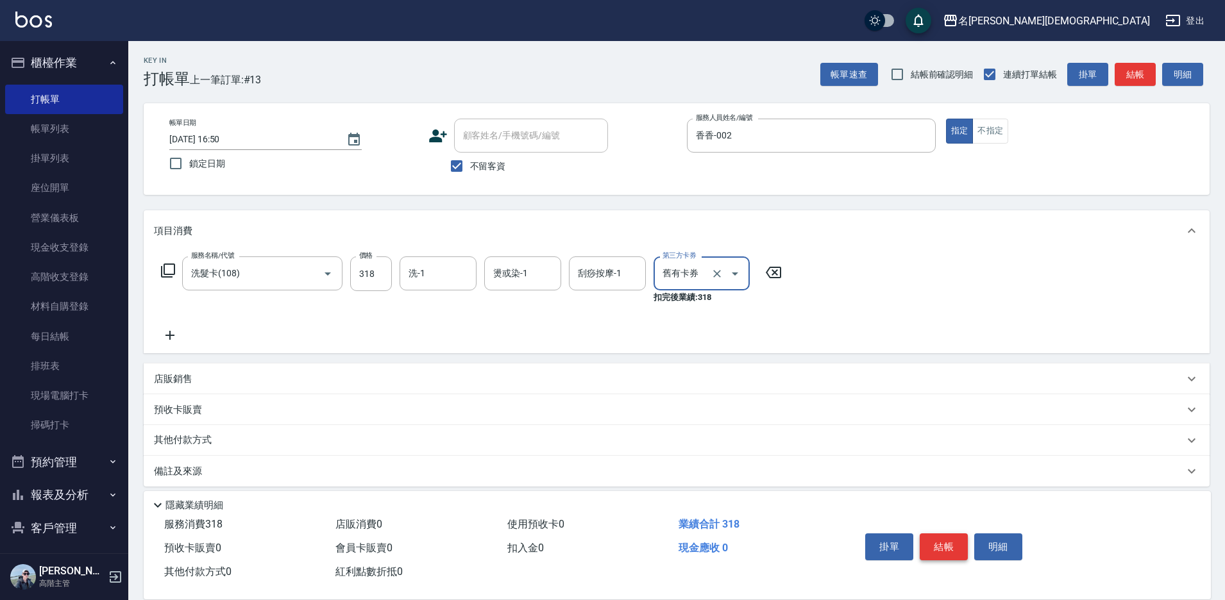
click at [942, 548] on button "結帳" at bounding box center [943, 546] width 48 height 27
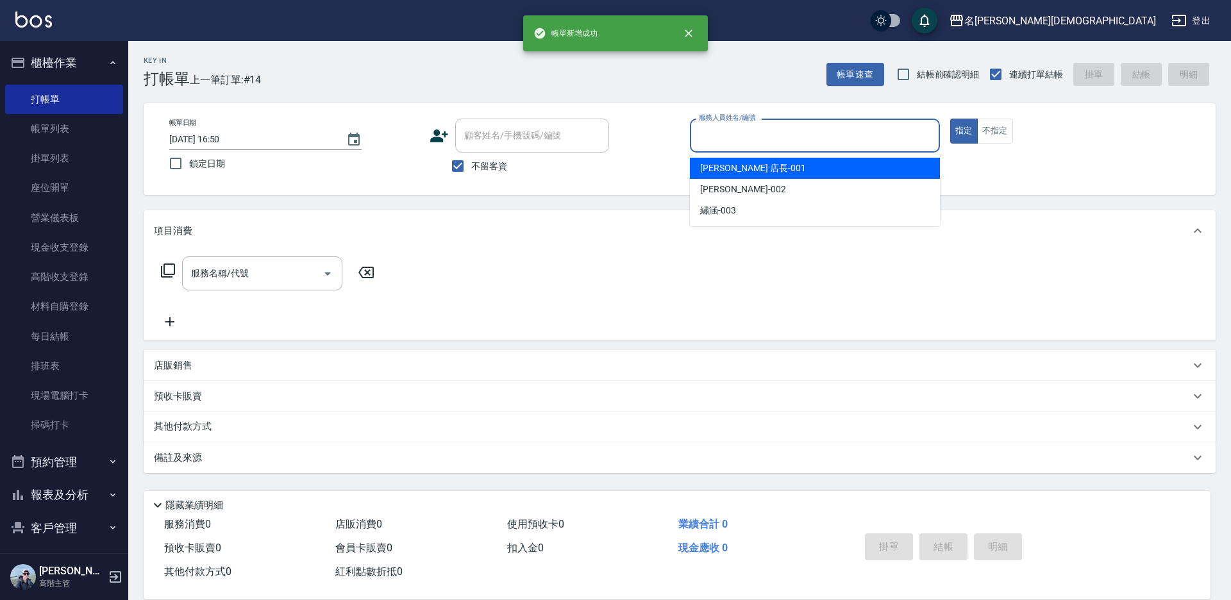
click at [701, 140] on input "服務人員姓名/編號" at bounding box center [815, 135] width 239 height 22
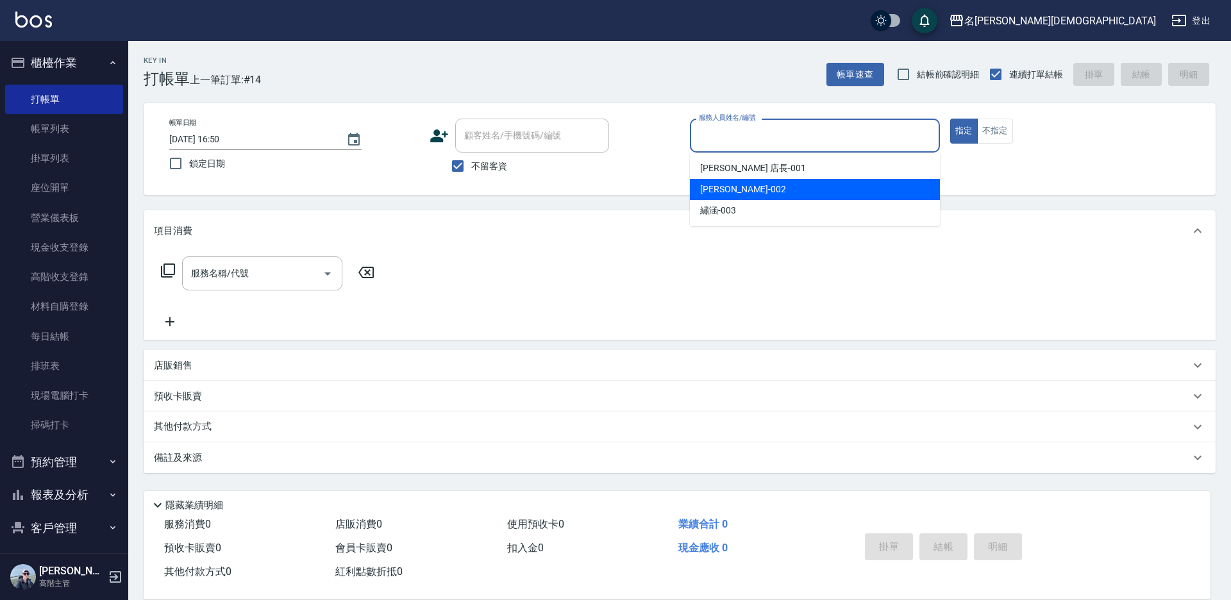
click at [719, 183] on span "香香 -002" at bounding box center [743, 189] width 86 height 13
type input "香香-002"
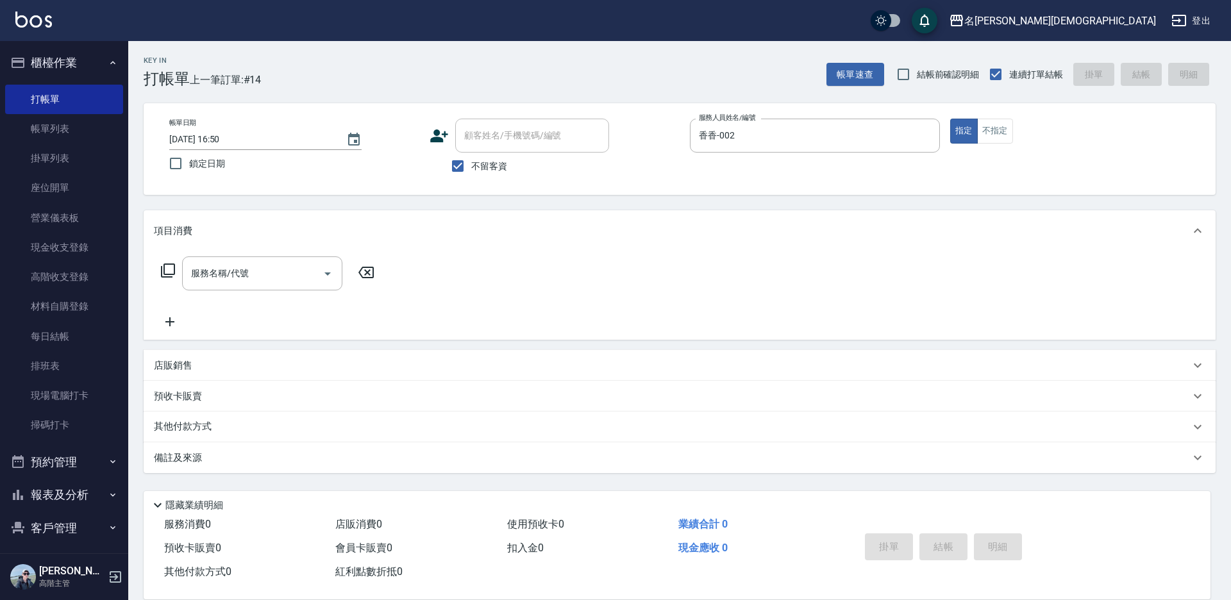
click at [167, 271] on icon at bounding box center [167, 270] width 15 height 15
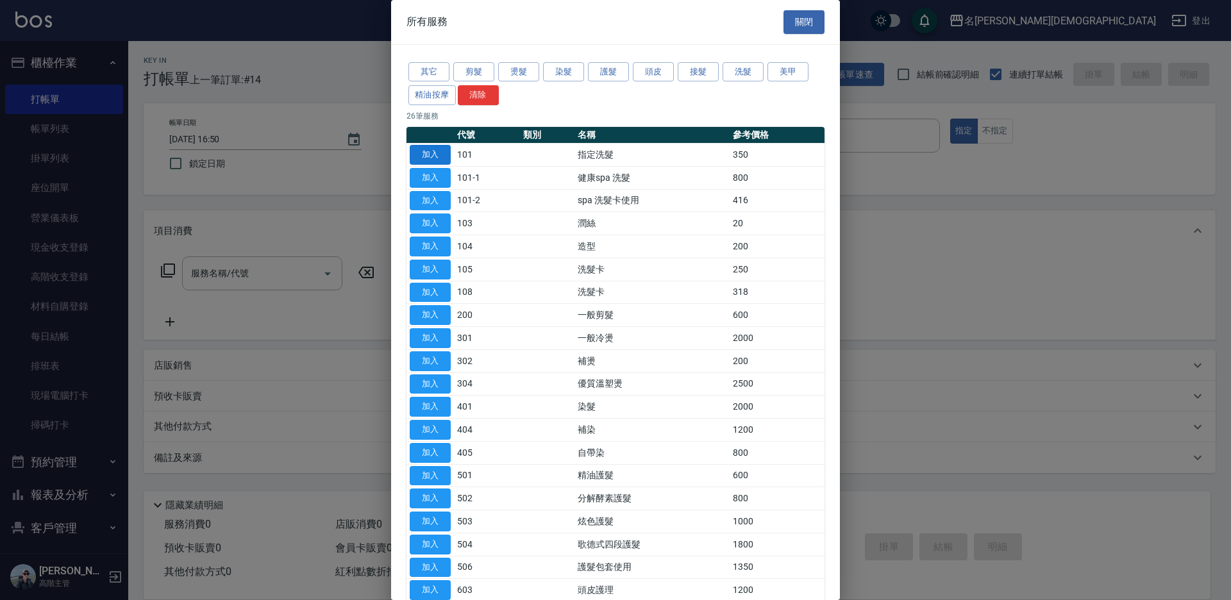
click at [424, 156] on button "加入" at bounding box center [430, 155] width 41 height 20
type input "指定洗髮(101)"
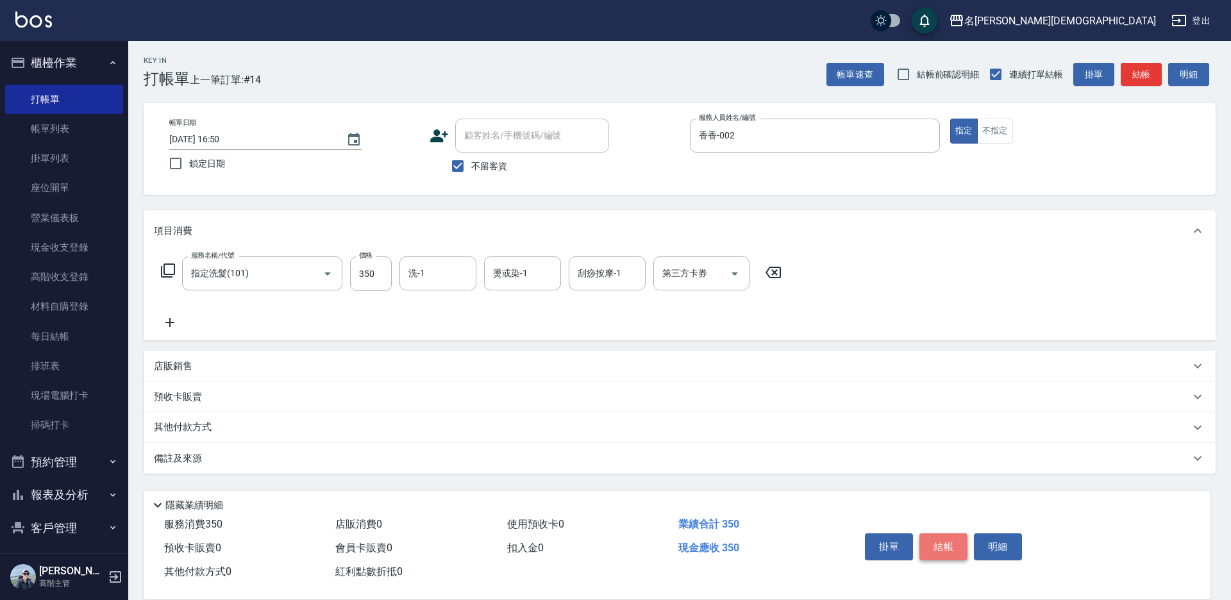
click at [942, 542] on button "結帳" at bounding box center [943, 546] width 48 height 27
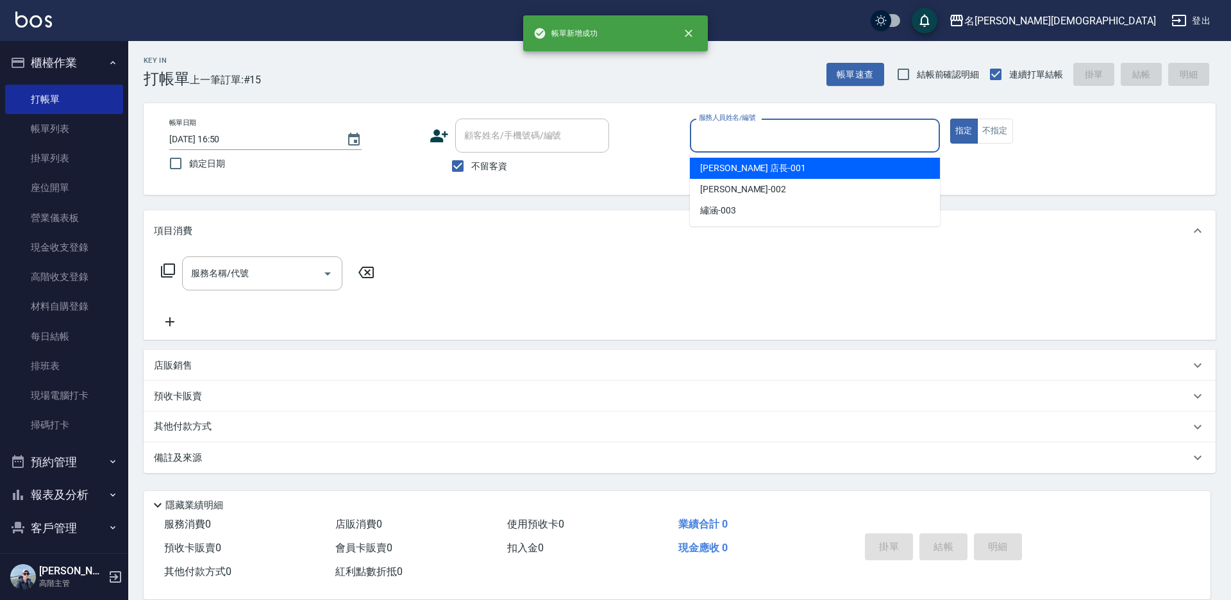
click at [718, 145] on input "服務人員姓名/編號" at bounding box center [815, 135] width 239 height 22
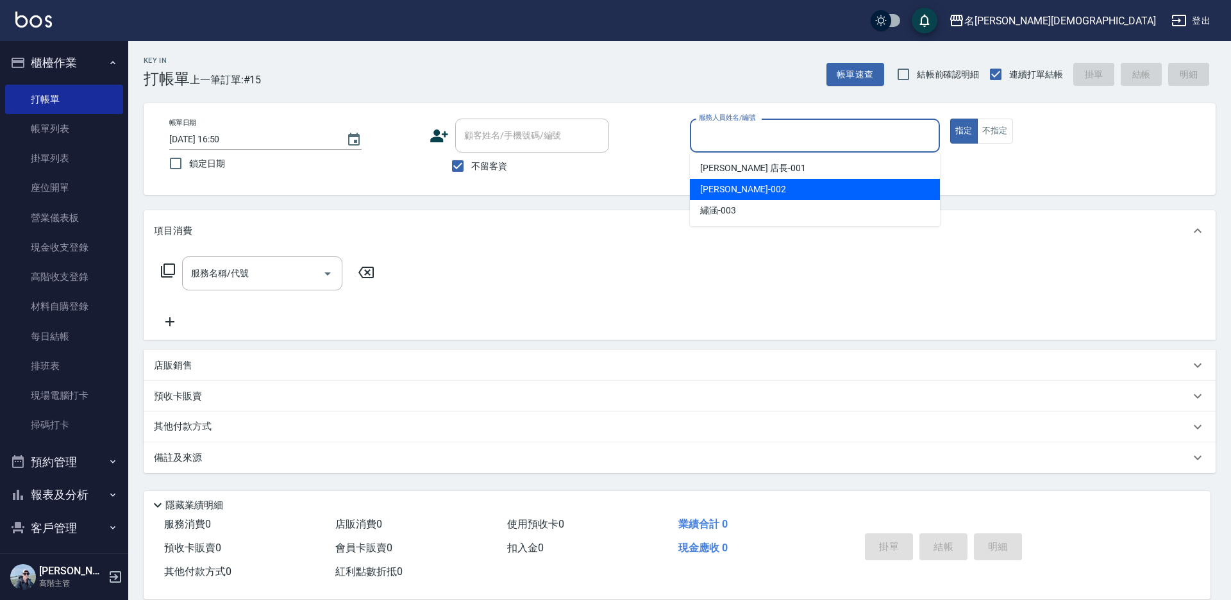
drag, startPoint x: 725, startPoint y: 187, endPoint x: 604, endPoint y: 212, distance: 123.6
click at [726, 188] on span "香香 -002" at bounding box center [743, 189] width 86 height 13
type input "香香-002"
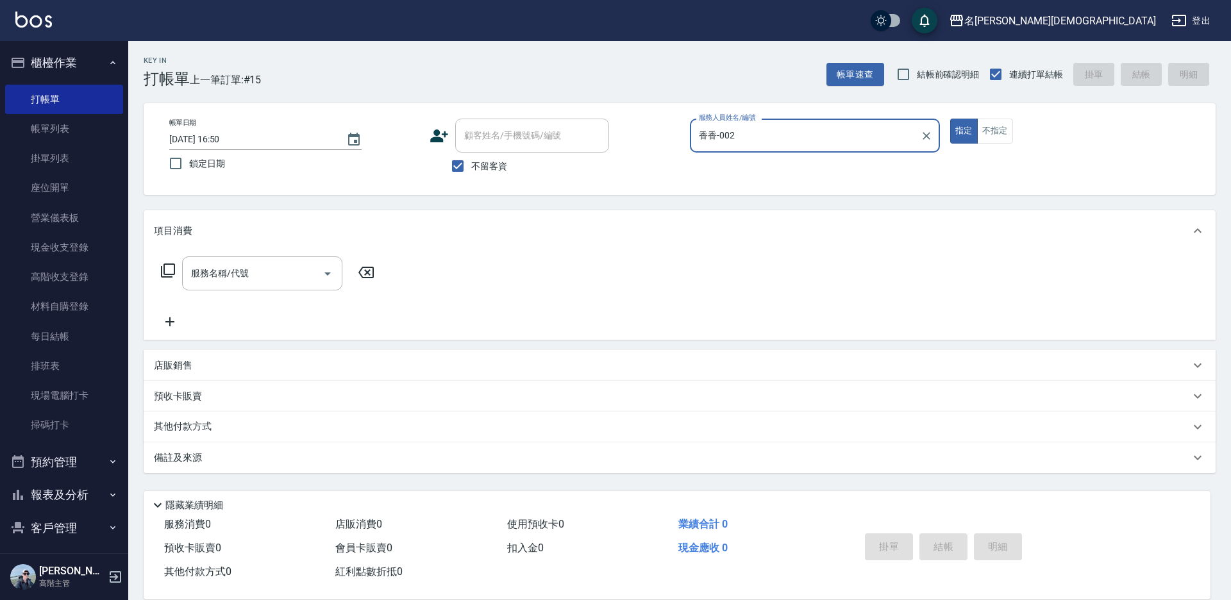
click at [166, 271] on icon at bounding box center [167, 270] width 15 height 15
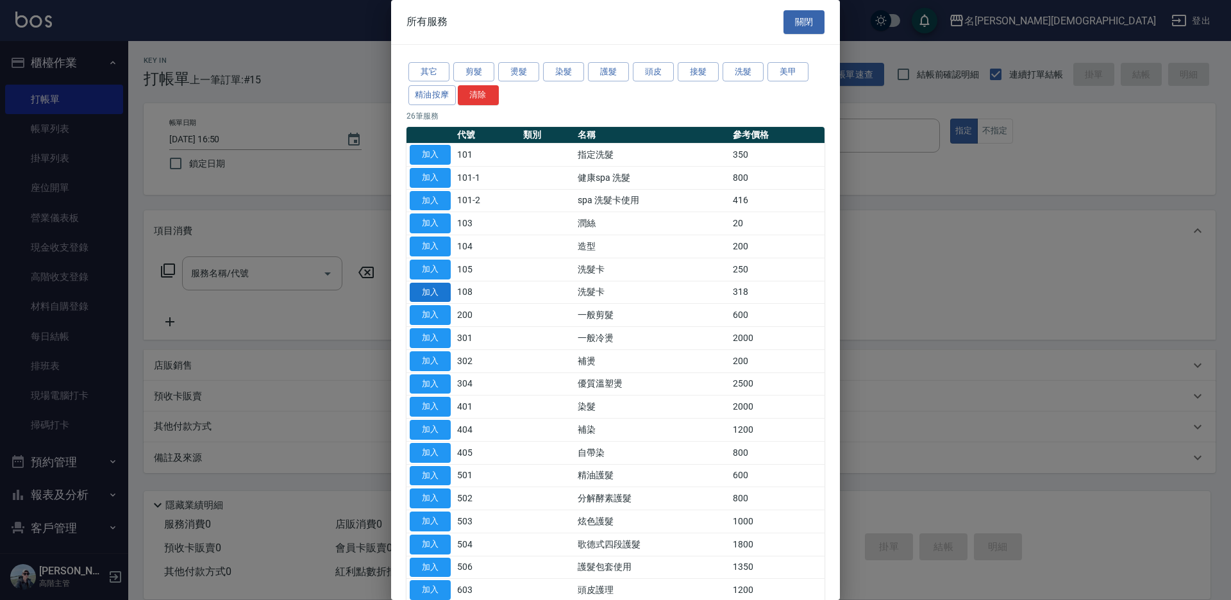
click at [440, 290] on button "加入" at bounding box center [430, 293] width 41 height 20
type input "洗髮卡(108)"
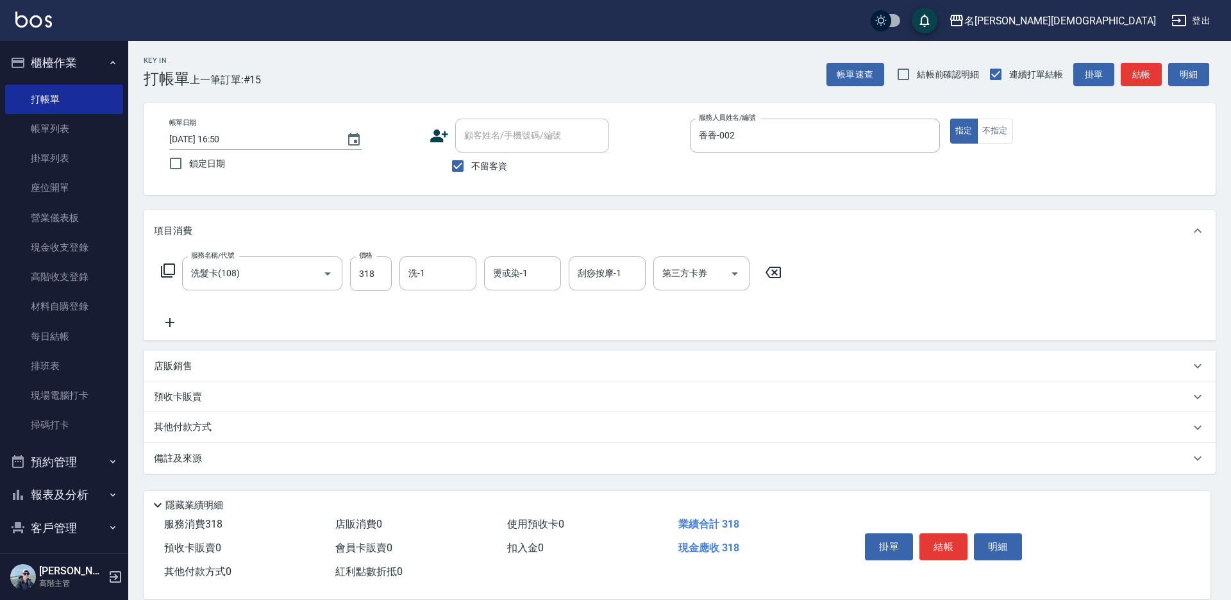
drag, startPoint x: 666, startPoint y: 274, endPoint x: 672, endPoint y: 278, distance: 7.2
click at [668, 274] on div "第三方卡券 第三方卡券" at bounding box center [701, 273] width 96 height 34
click at [697, 317] on span "舊有卡券" at bounding box center [701, 327] width 96 height 21
type input "舊有卡券"
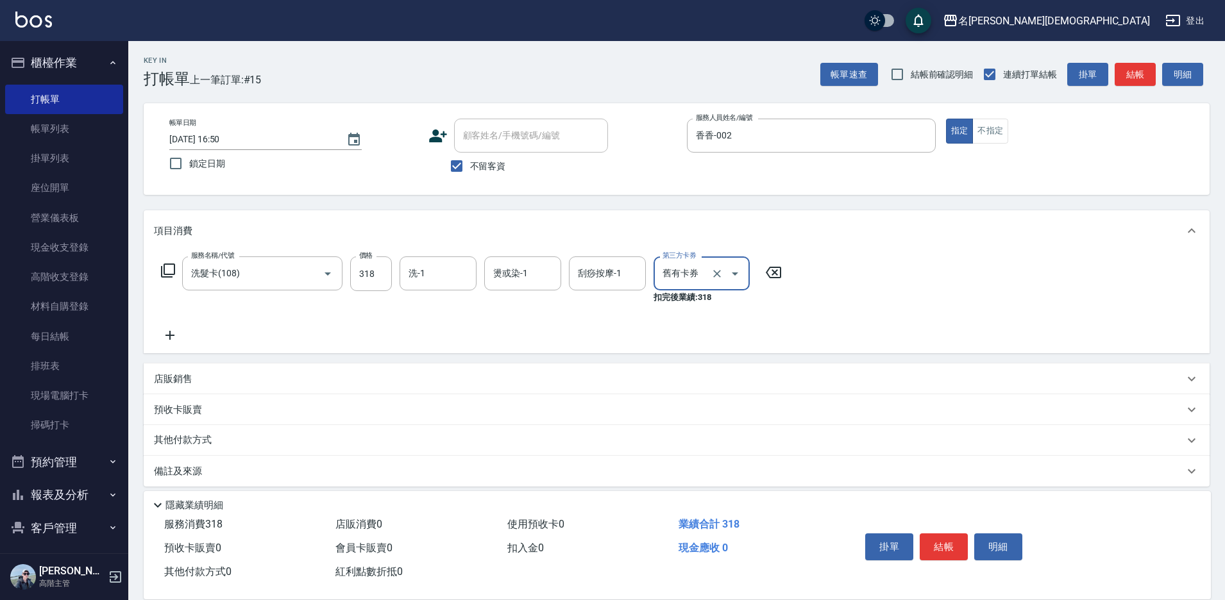
click at [172, 267] on icon at bounding box center [167, 270] width 15 height 15
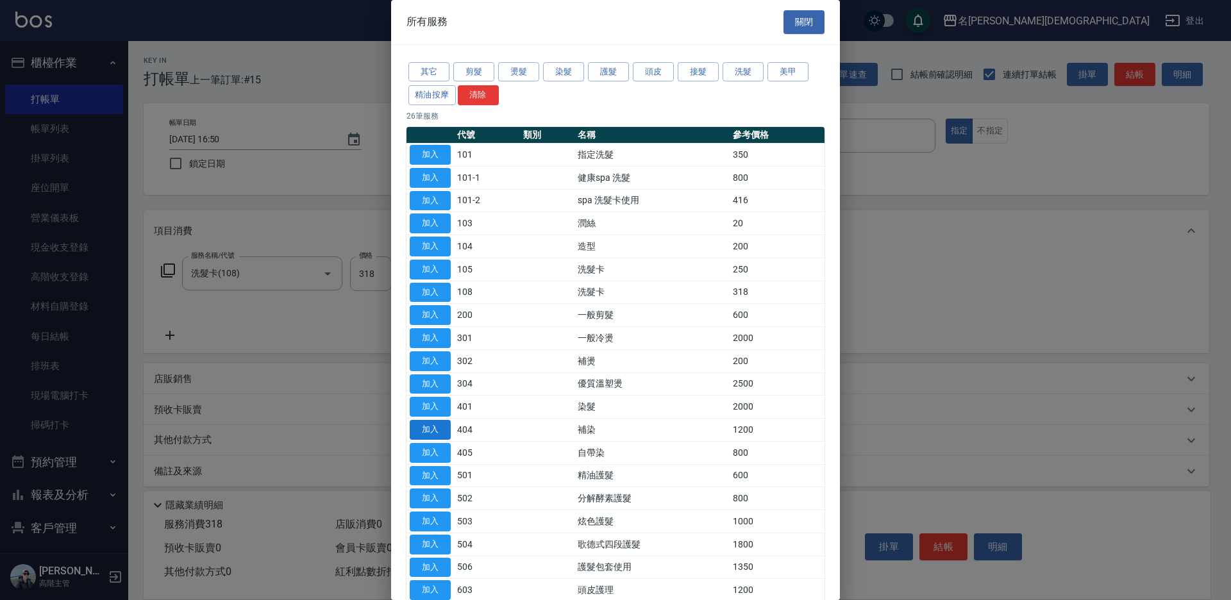
click at [439, 426] on button "加入" at bounding box center [430, 430] width 41 height 20
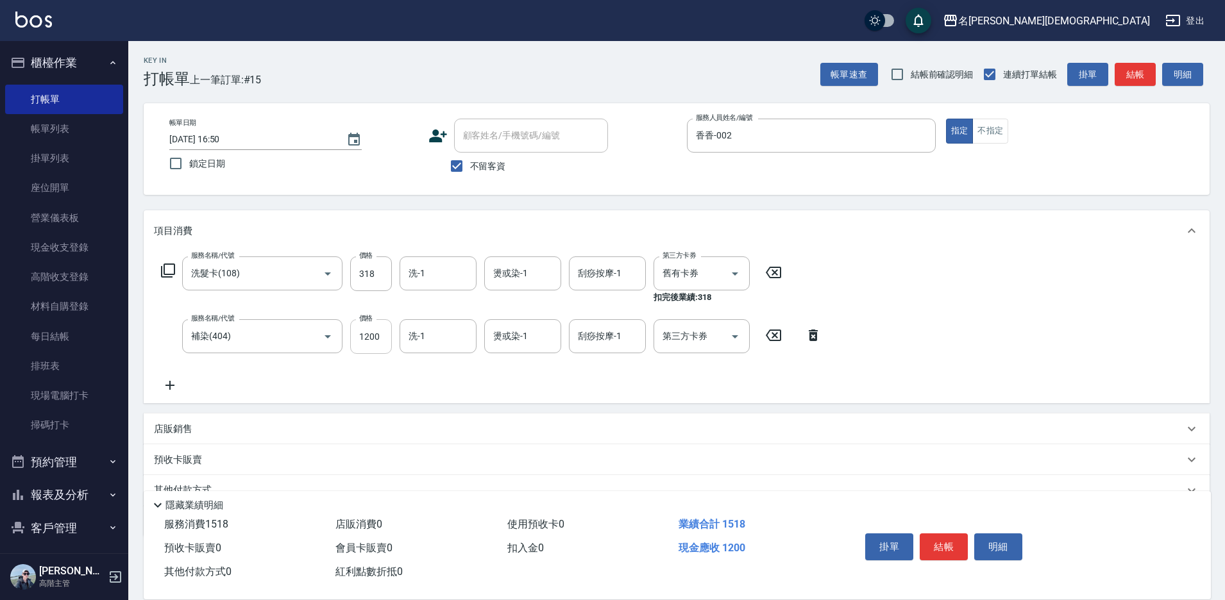
click at [379, 326] on input "1200" at bounding box center [371, 336] width 42 height 35
type input "1600"
click at [939, 535] on button "結帳" at bounding box center [943, 546] width 48 height 27
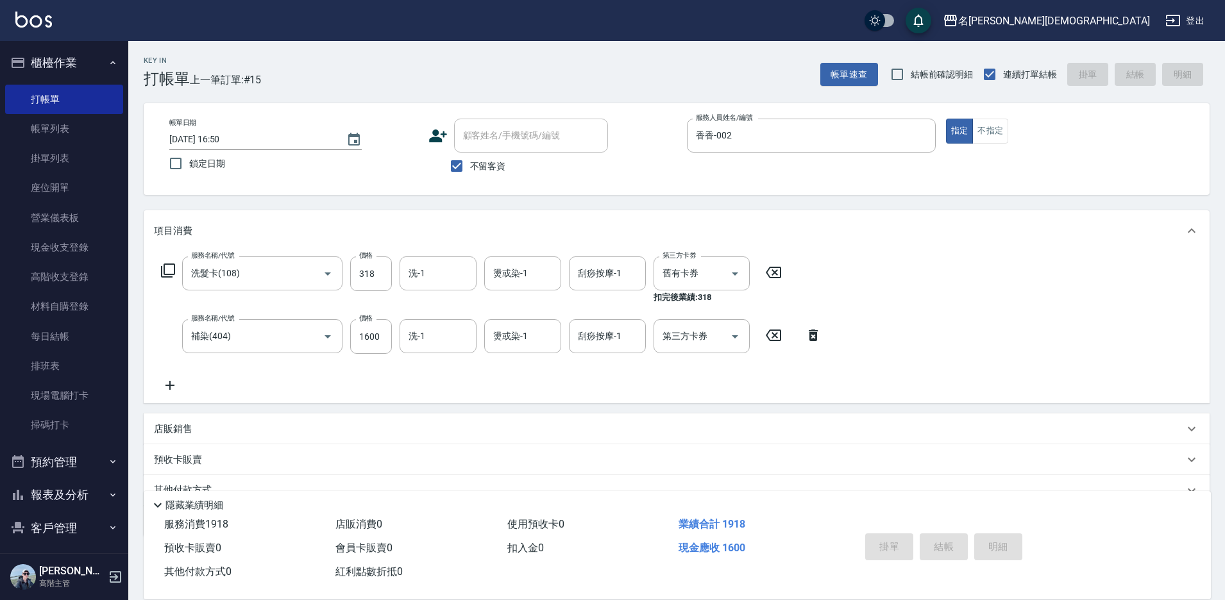
type input "[DATE] 16:51"
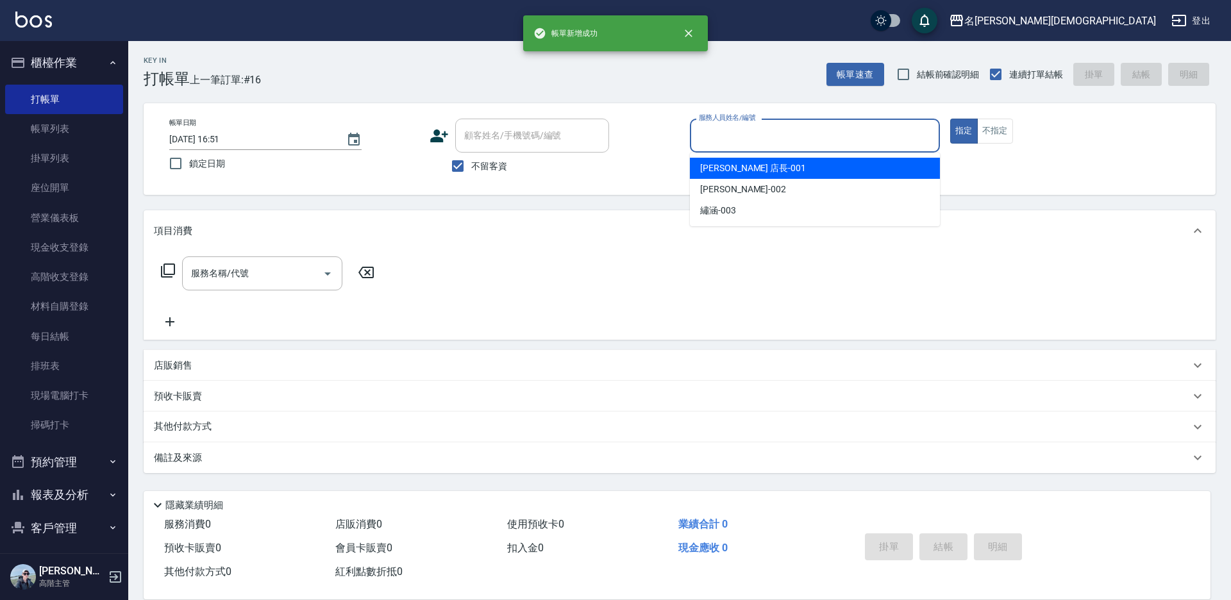
click at [716, 136] on input "服務人員姓名/編號" at bounding box center [815, 135] width 239 height 22
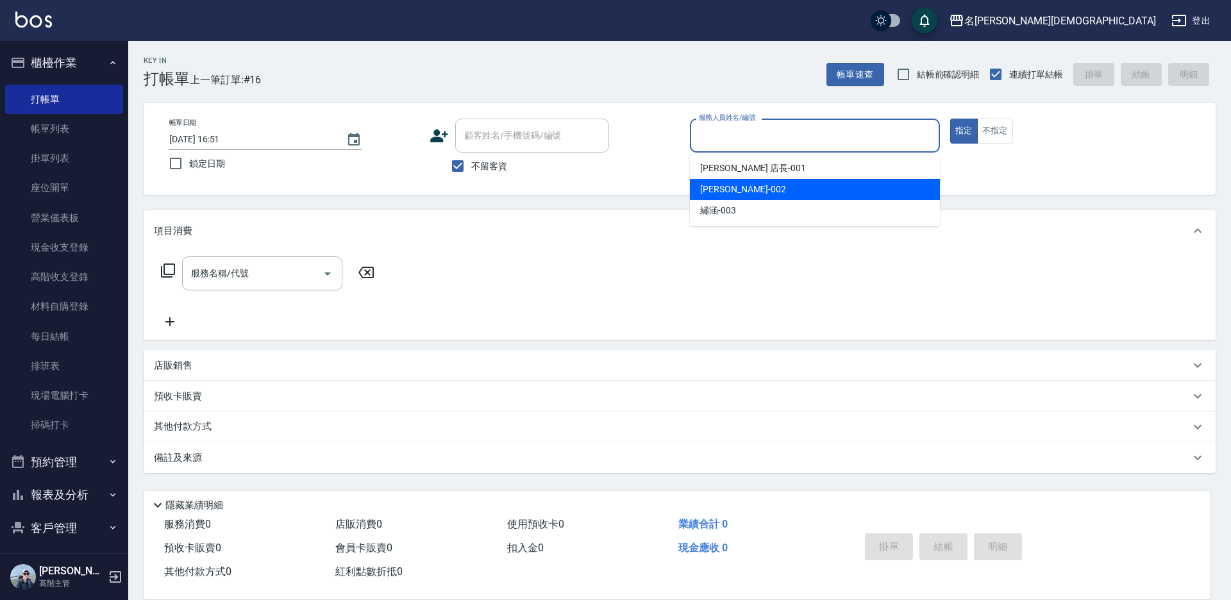
click at [706, 185] on span "香香 -002" at bounding box center [743, 189] width 86 height 13
type input "香香-002"
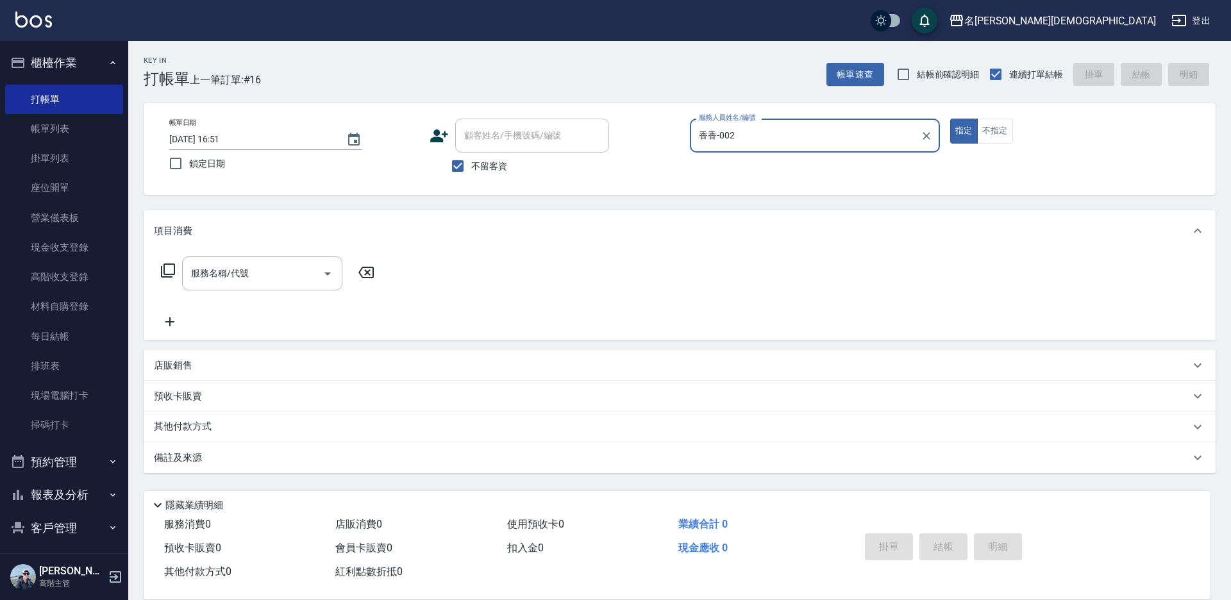
click at [172, 270] on icon at bounding box center [167, 270] width 15 height 15
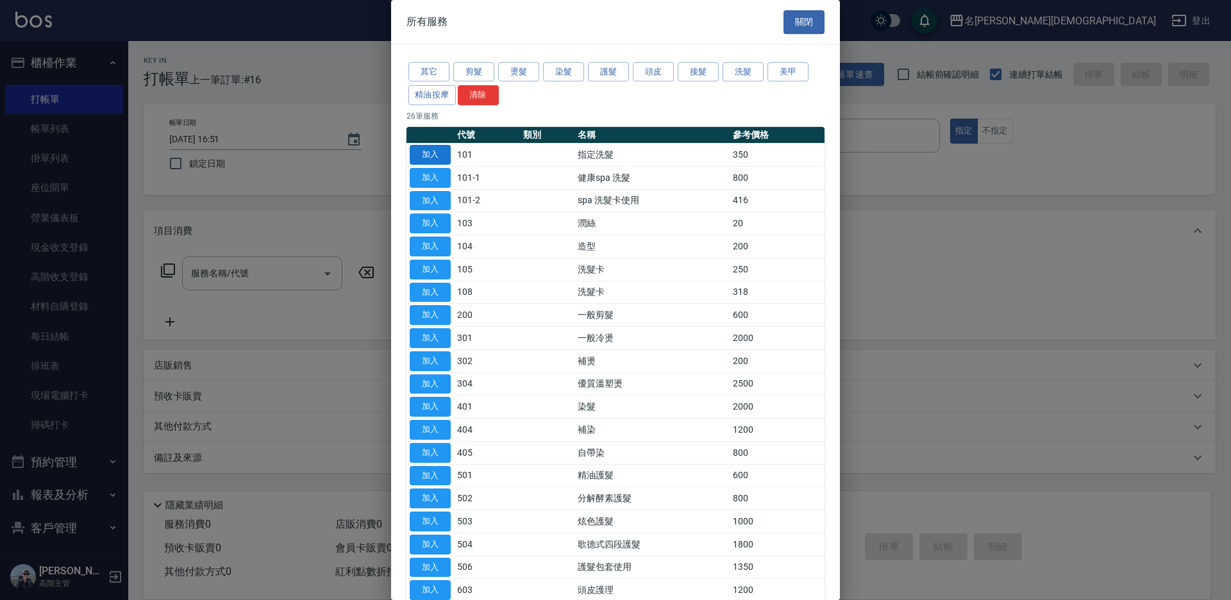
click at [422, 154] on button "加入" at bounding box center [430, 155] width 41 height 20
type input "指定洗髮(101)"
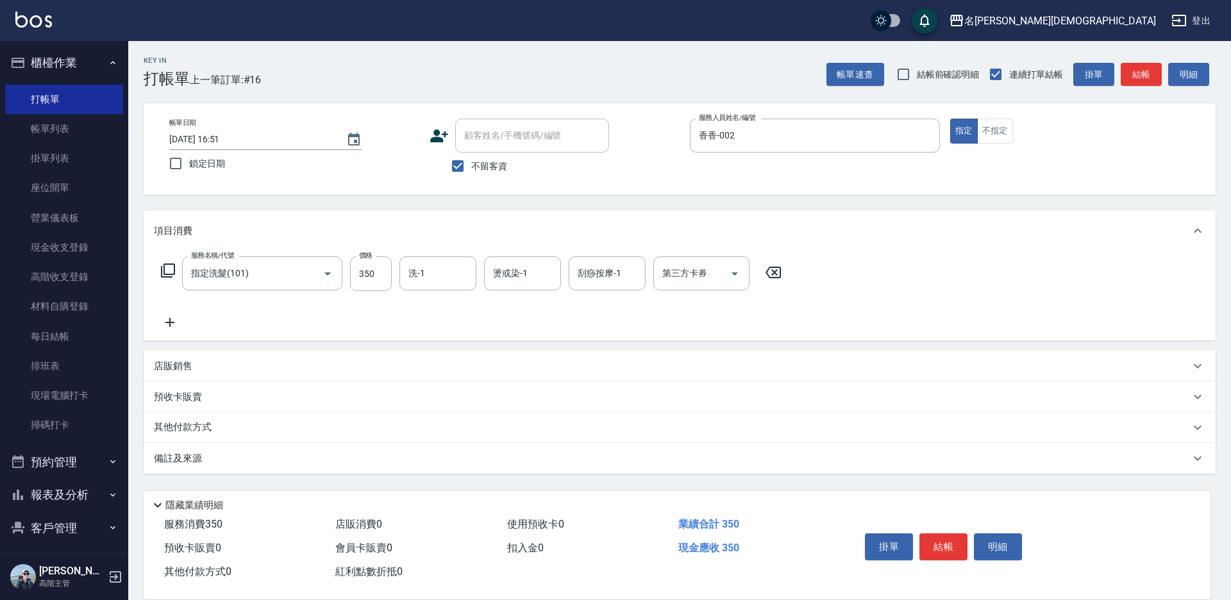
click at [169, 271] on icon at bounding box center [167, 270] width 15 height 15
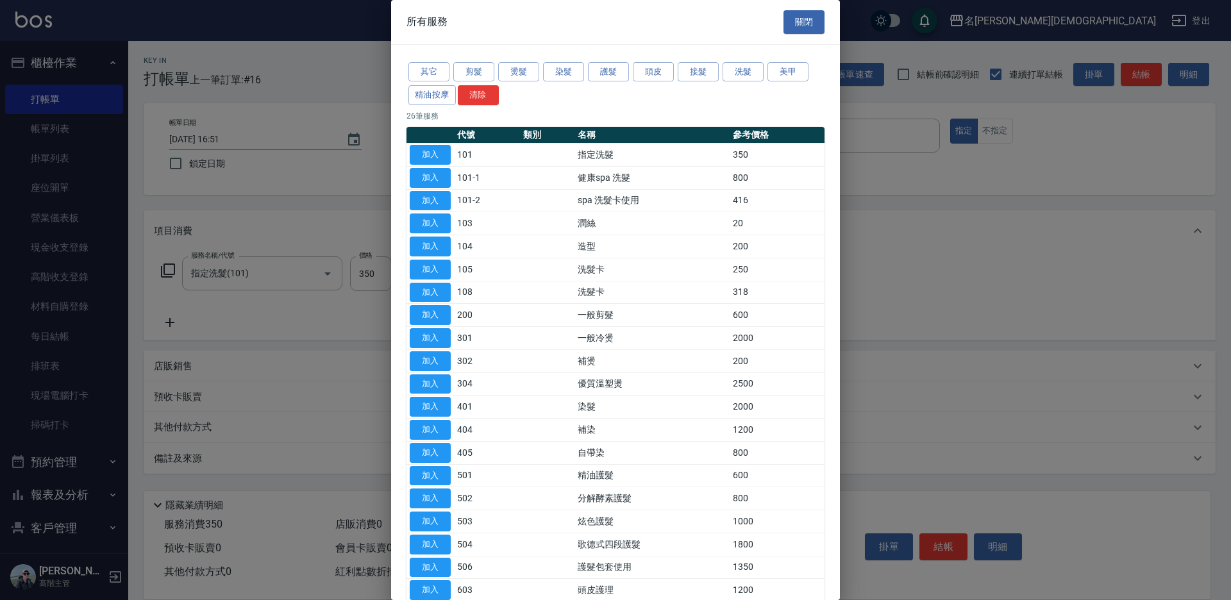
drag, startPoint x: 425, startPoint y: 585, endPoint x: 498, endPoint y: 576, distance: 73.6
click at [427, 583] on button "加入" at bounding box center [430, 590] width 41 height 20
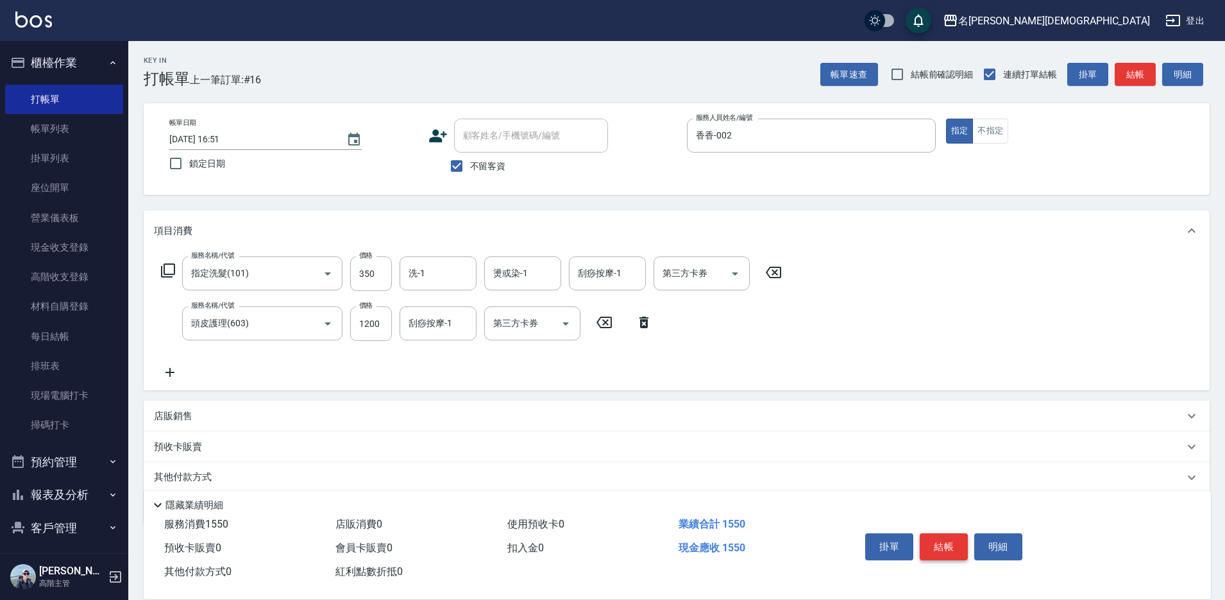
click at [946, 541] on button "結帳" at bounding box center [943, 546] width 48 height 27
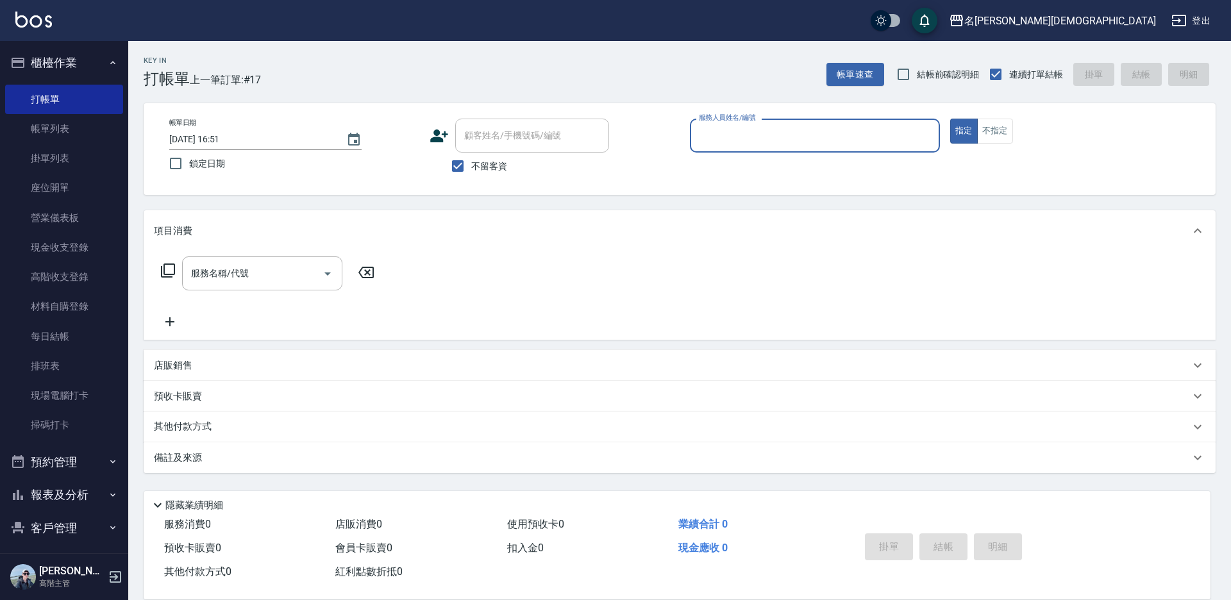
click at [732, 134] on input "服務人員姓名/編號" at bounding box center [815, 135] width 239 height 22
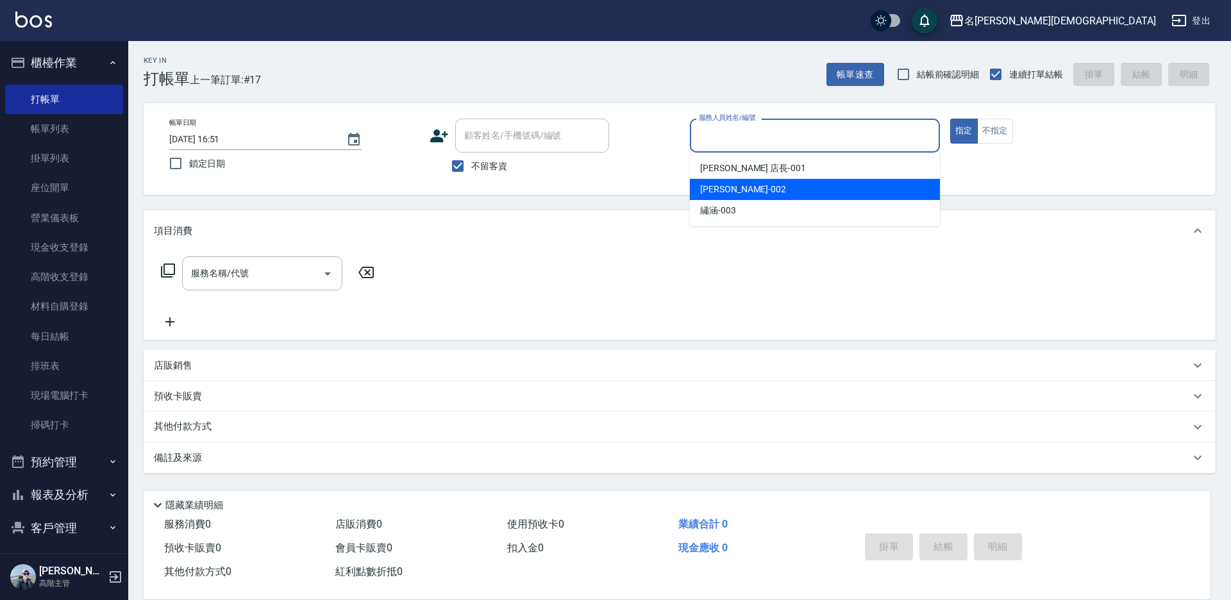
click at [734, 187] on span "香香 -002" at bounding box center [743, 189] width 86 height 13
type input "香香-002"
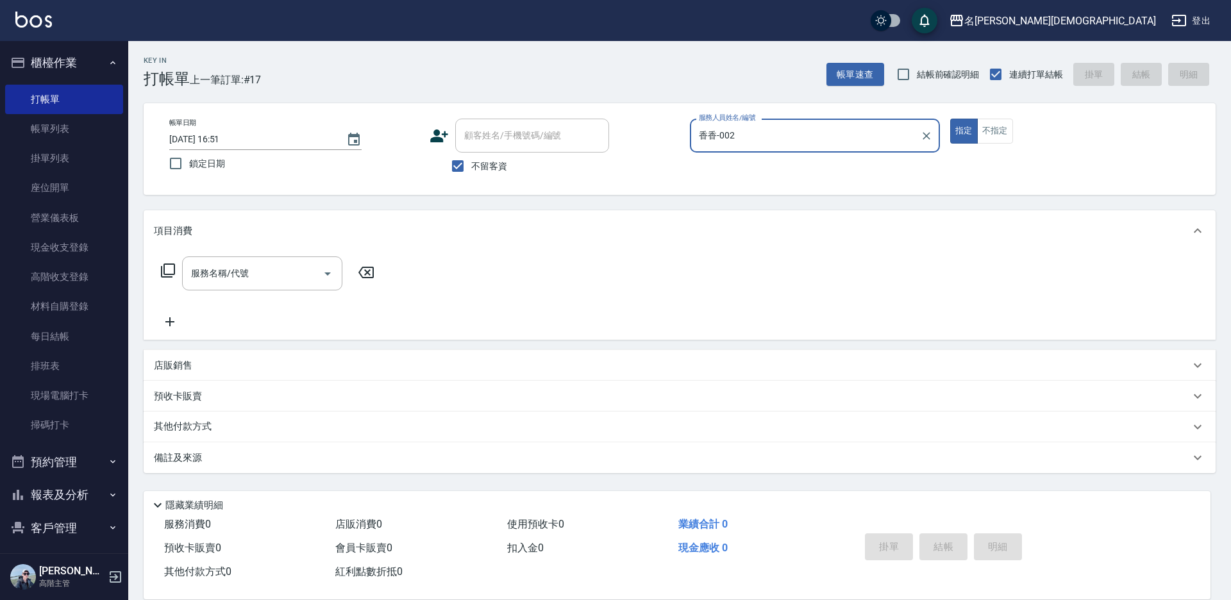
click at [164, 270] on icon at bounding box center [167, 270] width 15 height 15
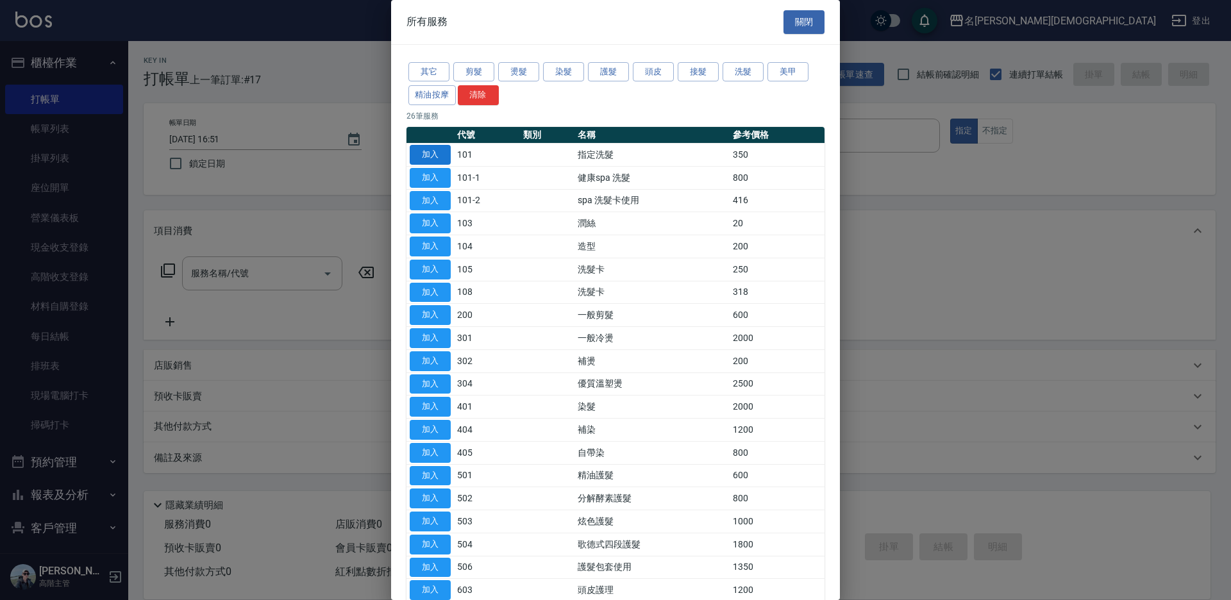
click at [433, 149] on button "加入" at bounding box center [430, 155] width 41 height 20
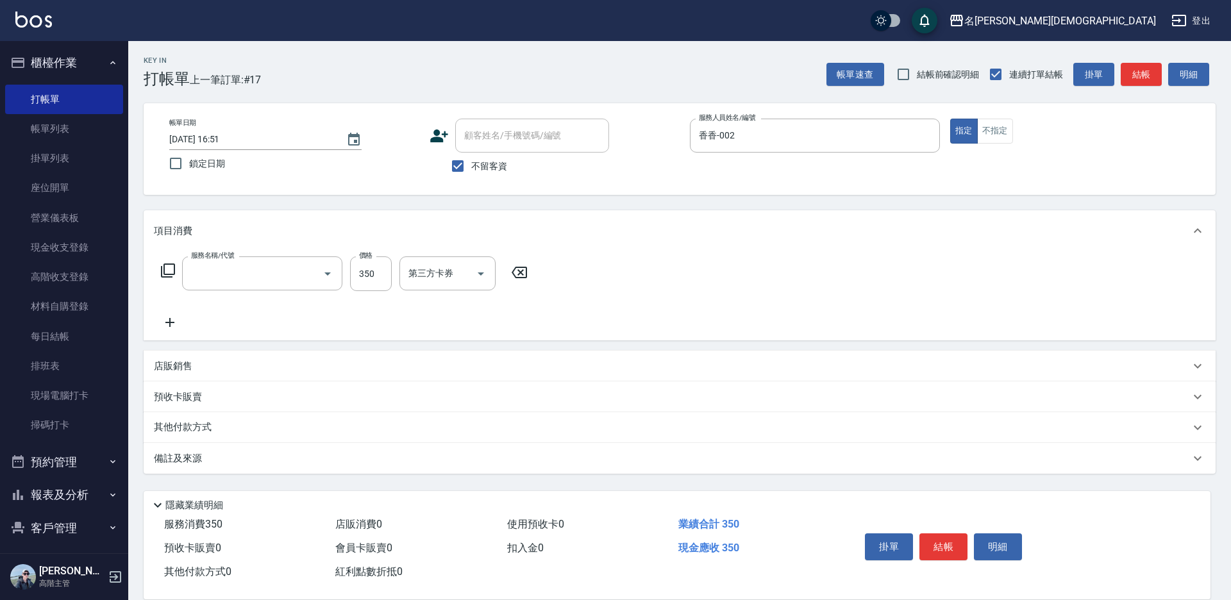
type input "指定洗髮(101)"
click at [941, 540] on button "結帳" at bounding box center [943, 546] width 48 height 27
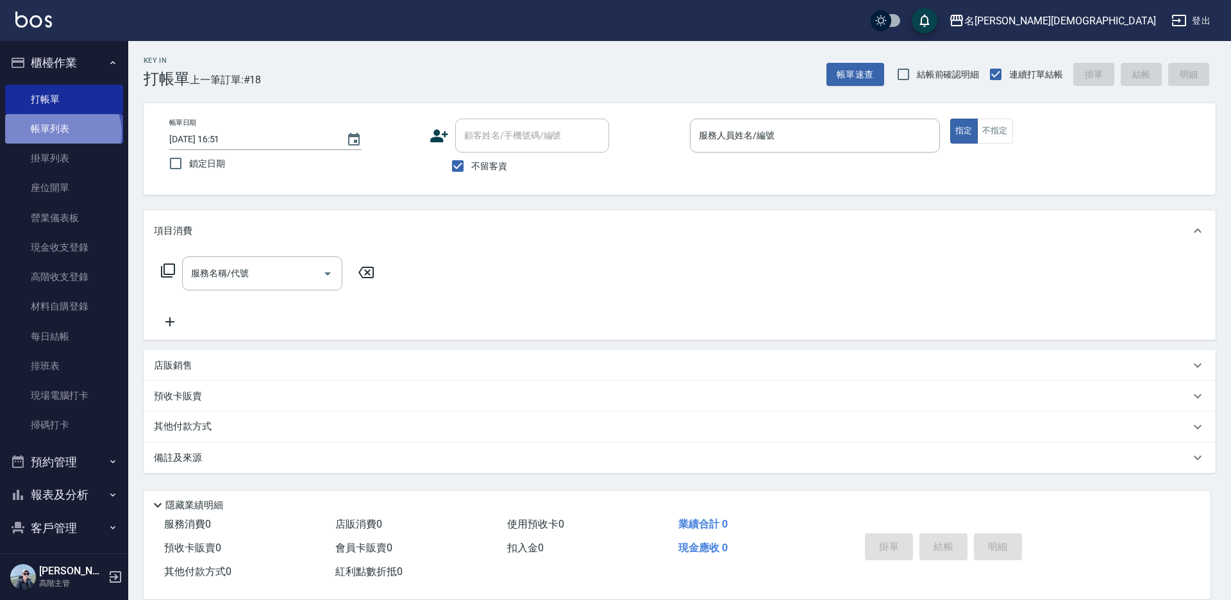
click at [62, 133] on link "帳單列表" at bounding box center [64, 128] width 118 height 29
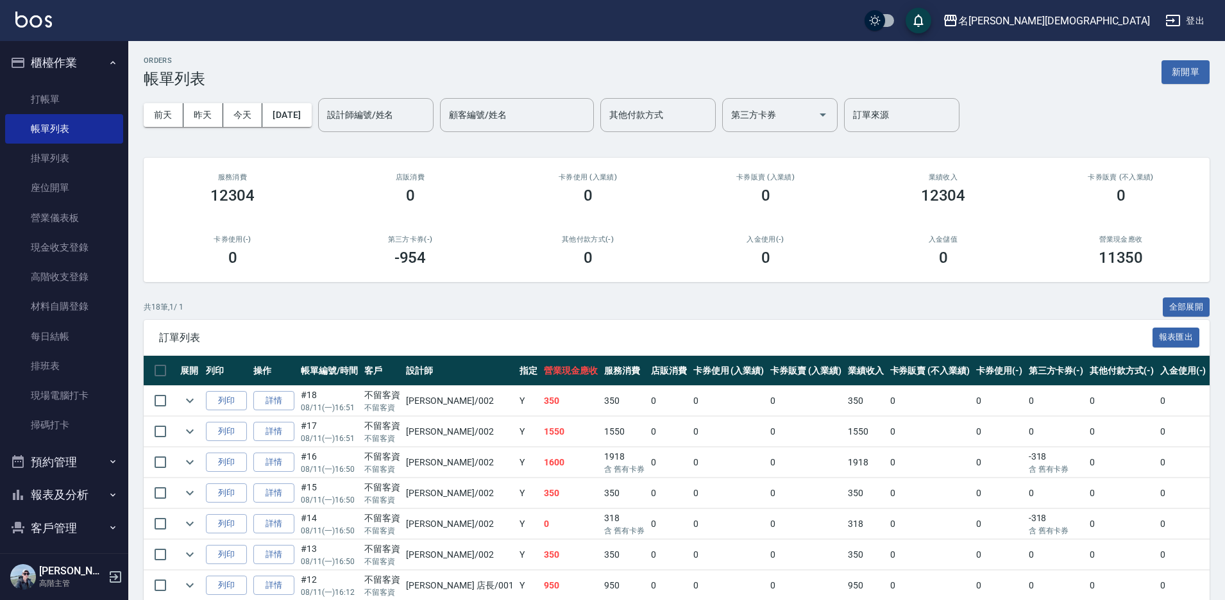
drag, startPoint x: 72, startPoint y: 333, endPoint x: 258, endPoint y: 264, distance: 197.8
click at [73, 333] on link "每日結帳" at bounding box center [64, 336] width 118 height 29
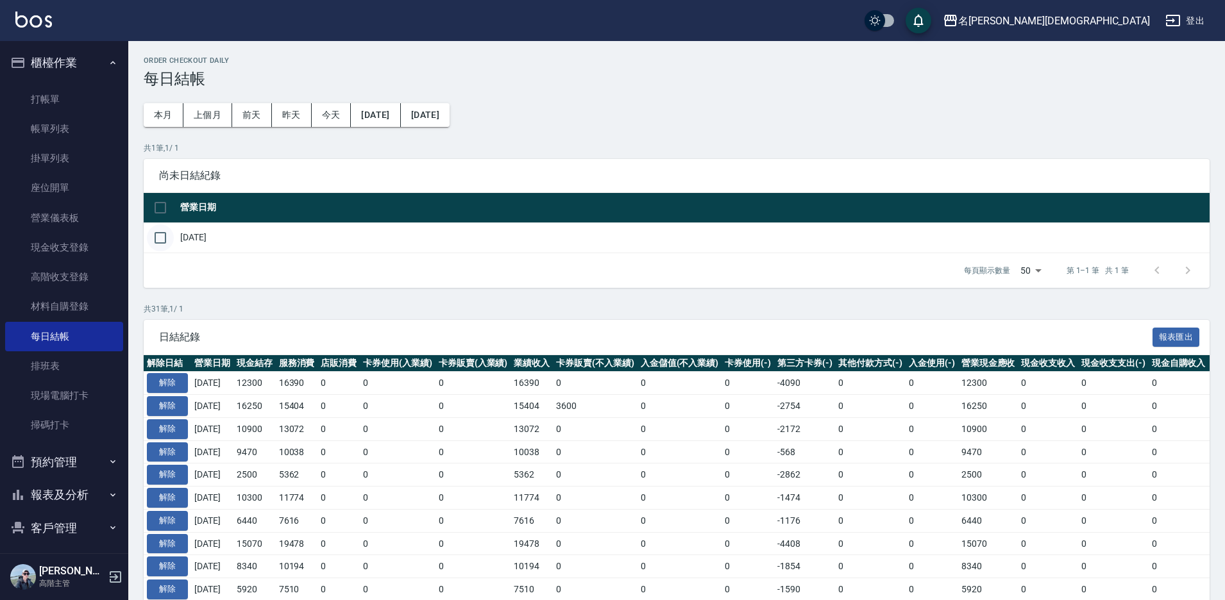
click at [162, 239] on input "checkbox" at bounding box center [160, 237] width 27 height 27
checkbox input "true"
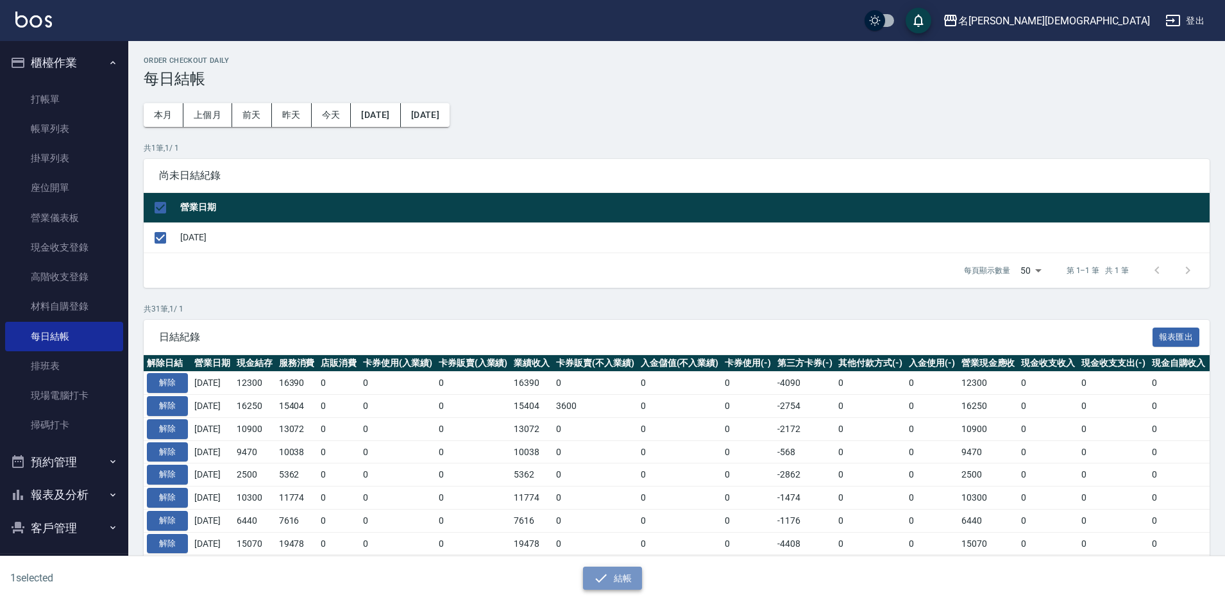
click at [612, 571] on button "結帳" at bounding box center [613, 579] width 60 height 24
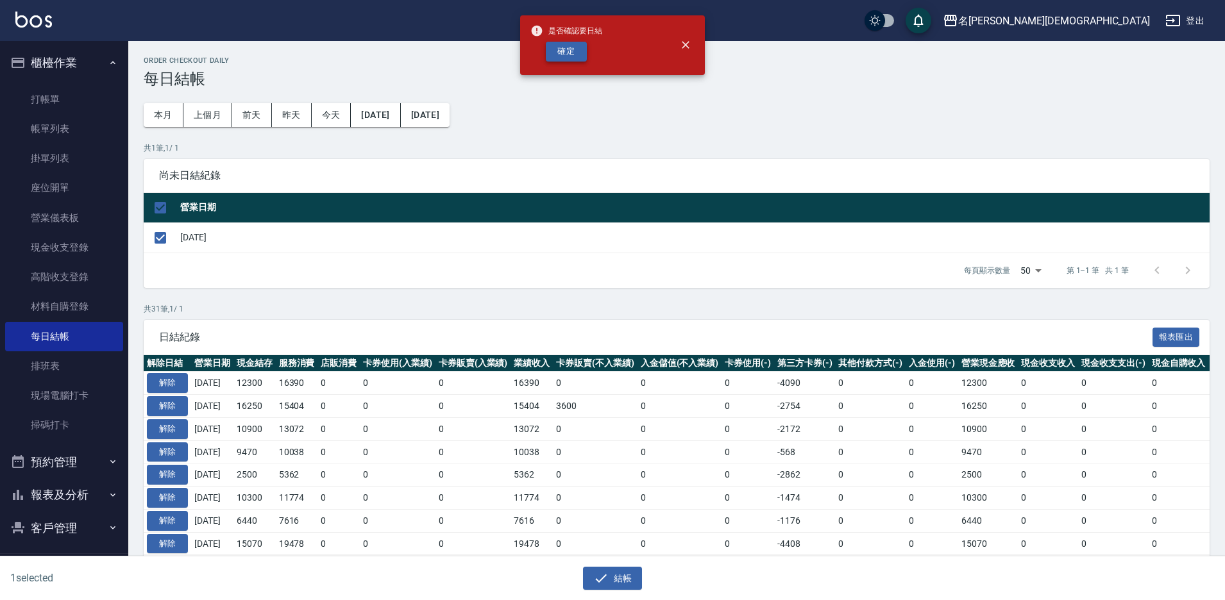
click at [562, 51] on button "確定" at bounding box center [566, 52] width 41 height 20
checkbox input "false"
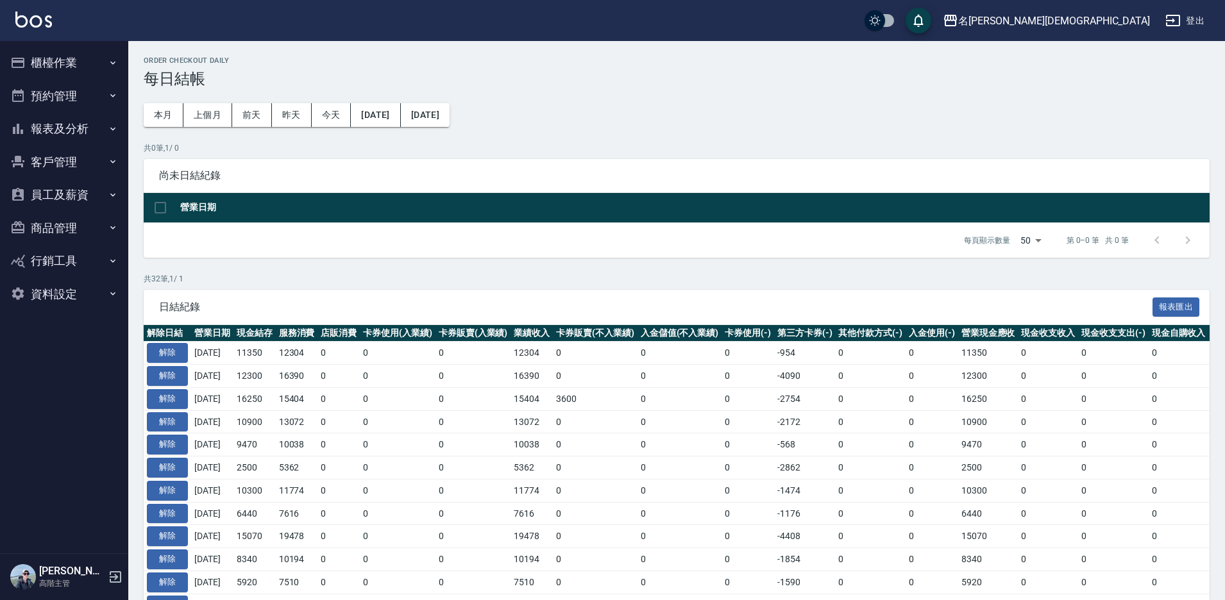
click at [59, 128] on button "報表及分析" at bounding box center [64, 128] width 118 height 33
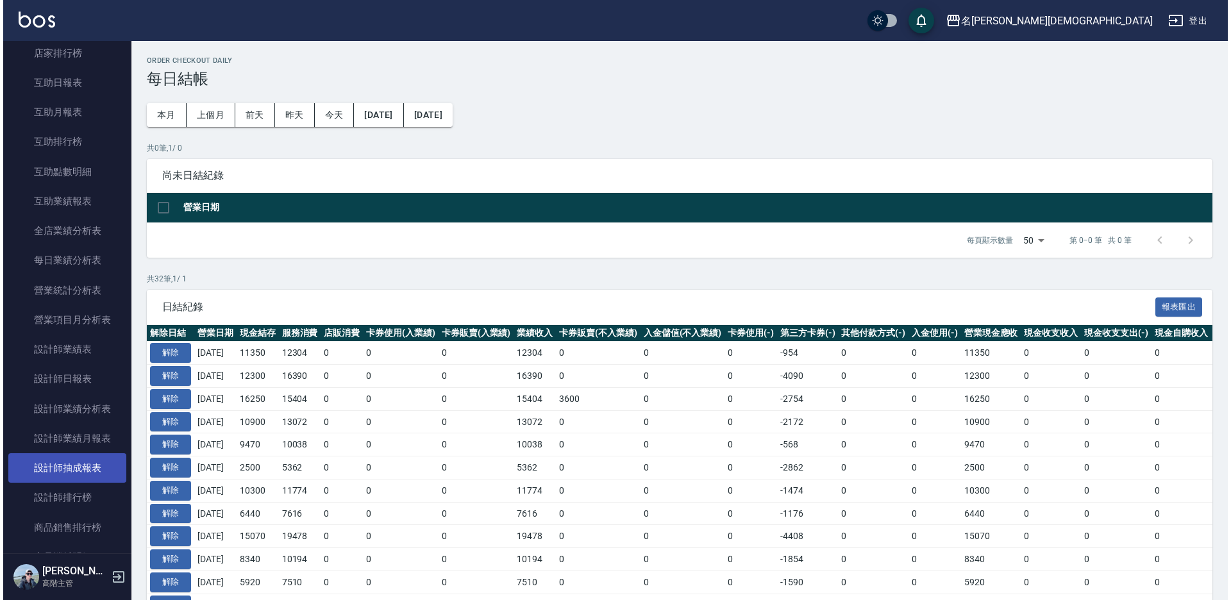
scroll to position [321, 0]
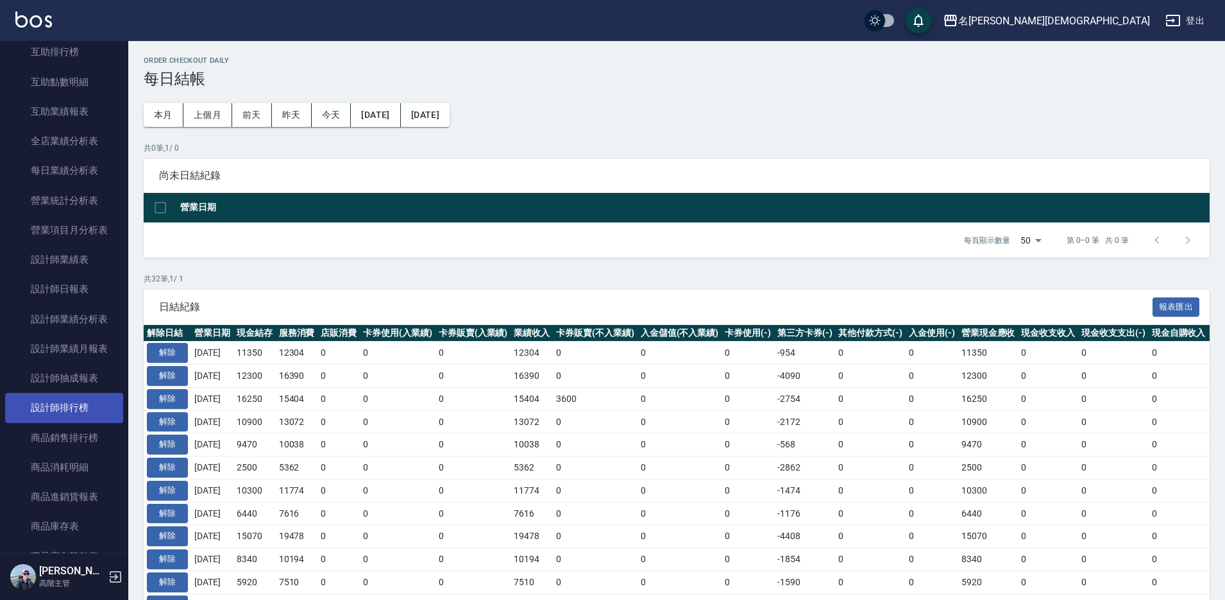
click at [82, 404] on link "設計師排行榜" at bounding box center [64, 407] width 118 height 29
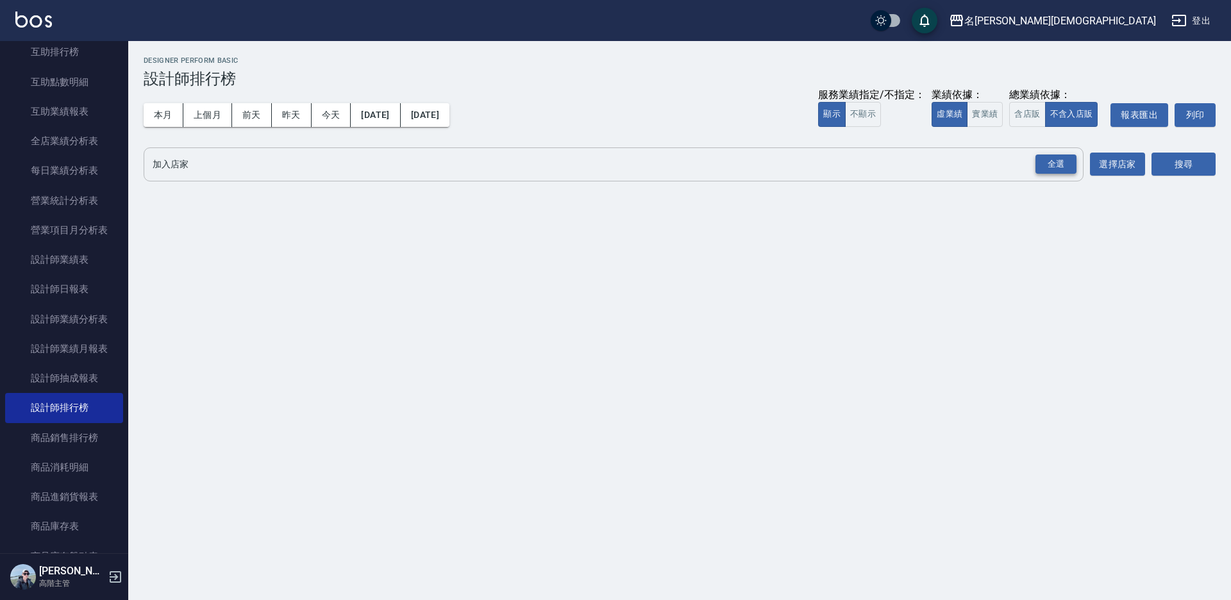
click at [1037, 165] on div "全選" at bounding box center [1055, 165] width 41 height 20
click at [1179, 161] on button "搜尋" at bounding box center [1184, 165] width 64 height 24
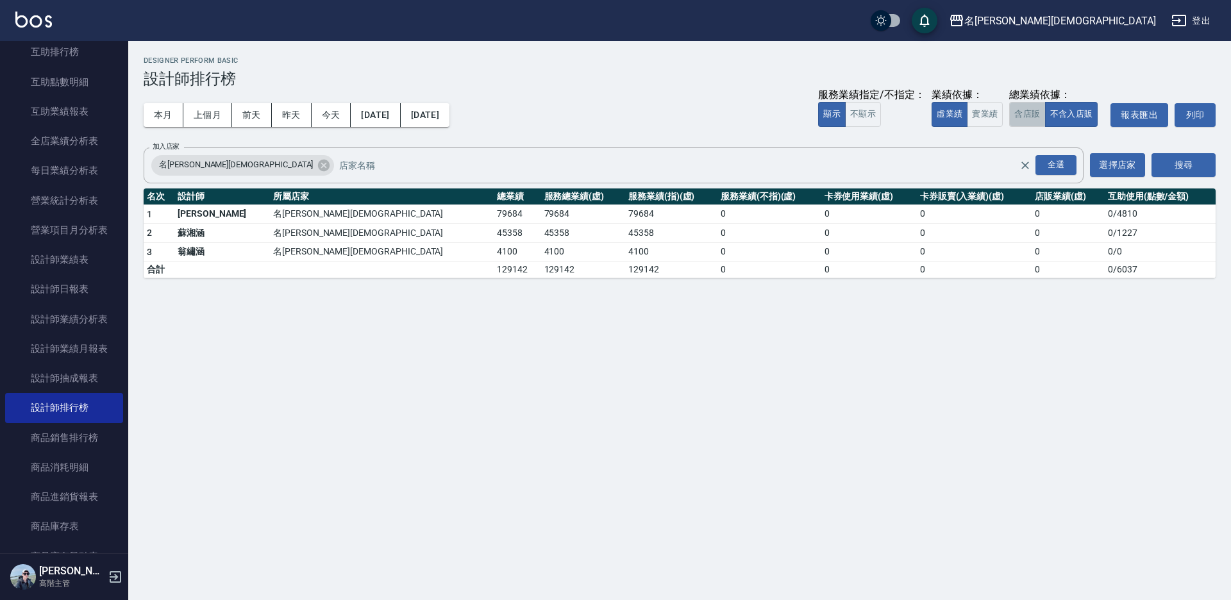
click at [1031, 112] on button "含店販" at bounding box center [1027, 114] width 36 height 25
